Goal: Task Accomplishment & Management: Manage account settings

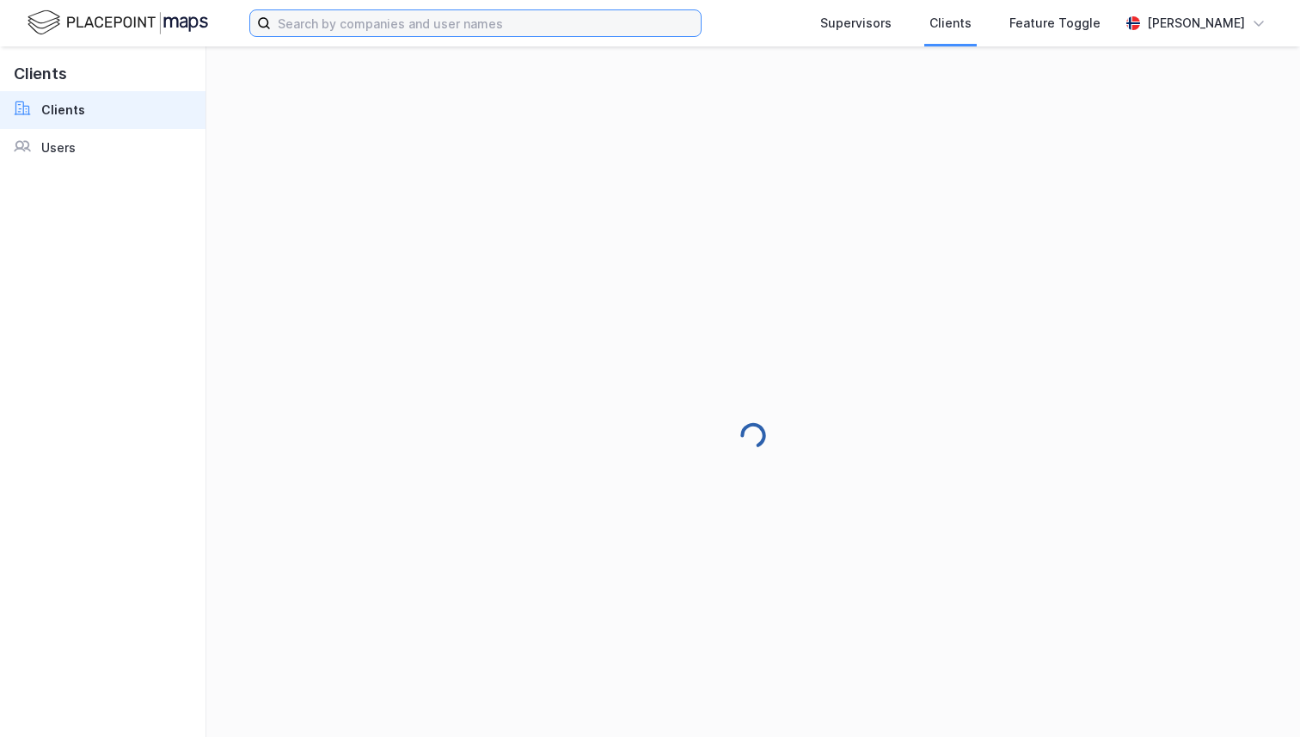
click at [344, 31] on input at bounding box center [486, 23] width 430 height 26
click at [126, 28] on img at bounding box center [118, 23] width 181 height 30
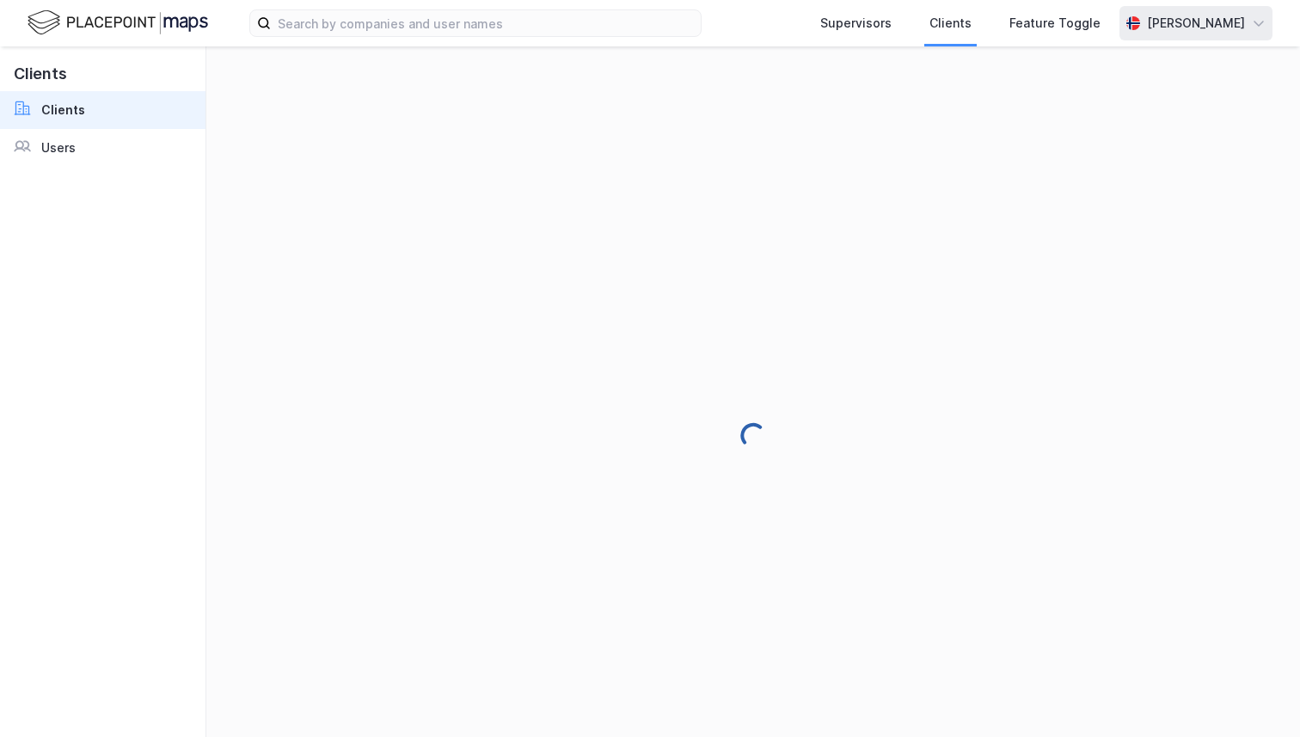
click at [1219, 38] on div "[PERSON_NAME]" at bounding box center [1195, 23] width 153 height 34
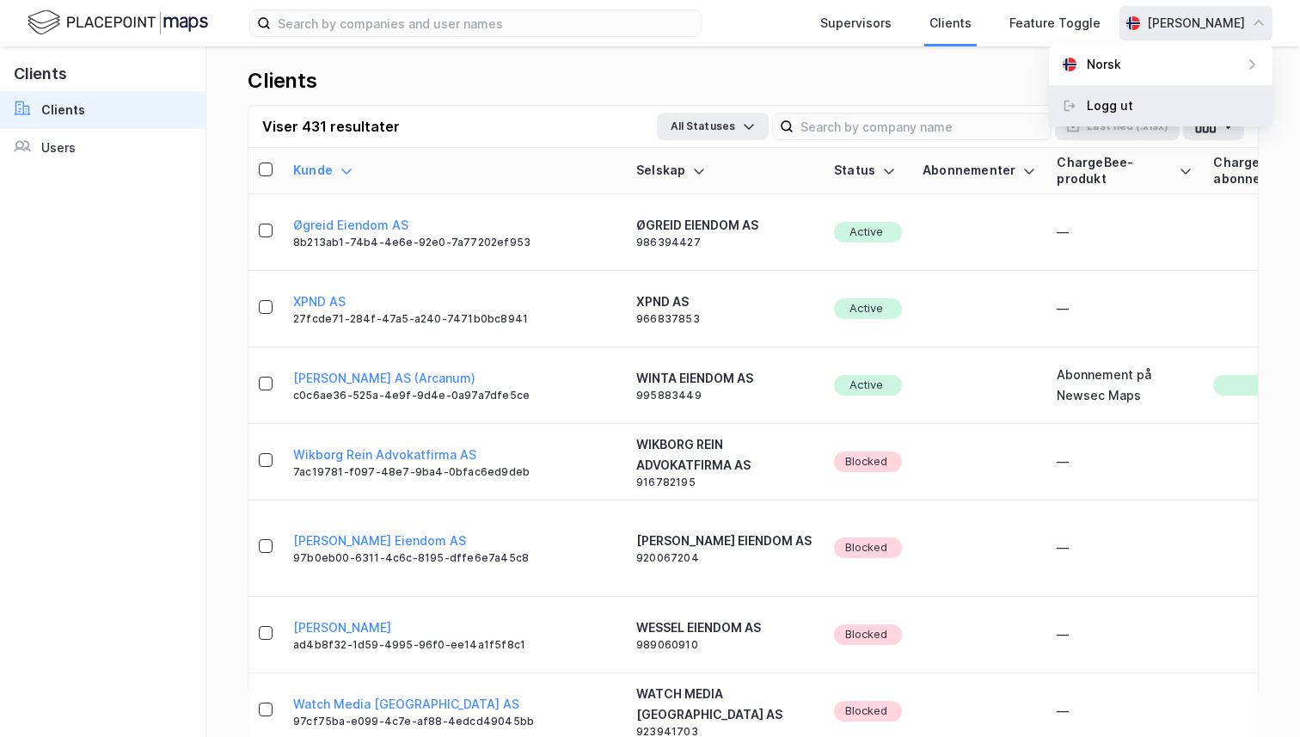
click at [1164, 117] on div "Logg ut" at bounding box center [1161, 105] width 224 height 41
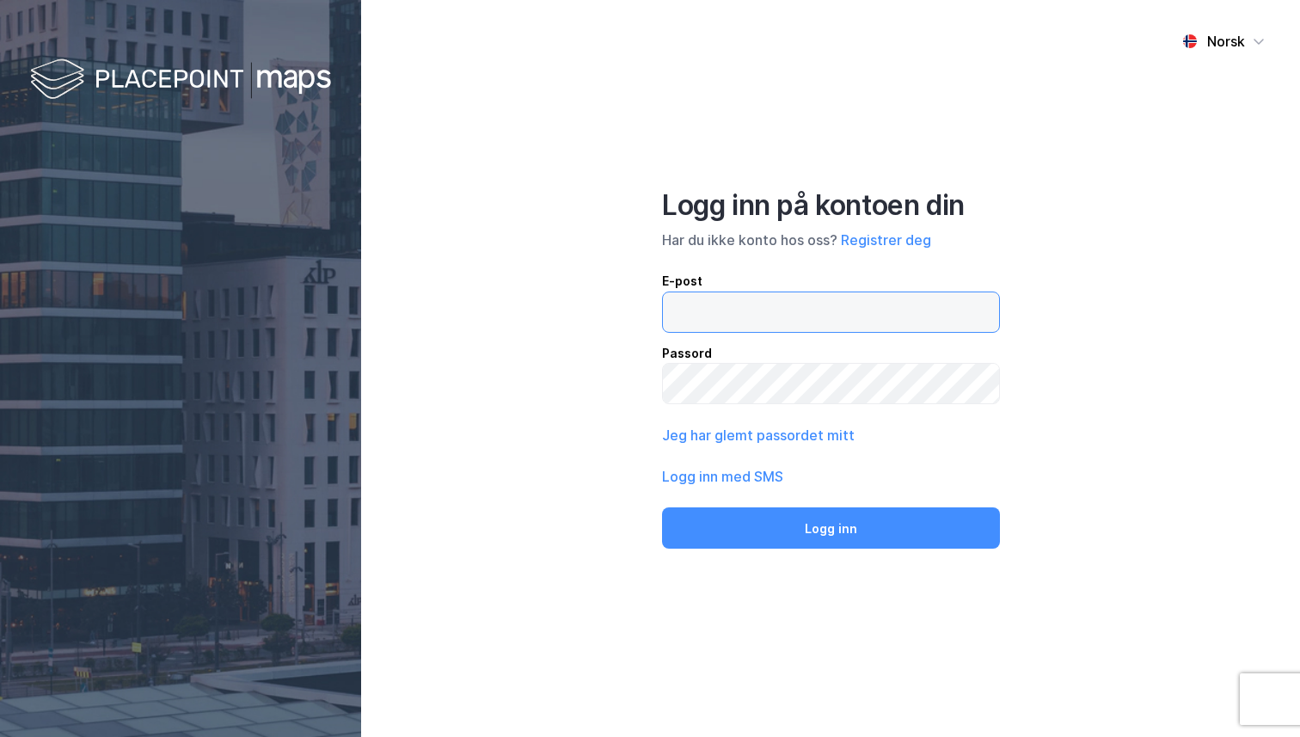
click at [861, 301] on input "email" at bounding box center [831, 312] width 336 height 40
type input "[PERSON_NAME][EMAIL_ADDRESS][DOMAIN_NAME]"
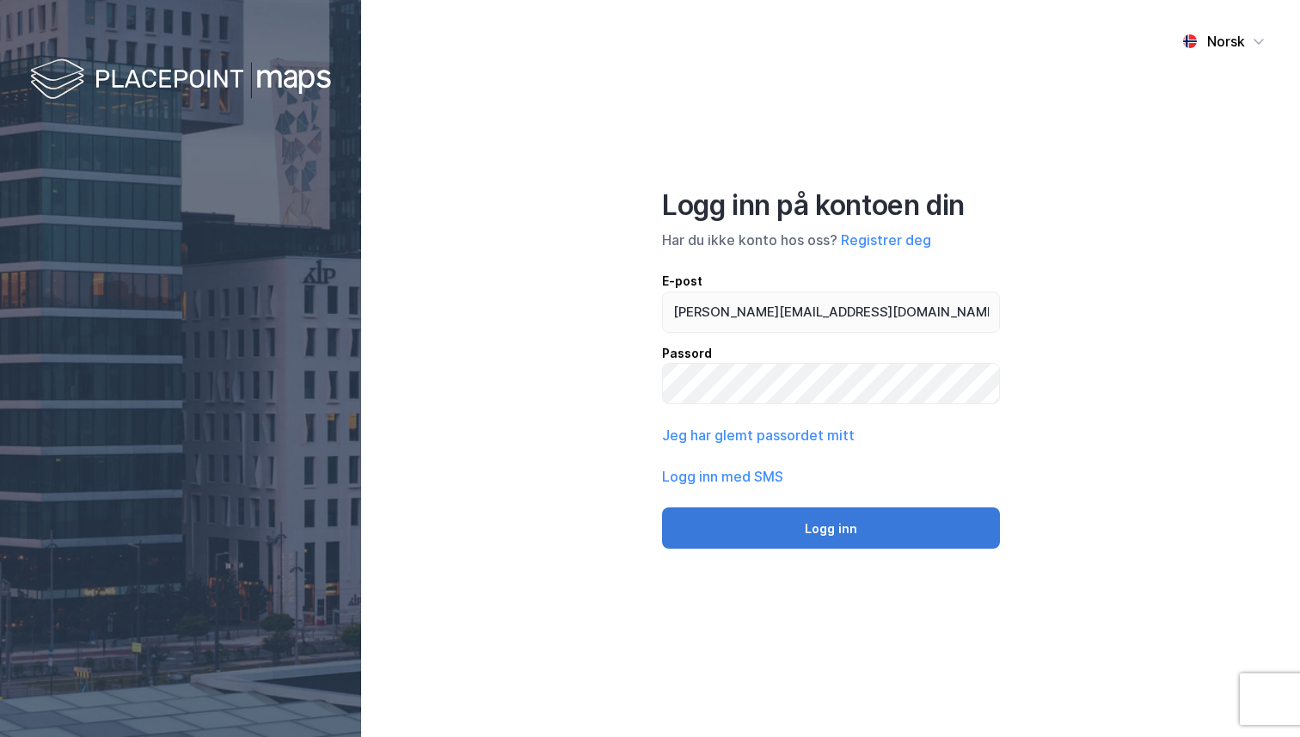
click at [783, 525] on button "Logg inn" at bounding box center [831, 527] width 338 height 41
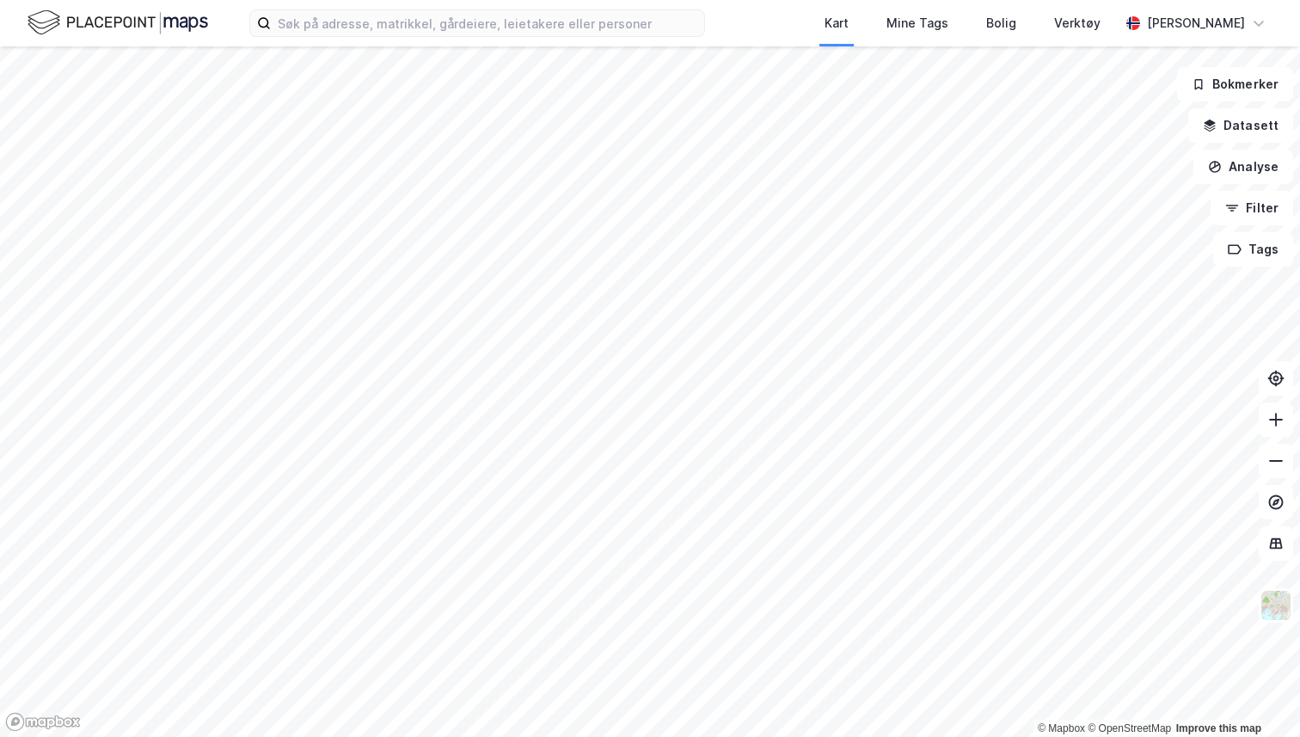
click at [421, 3] on div "Kart Mine Tags [PERSON_NAME] Verktøy [PERSON_NAME]" at bounding box center [650, 23] width 1300 height 46
click at [419, 25] on input at bounding box center [487, 23] width 433 height 26
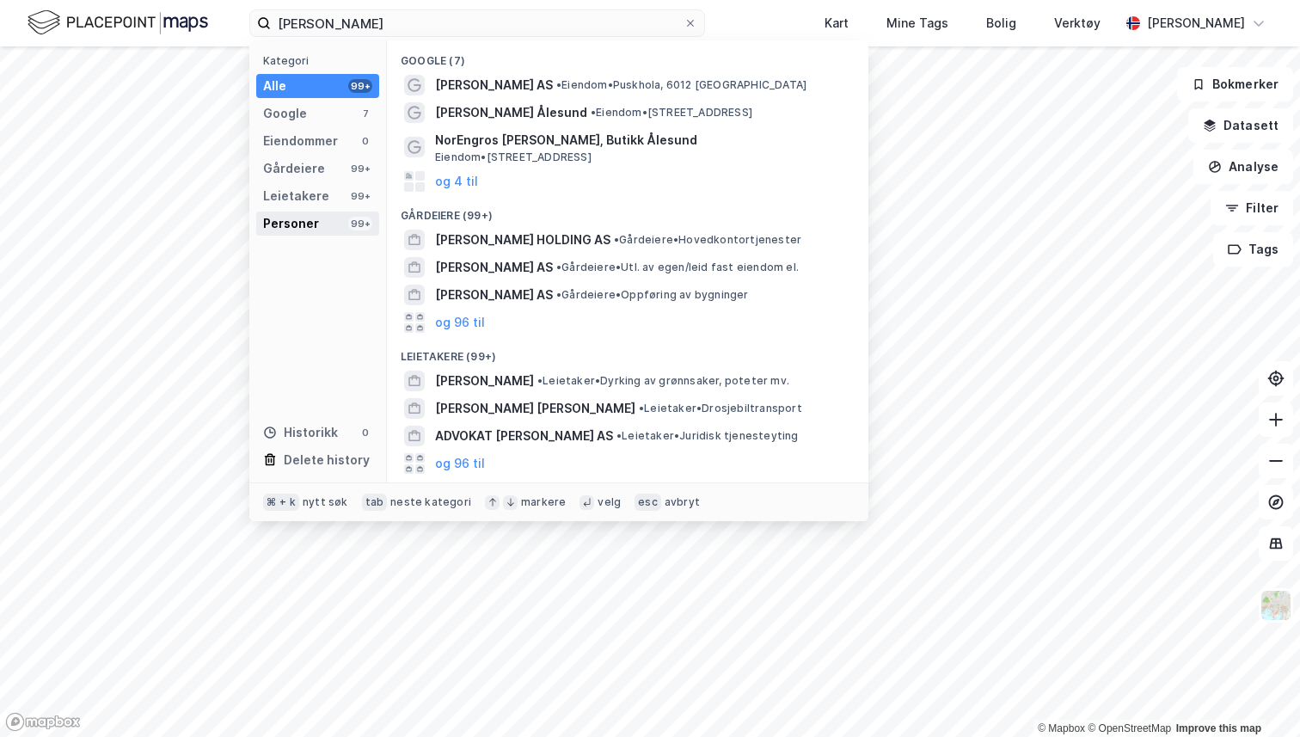
click at [332, 214] on div "Personer 99+" at bounding box center [317, 223] width 123 height 24
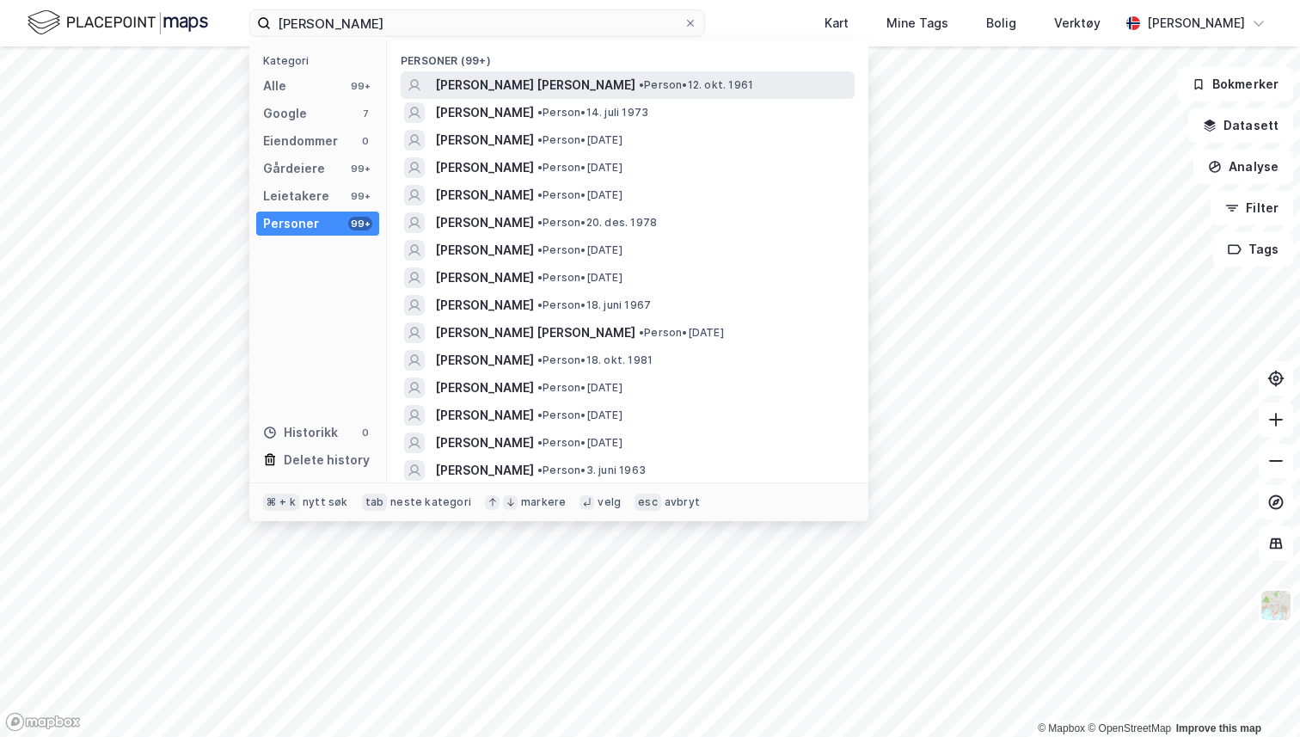
click at [520, 89] on span "[PERSON_NAME] [PERSON_NAME]" at bounding box center [535, 85] width 200 height 21
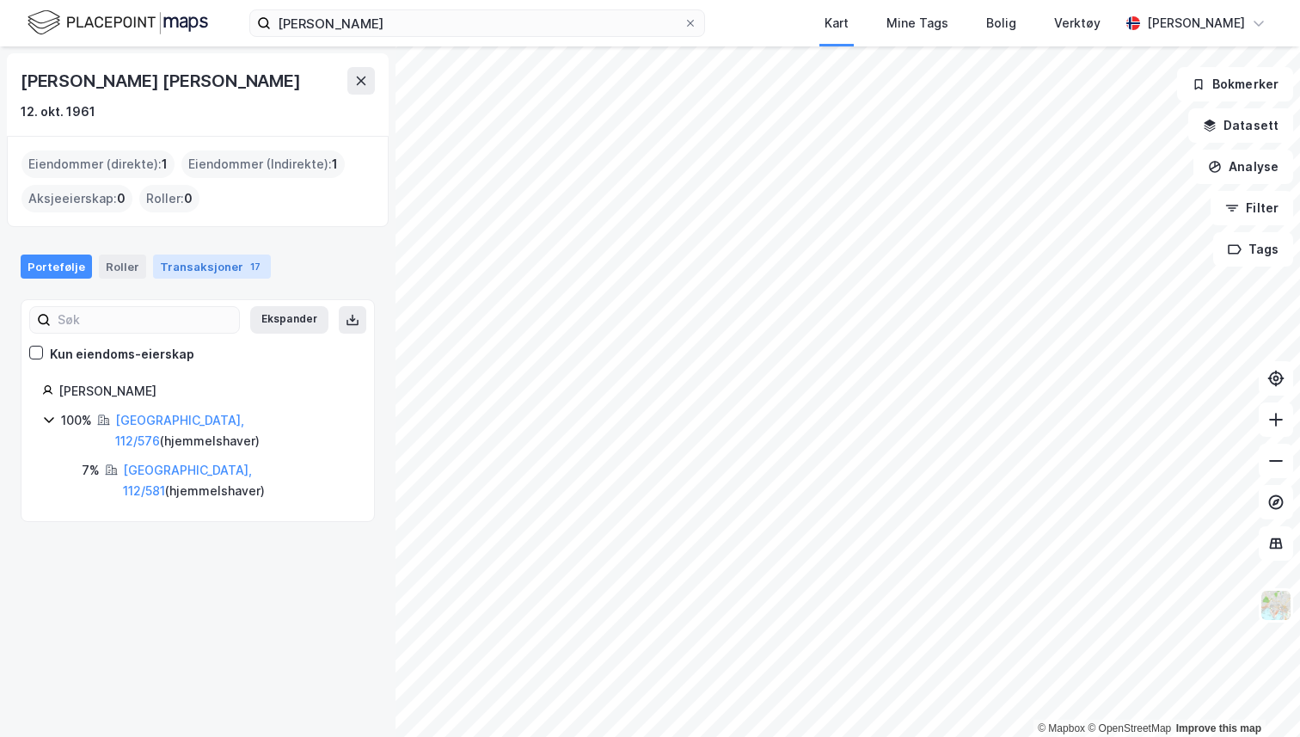
click at [223, 264] on div "Transaksjoner 17" at bounding box center [212, 266] width 118 height 24
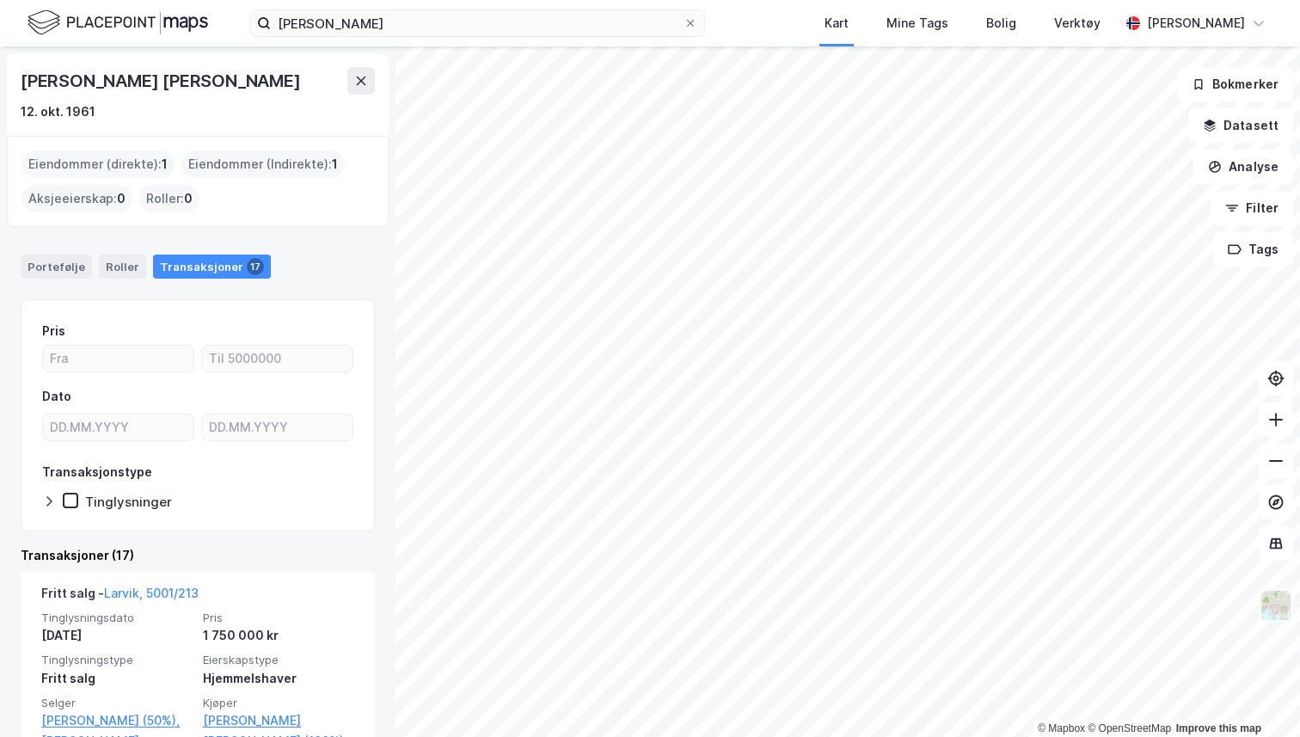
click at [1270, 620] on img at bounding box center [1275, 605] width 33 height 33
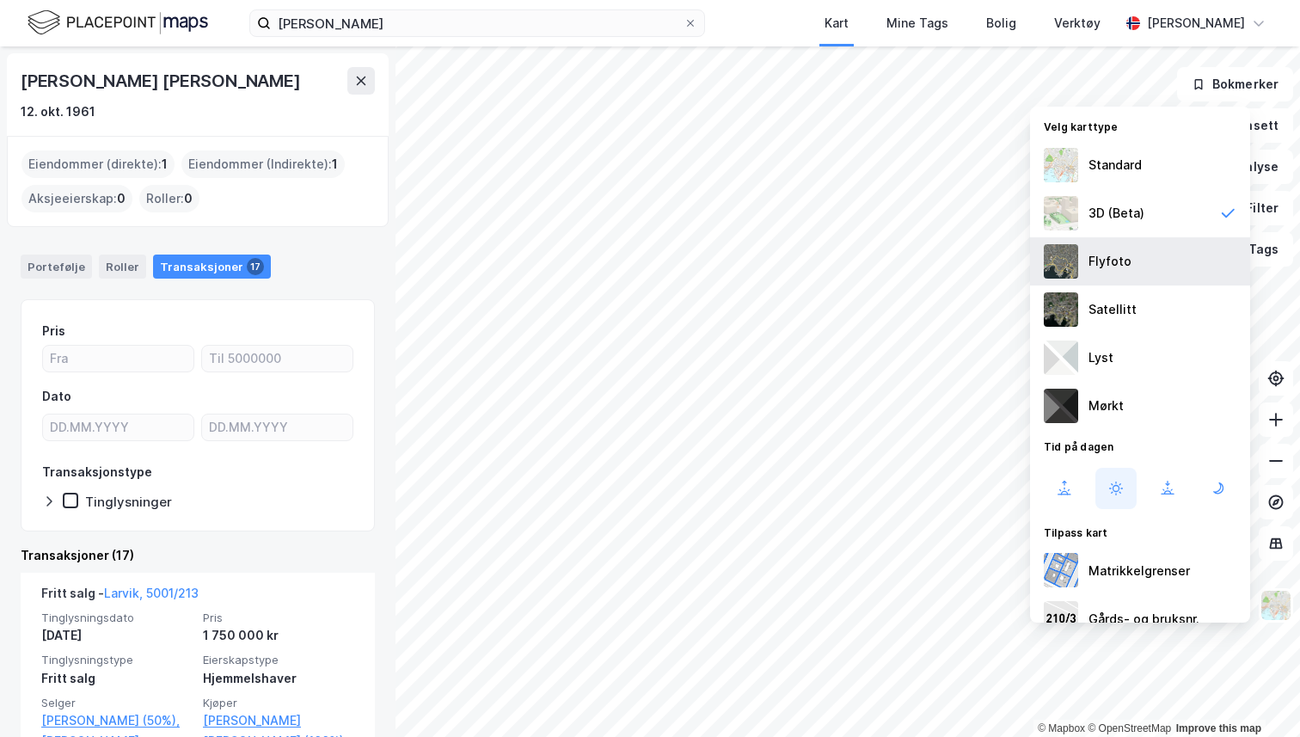
click at [1131, 263] on div "Flyfoto" at bounding box center [1140, 261] width 220 height 48
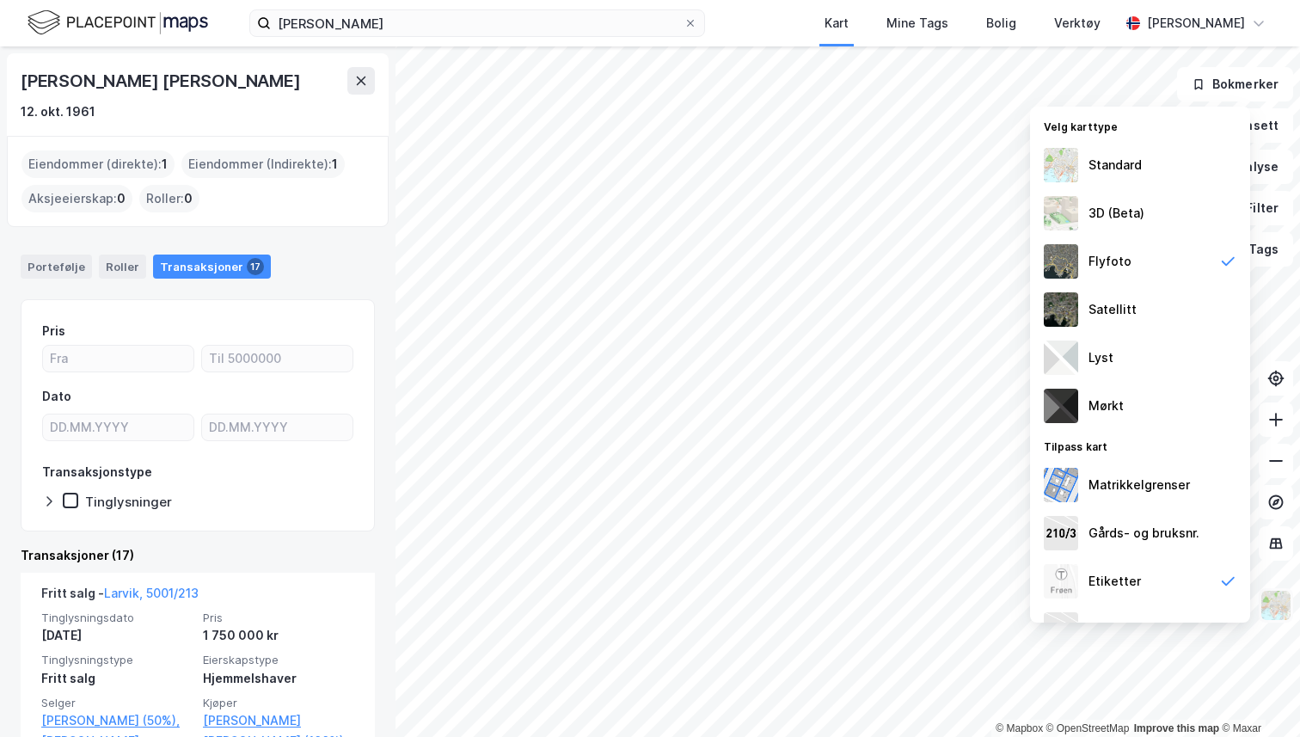
click at [1280, 609] on img at bounding box center [1275, 605] width 33 height 33
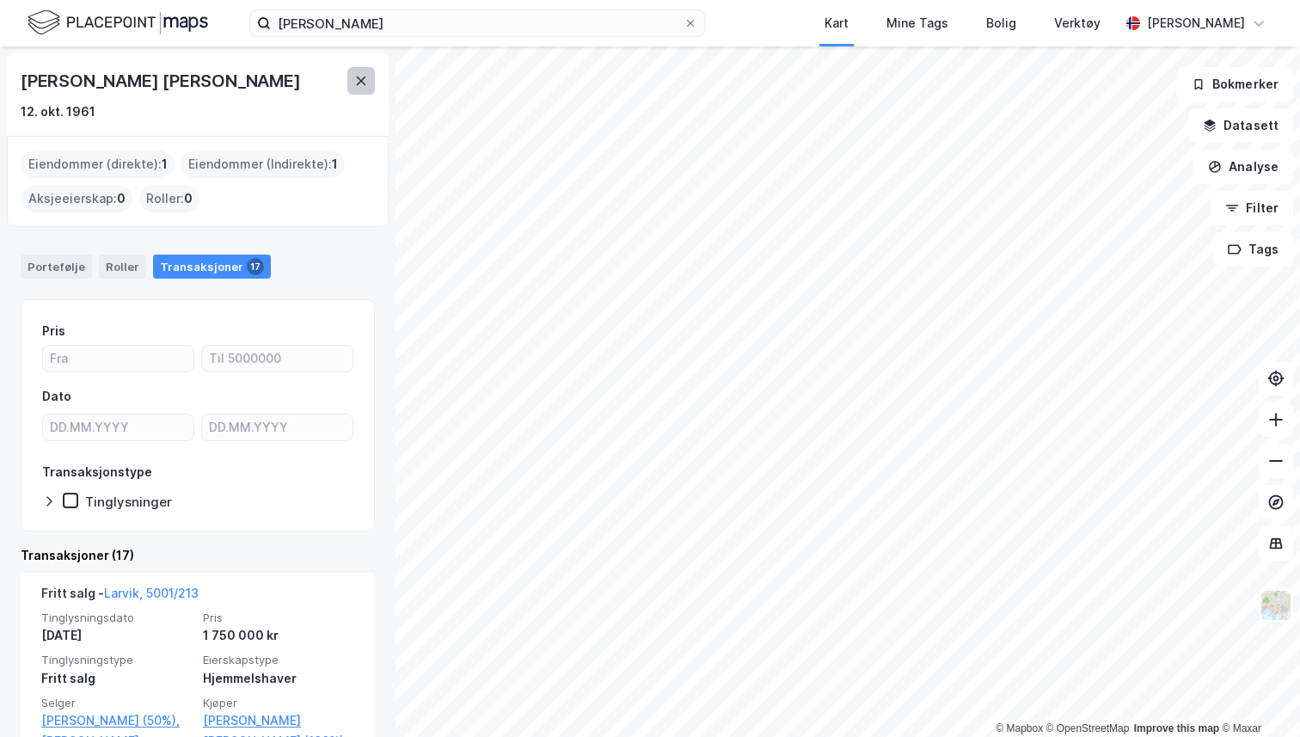
click at [364, 87] on icon at bounding box center [361, 81] width 14 height 14
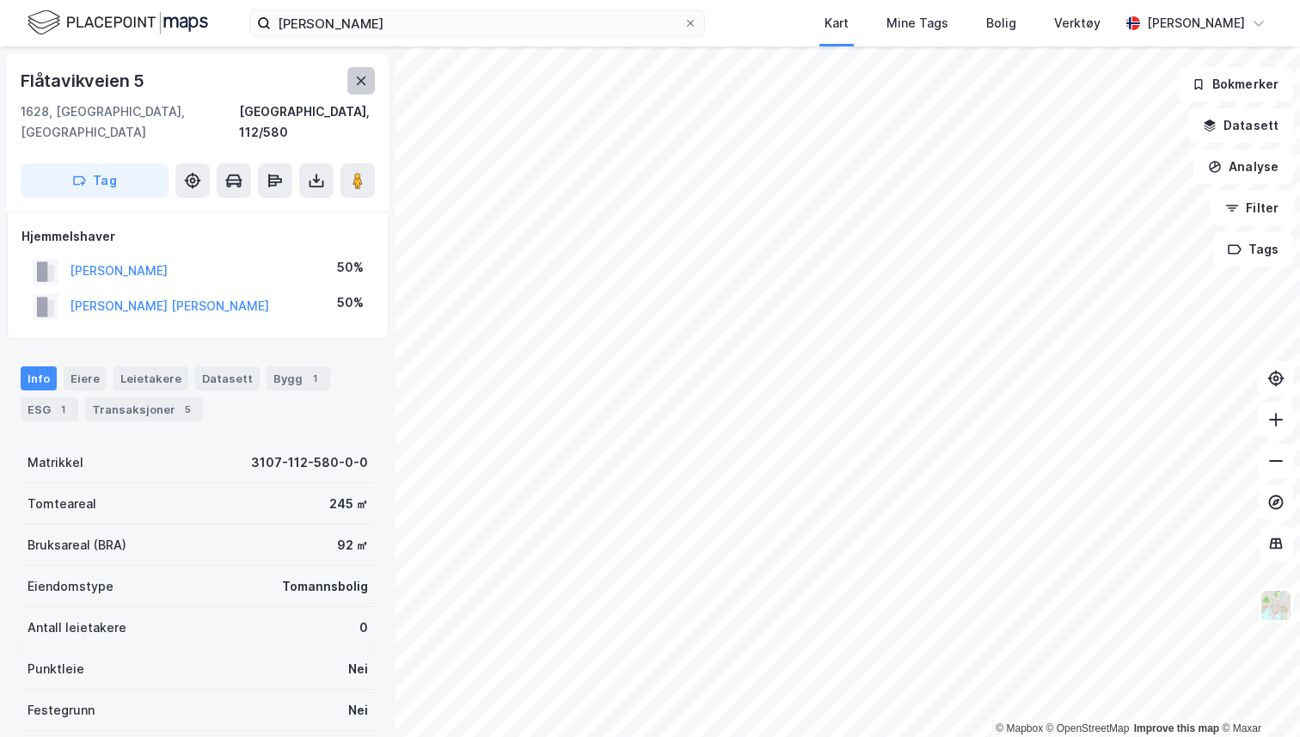
click at [365, 70] on button at bounding box center [361, 81] width 28 height 28
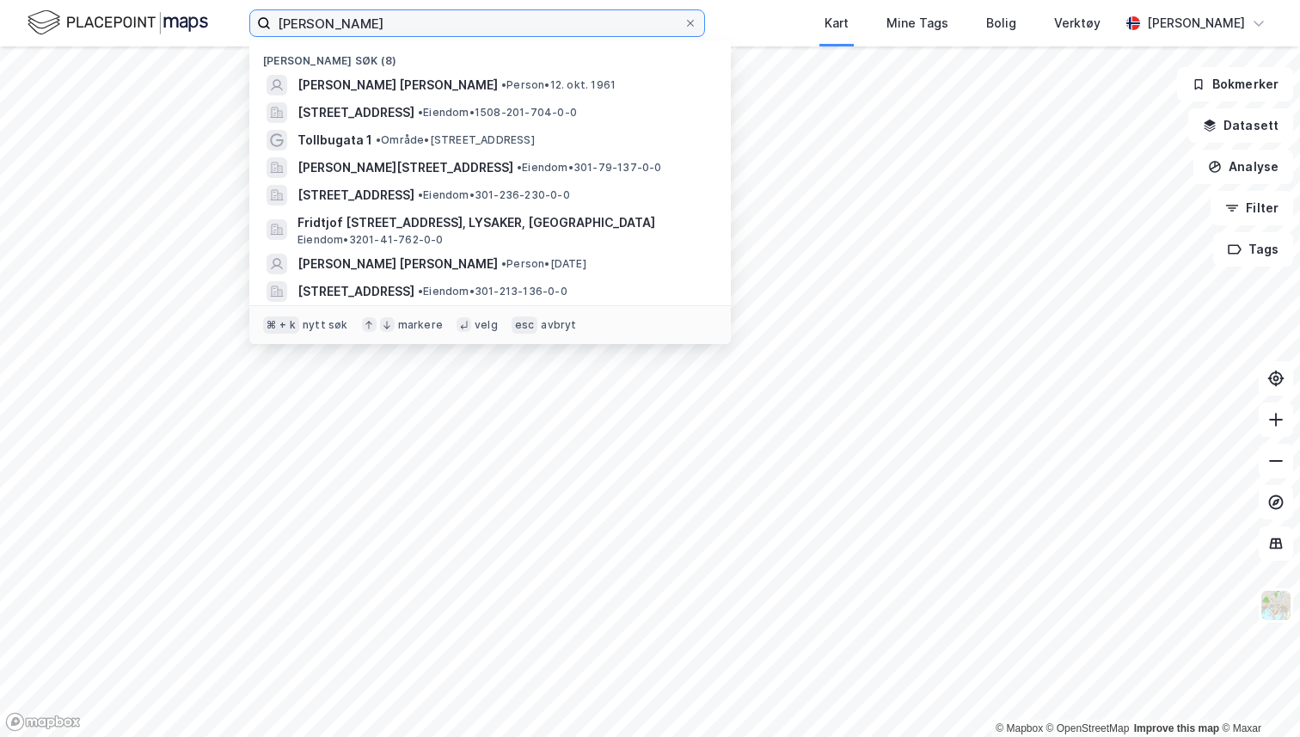
click at [385, 27] on input "ronny steen ødegård" at bounding box center [477, 23] width 413 height 26
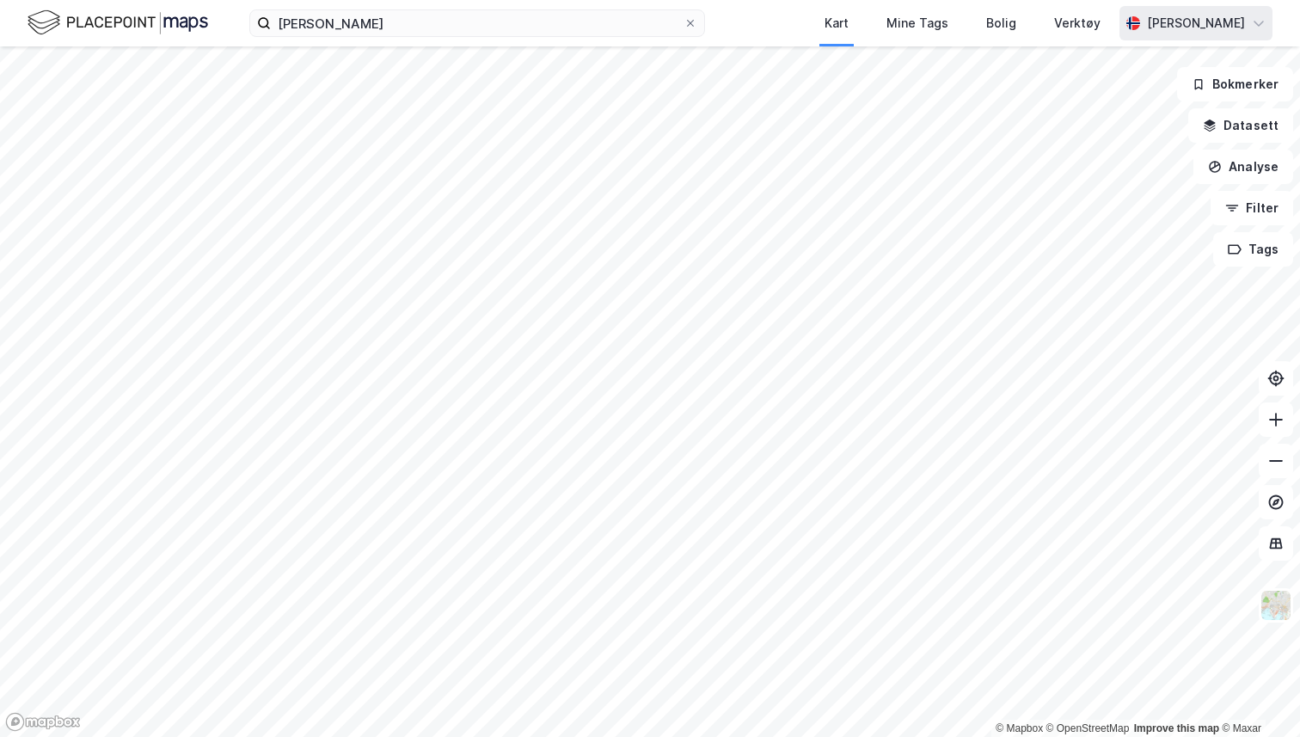
click at [1157, 24] on div "[PERSON_NAME]" at bounding box center [1196, 23] width 98 height 21
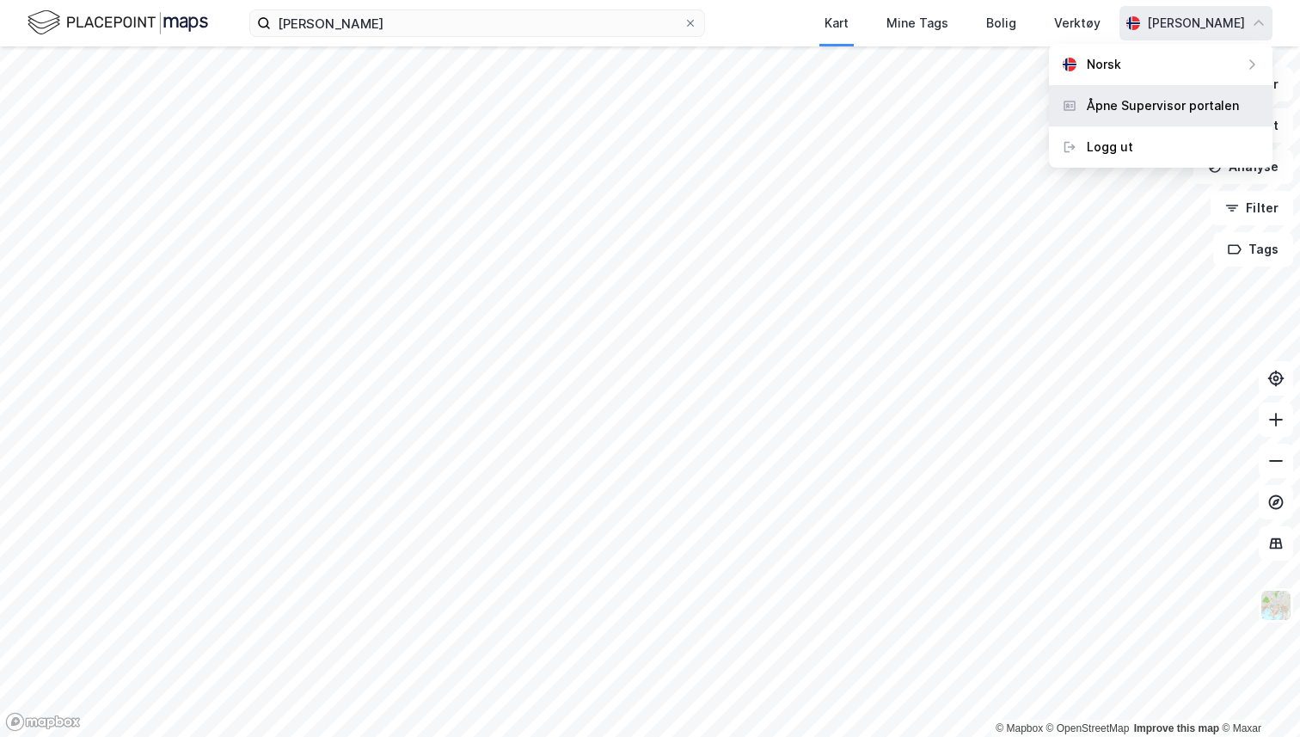
click at [1130, 105] on div "Åpne Supervisor portalen" at bounding box center [1163, 105] width 152 height 21
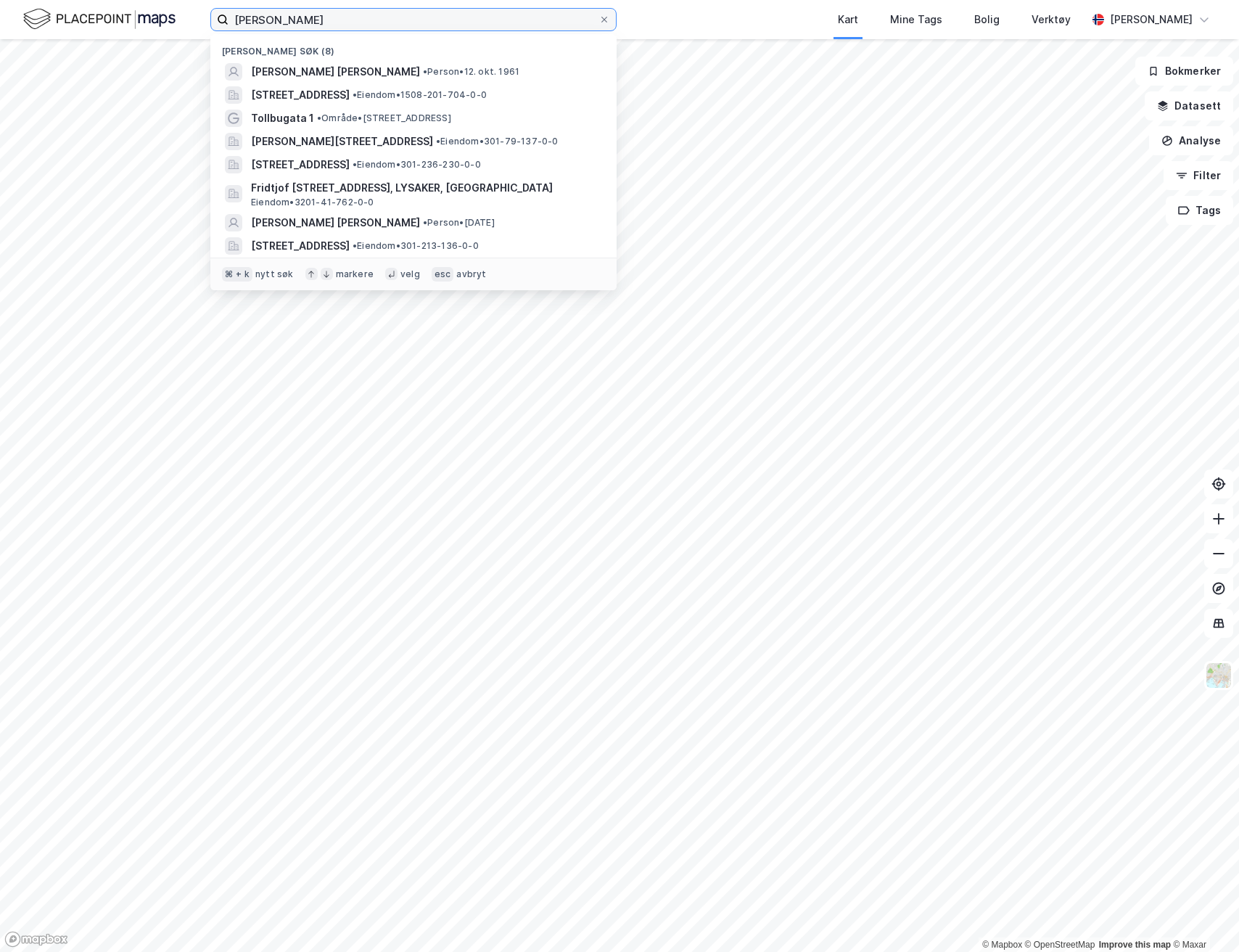
click at [376, 18] on input "ronny steen ødegård" at bounding box center [414, 19] width 370 height 22
click at [378, 18] on input "ronny steen ødegård" at bounding box center [414, 19] width 370 height 22
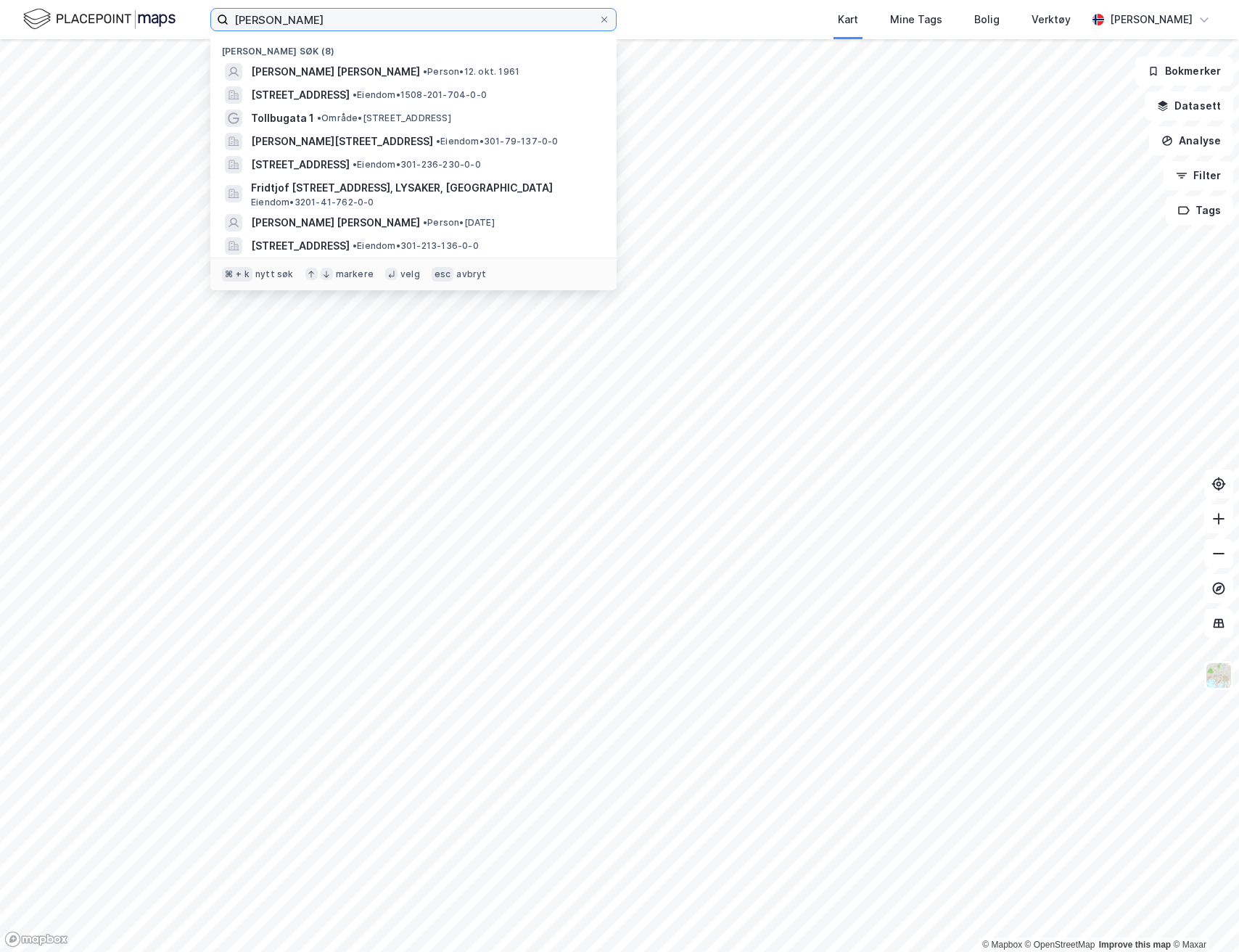
click at [378, 18] on input "ronny steen ødegård" at bounding box center [414, 19] width 370 height 22
click at [378, 19] on input "ronny steen ødegård" at bounding box center [414, 19] width 370 height 22
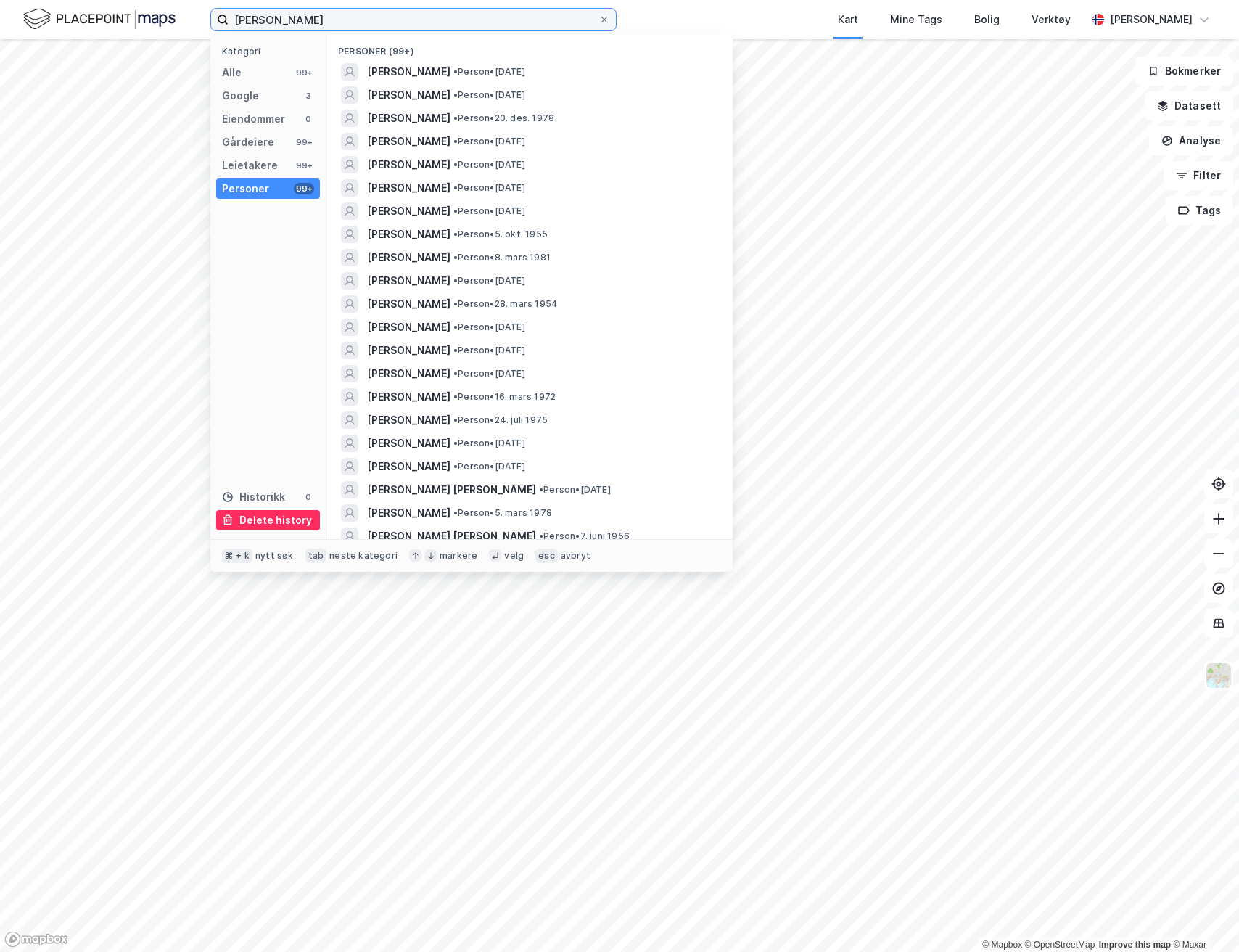
type input "ronny steen ødegå"
click at [268, 517] on div "Delete history" at bounding box center [276, 520] width 73 height 18
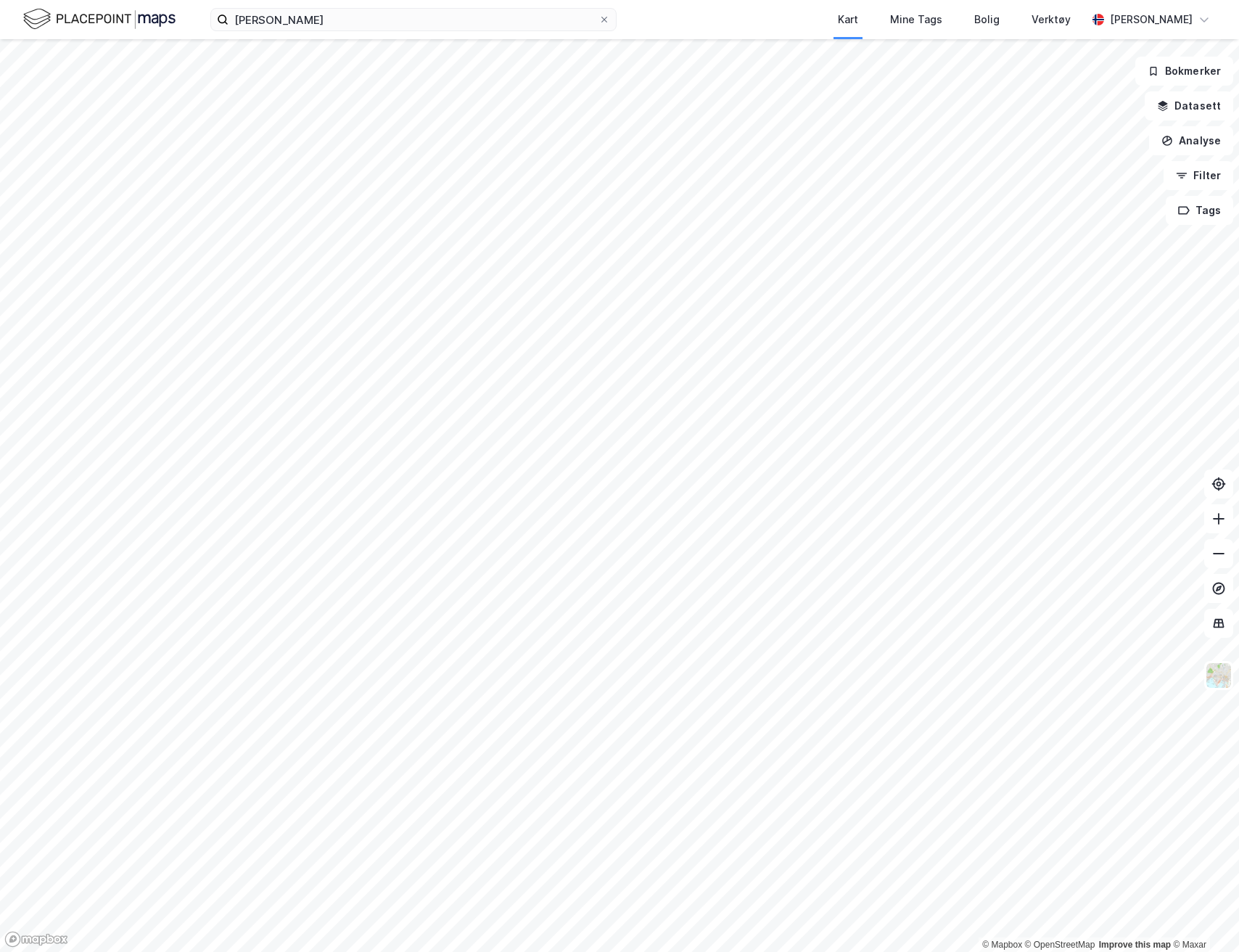
click at [97, 13] on img at bounding box center [100, 19] width 153 height 25
click at [1096, 621] on img at bounding box center [1219, 675] width 28 height 28
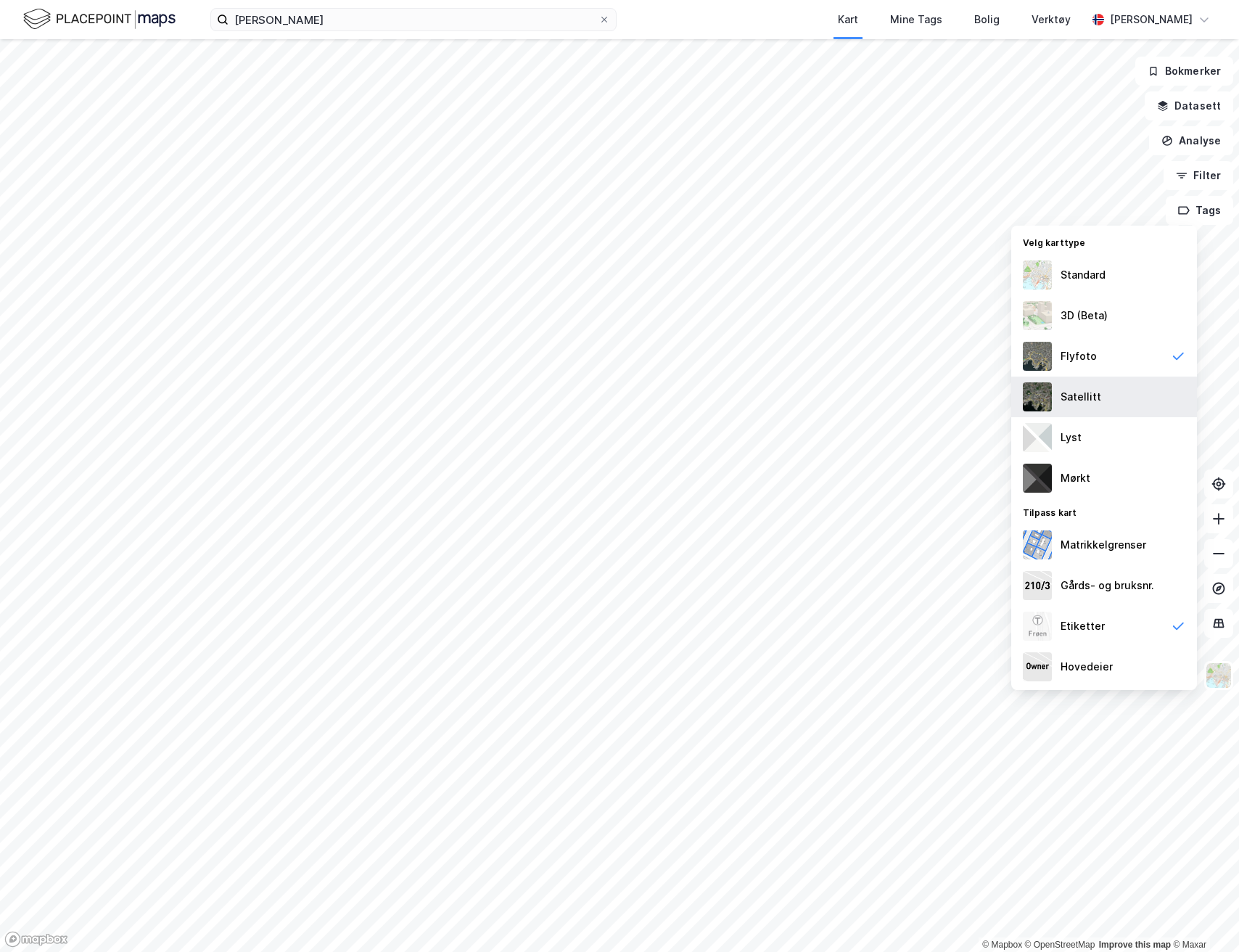
click at [1096, 396] on div "Satellitt" at bounding box center [1104, 397] width 186 height 41
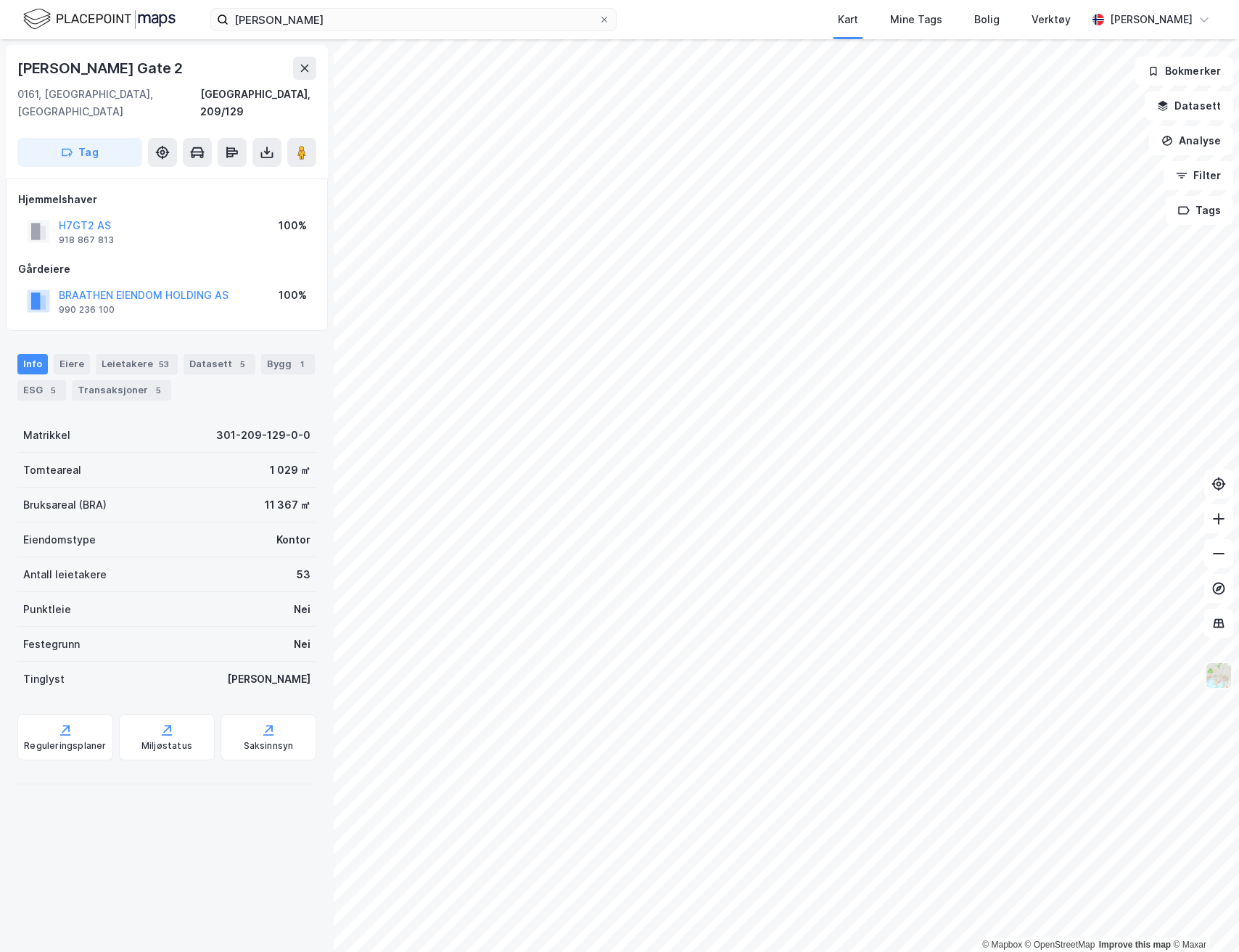
click at [1096, 621] on img at bounding box center [1219, 675] width 28 height 28
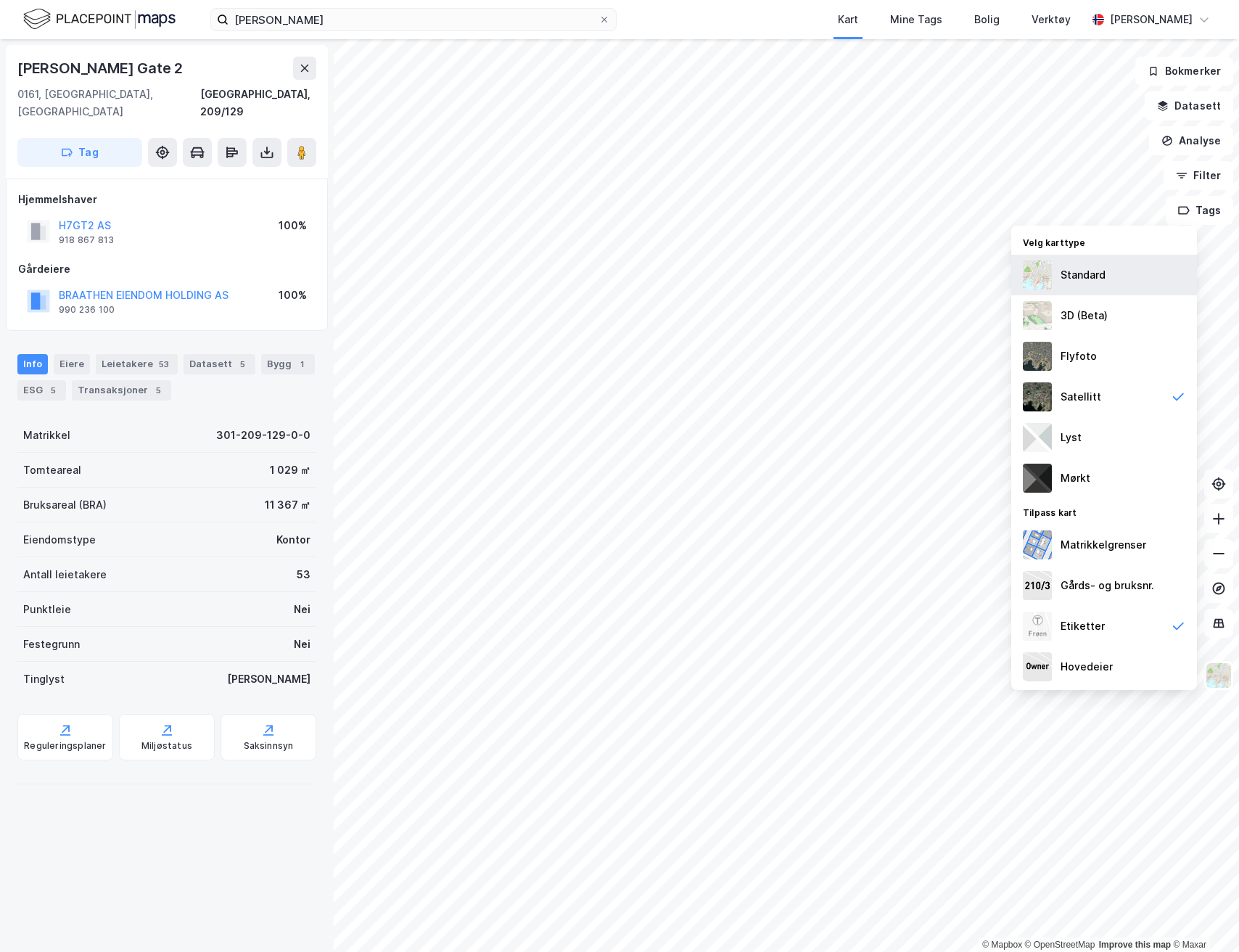
click at [1096, 281] on div "Standard" at bounding box center [1104, 275] width 186 height 41
click at [1096, 621] on img at bounding box center [1219, 675] width 28 height 28
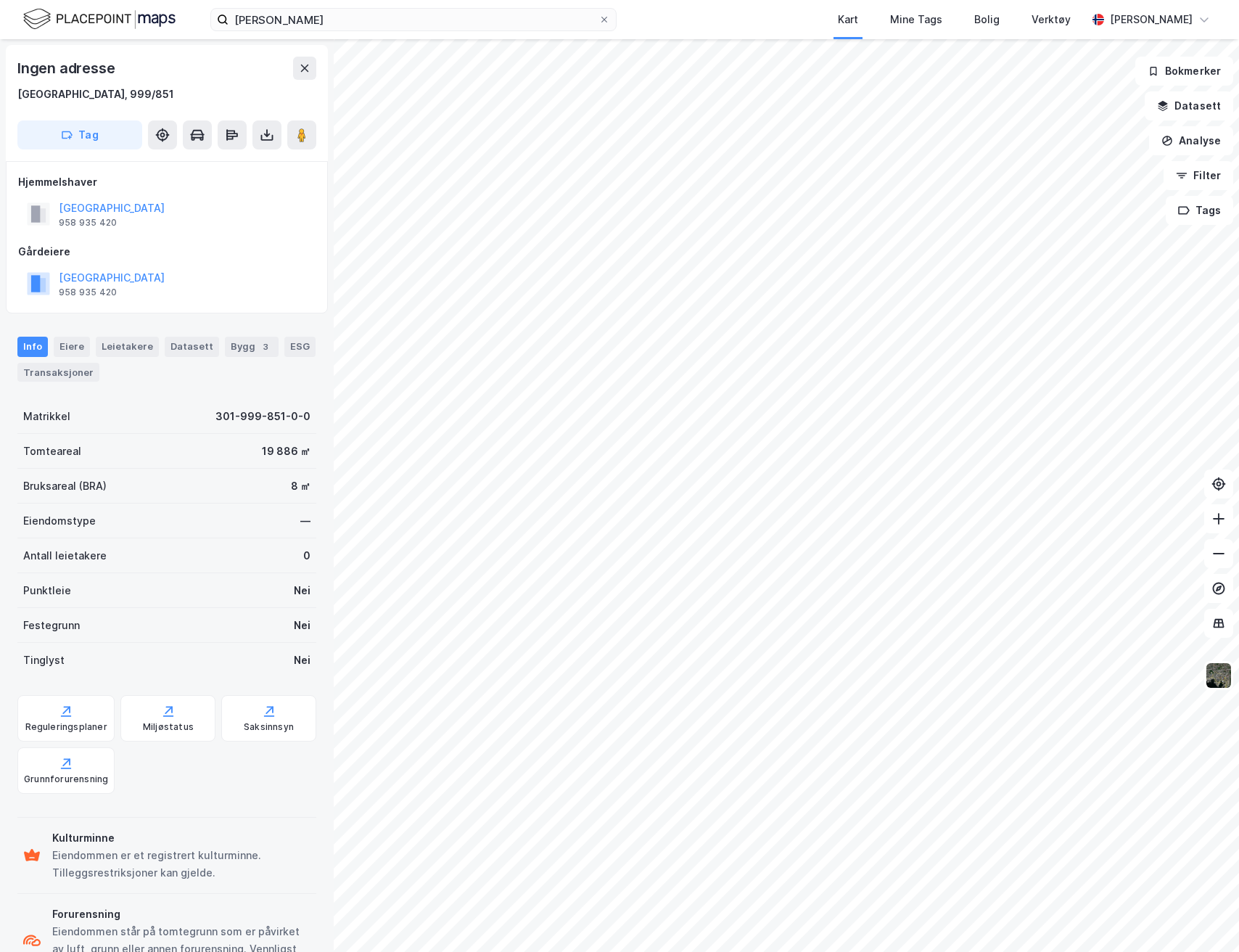
click at [118, 35] on div "ronny steen ødegå Kart Mine Tags Bolig Verktøy Andreas Vestadmin" at bounding box center [620, 19] width 1239 height 39
click at [127, 24] on img at bounding box center [100, 19] width 153 height 25
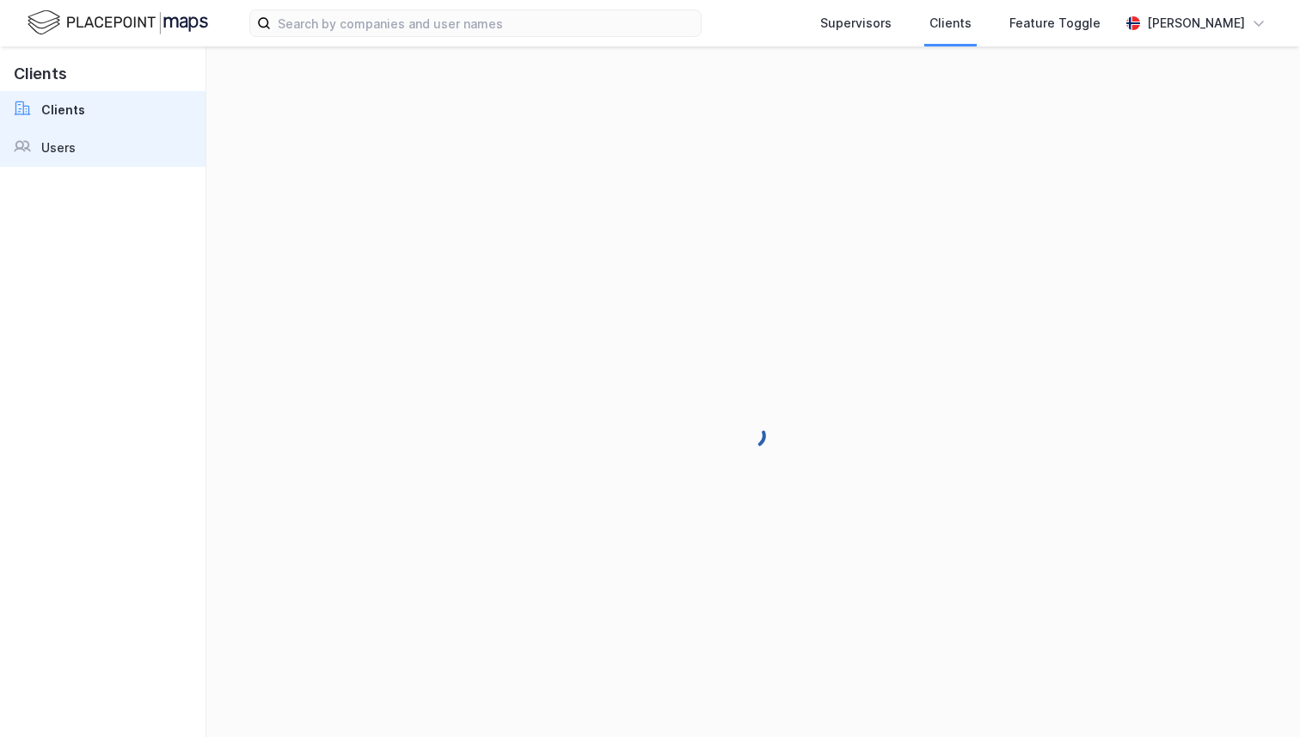
click at [95, 153] on link "Users" at bounding box center [102, 148] width 205 height 38
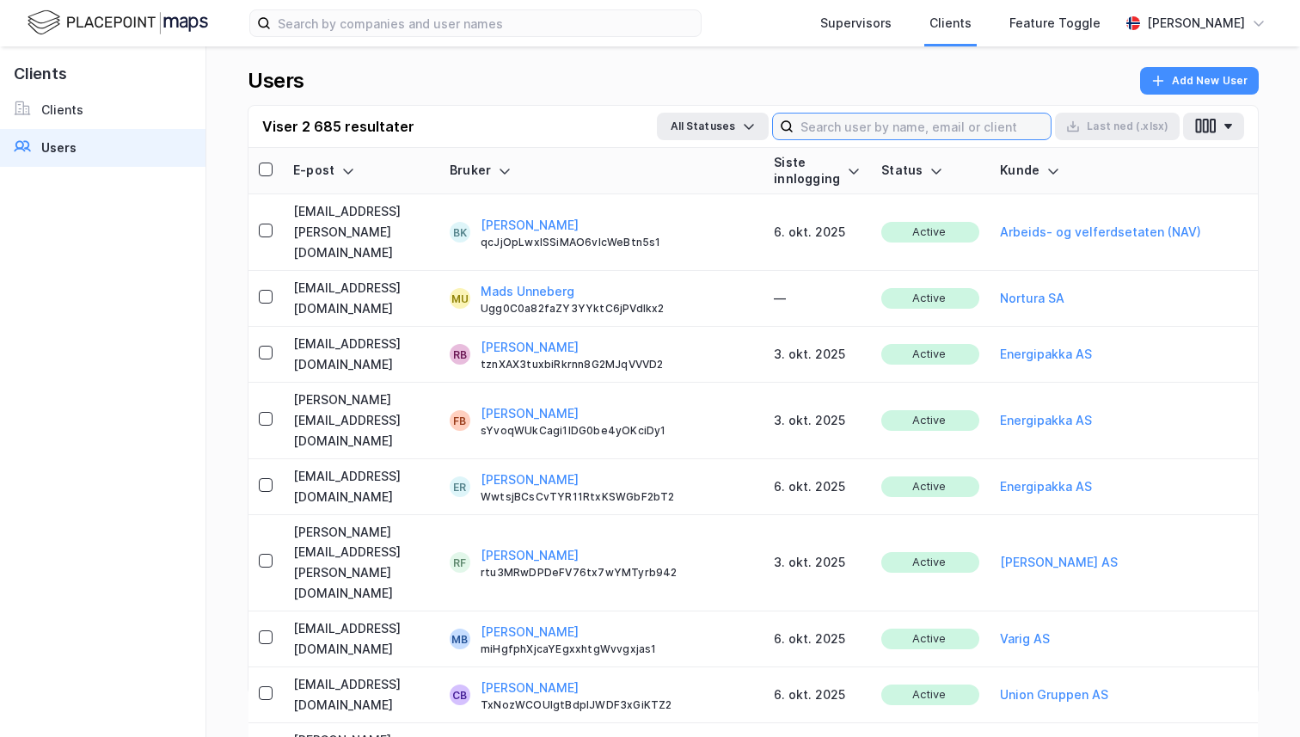
click at [846, 126] on input at bounding box center [921, 126] width 257 height 26
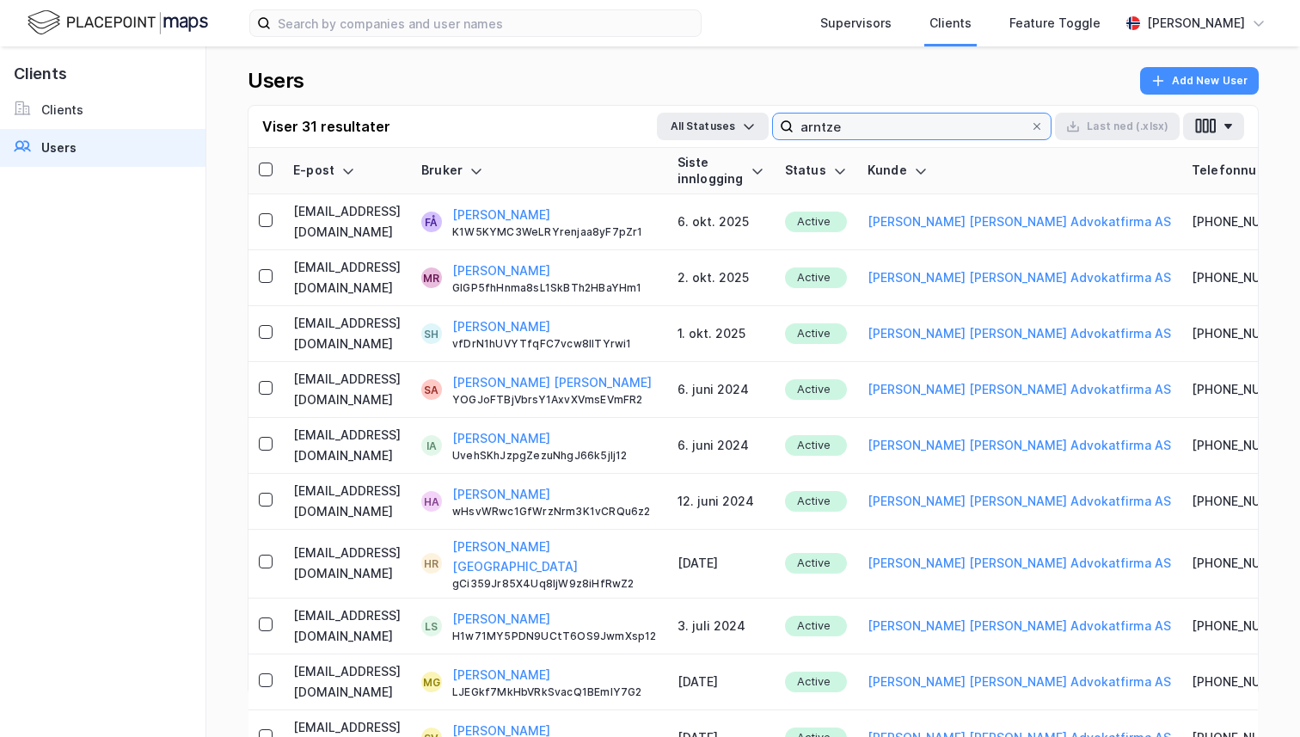
click at [981, 126] on input "arntze" at bounding box center [911, 126] width 236 height 26
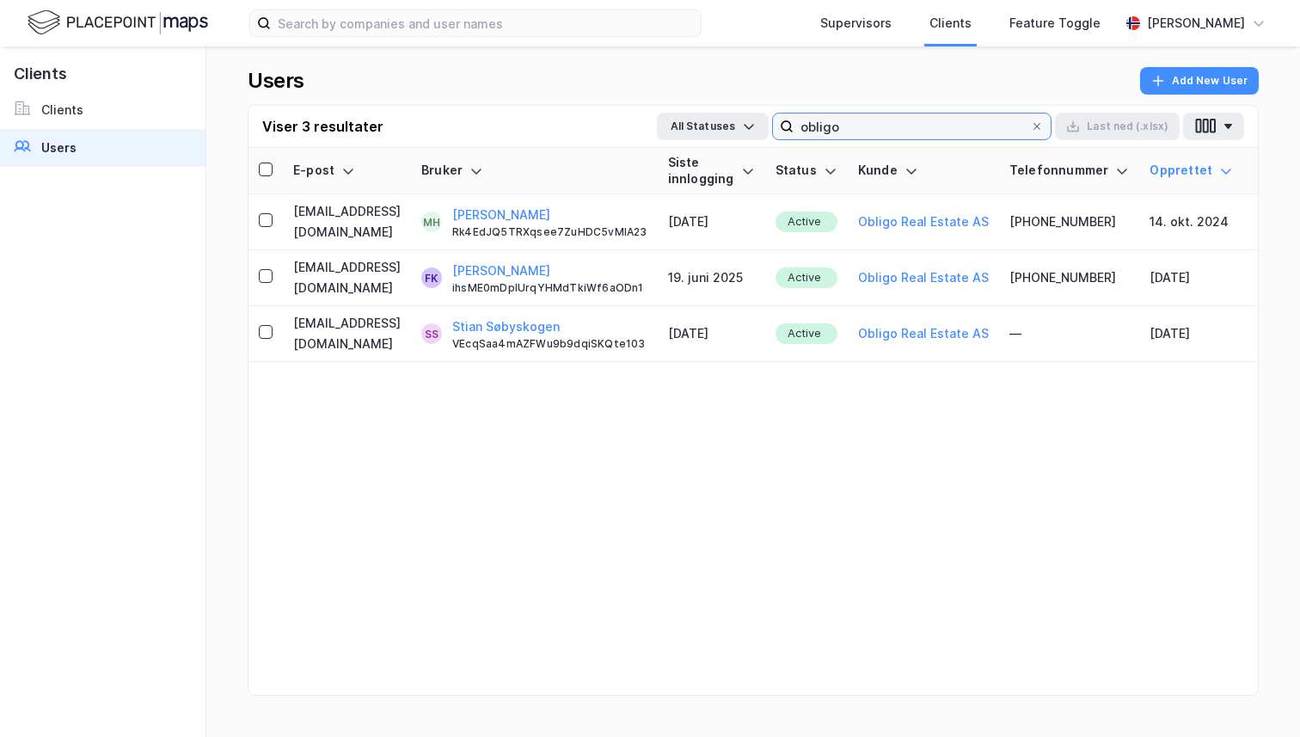
click at [842, 114] on input "obligo" at bounding box center [911, 126] width 236 height 26
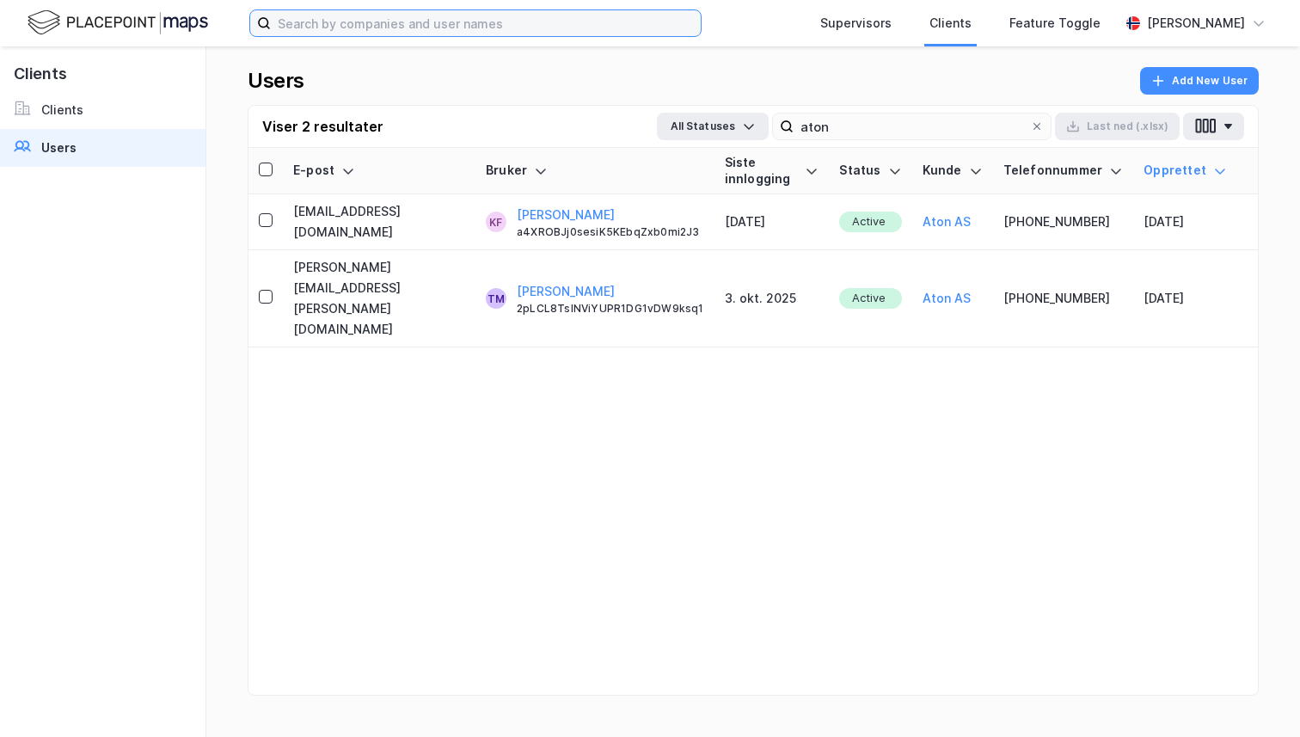
click at [362, 29] on input at bounding box center [486, 23] width 430 height 26
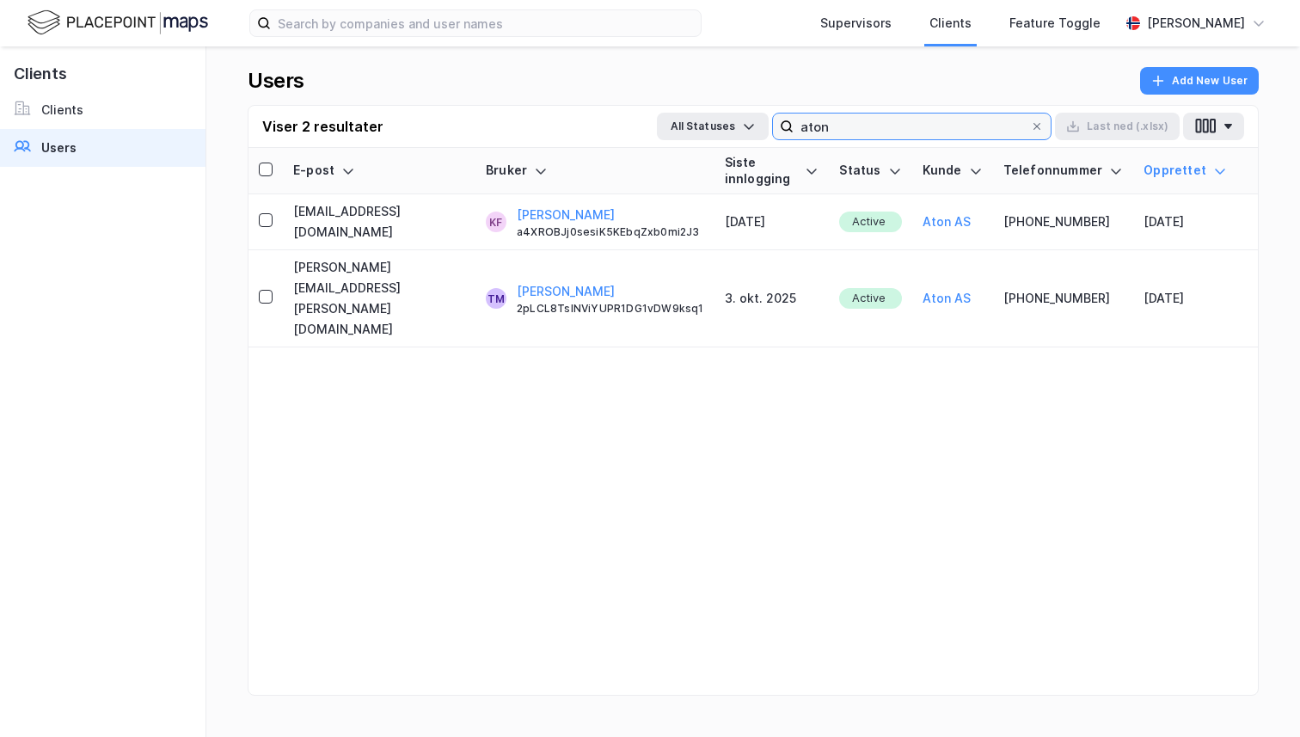
click at [905, 126] on input "aton" at bounding box center [911, 126] width 236 height 26
type input "j"
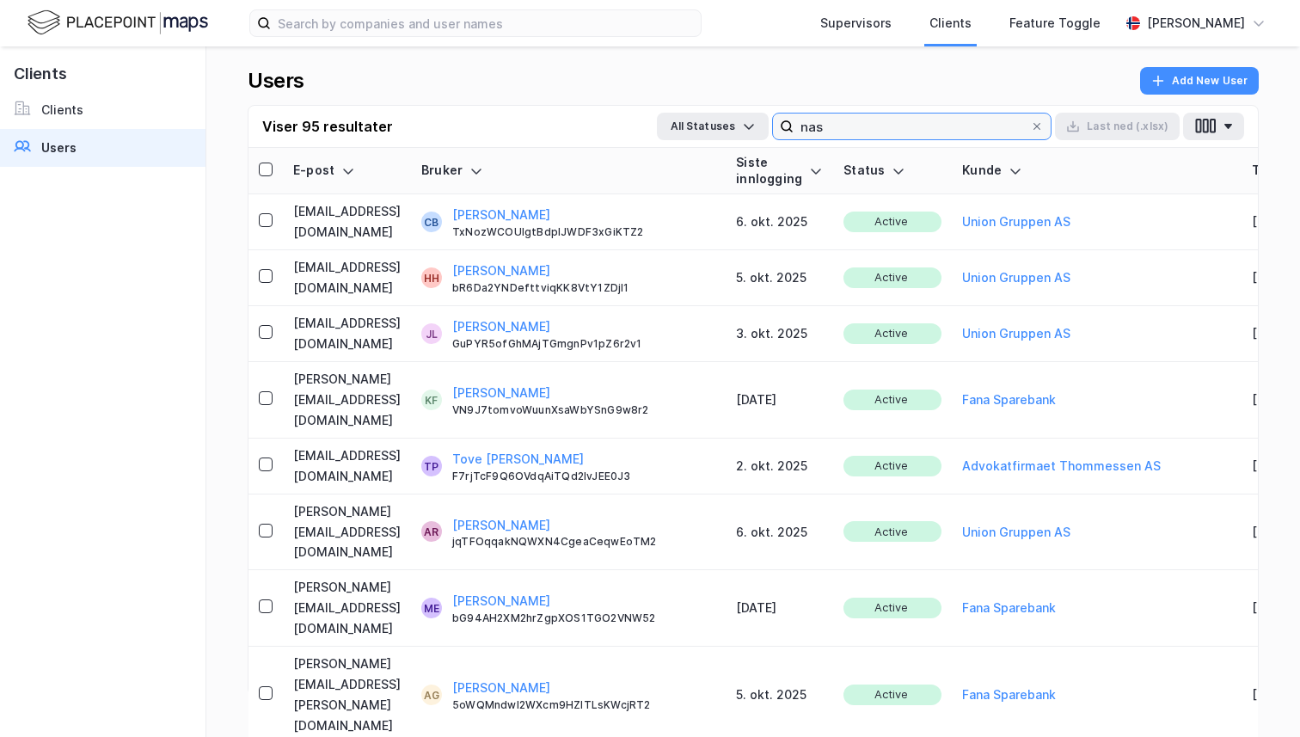
click at [866, 125] on input "nas" at bounding box center [911, 126] width 236 height 26
type input "j"
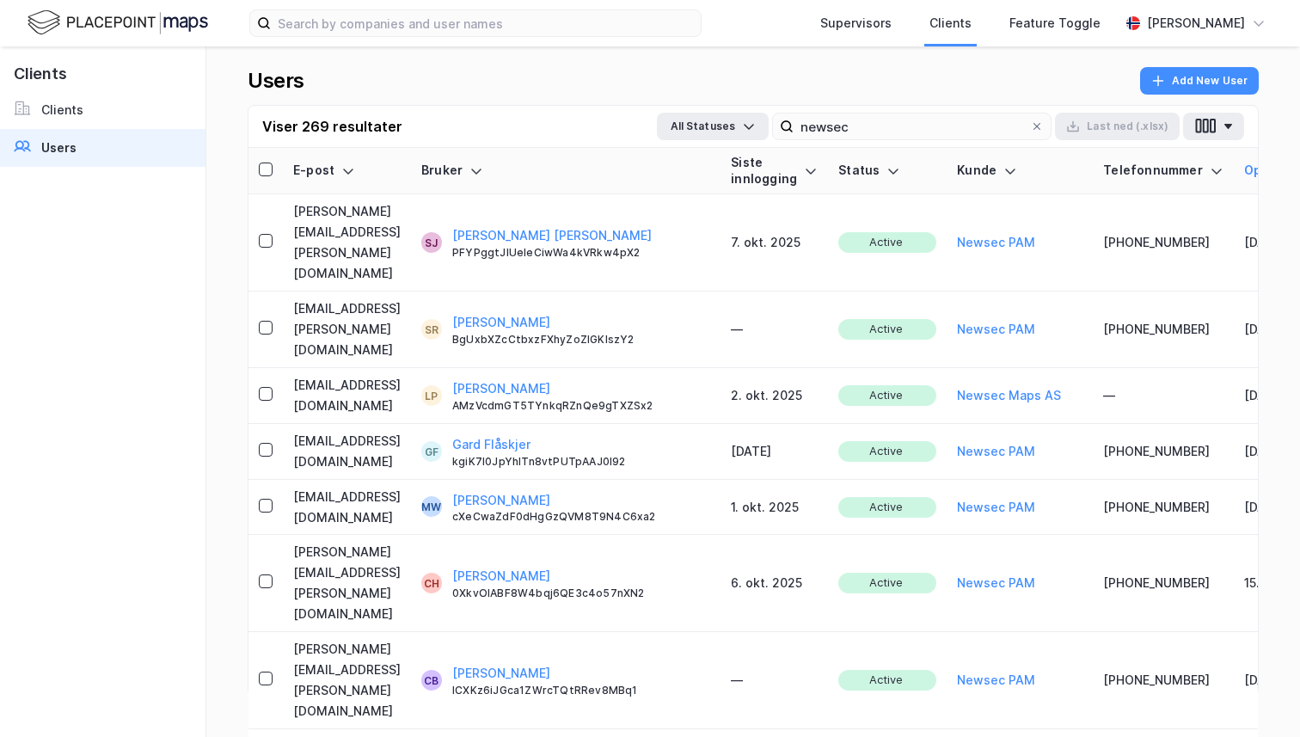
click at [932, 141] on div "Viser 269 resultater All Statuses newsec Last ned (.xlsx)" at bounding box center [752, 127] width 1009 height 42
click at [930, 137] on input "newsec" at bounding box center [911, 126] width 236 height 26
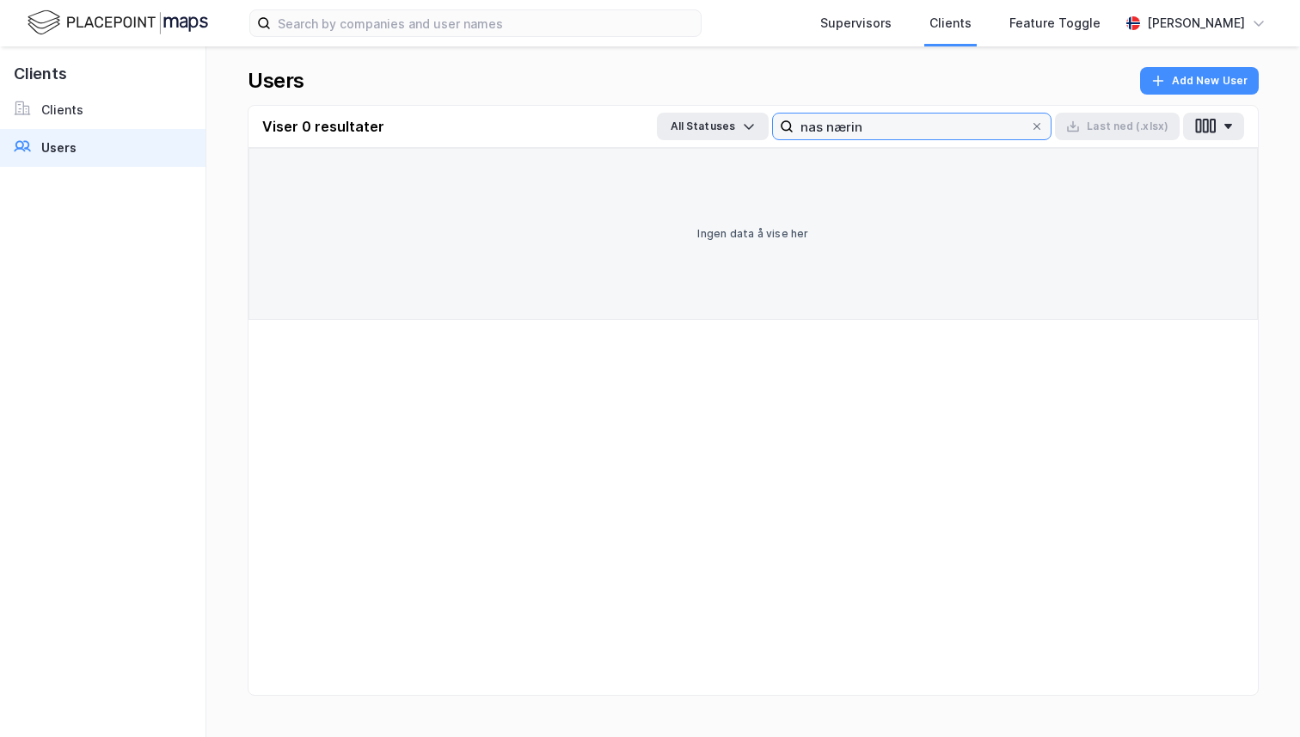
drag, startPoint x: 827, startPoint y: 130, endPoint x: 980, endPoint y: 130, distance: 153.0
click at [980, 130] on input "nas nærin" at bounding box center [911, 126] width 236 height 26
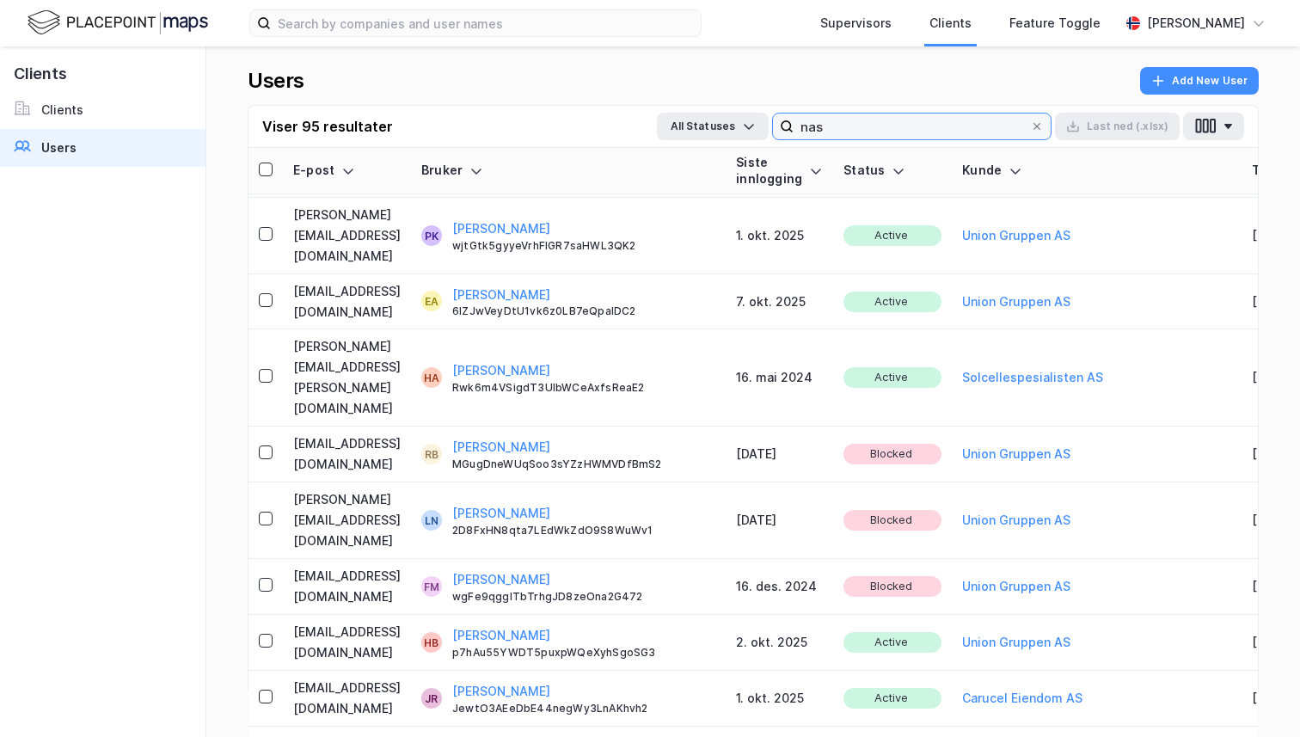
scroll to position [3546, 0]
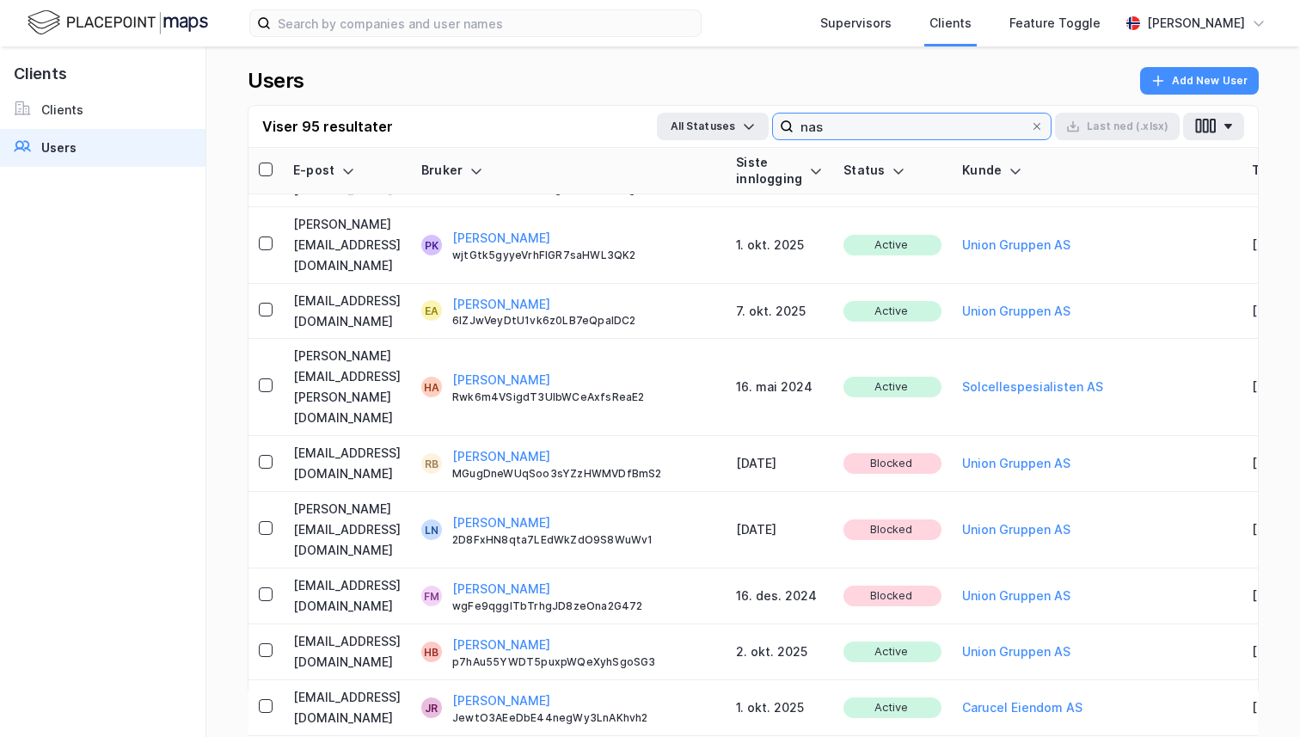
click at [903, 133] on input "nas" at bounding box center [911, 126] width 236 height 26
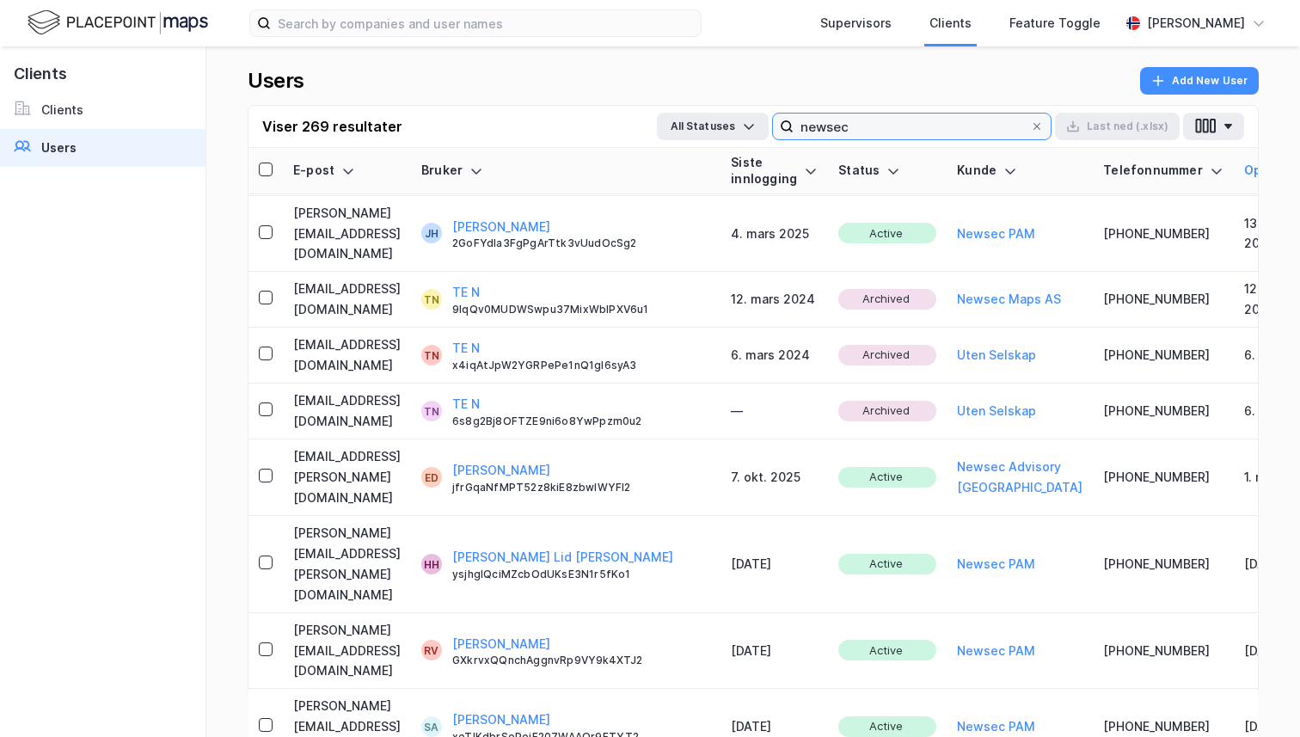
scroll to position [5632, 0]
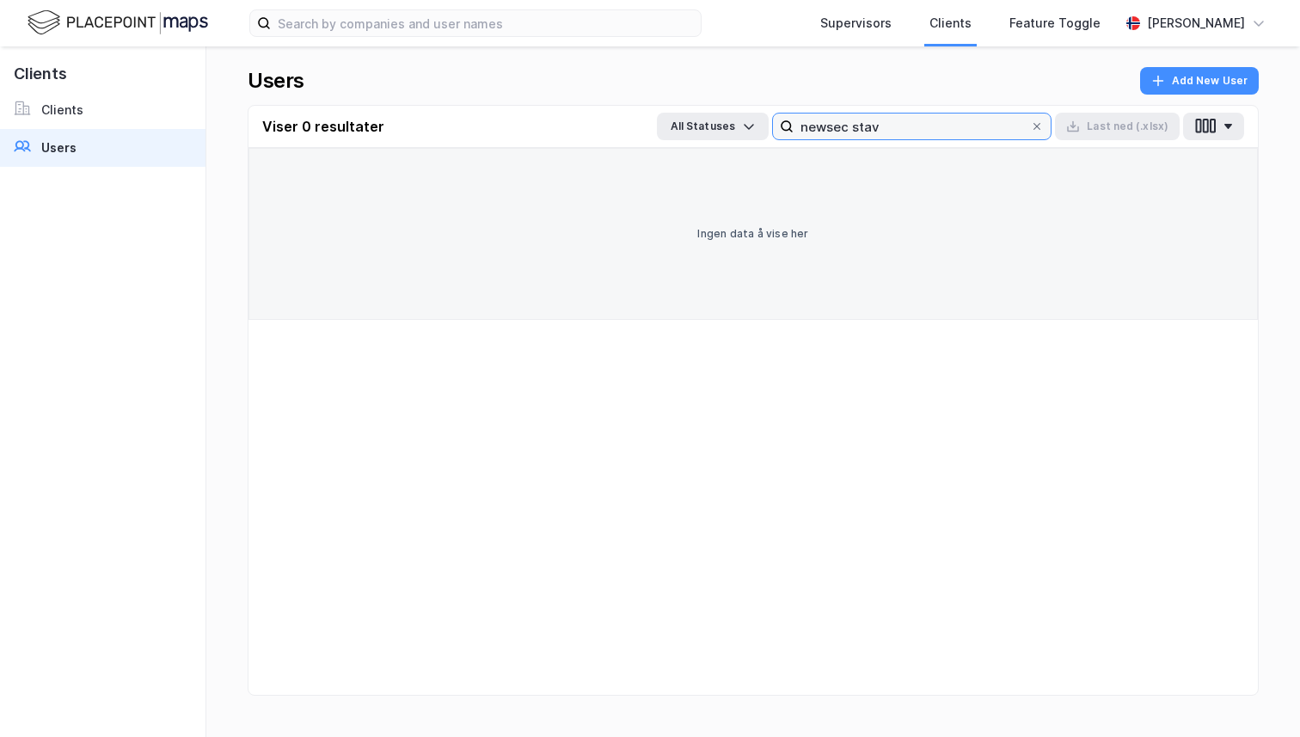
click at [852, 117] on input "newsec stav" at bounding box center [911, 126] width 236 height 26
click at [897, 123] on input "newsec stav" at bounding box center [911, 126] width 236 height 26
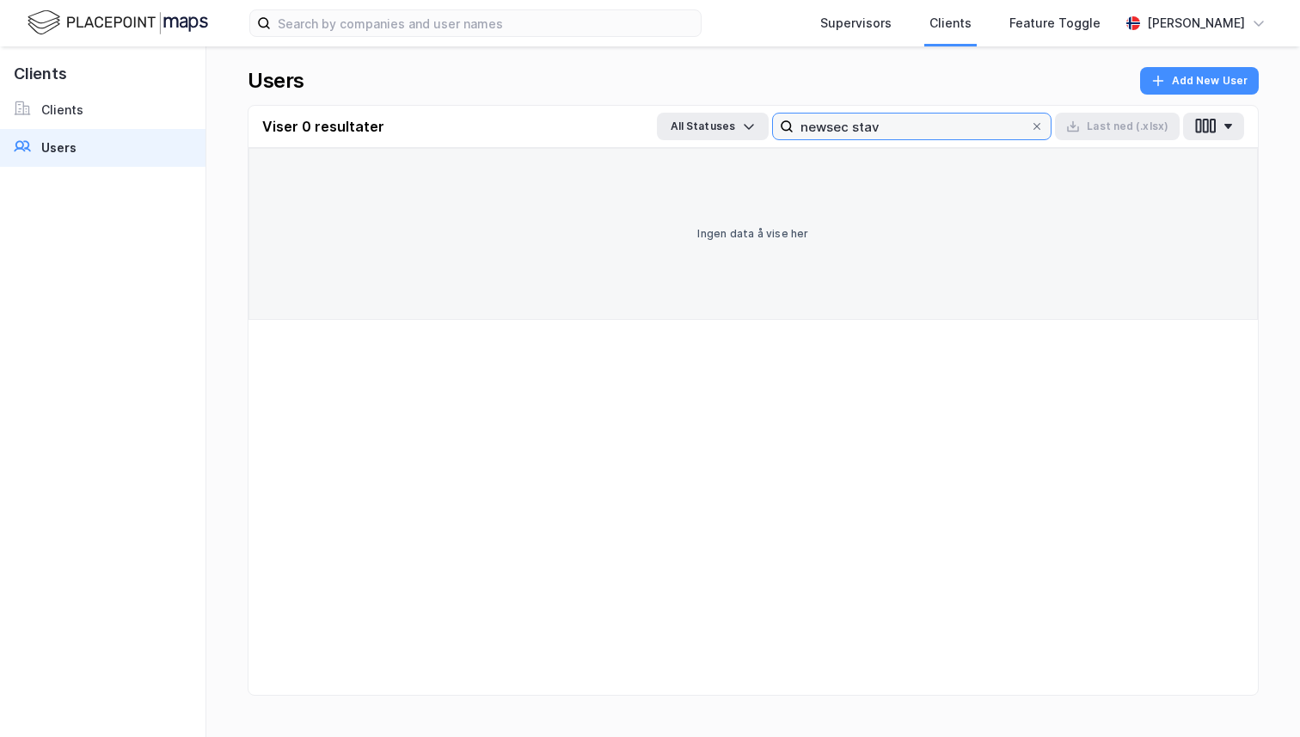
click at [897, 123] on input "newsec stav" at bounding box center [911, 126] width 236 height 26
type input "d"
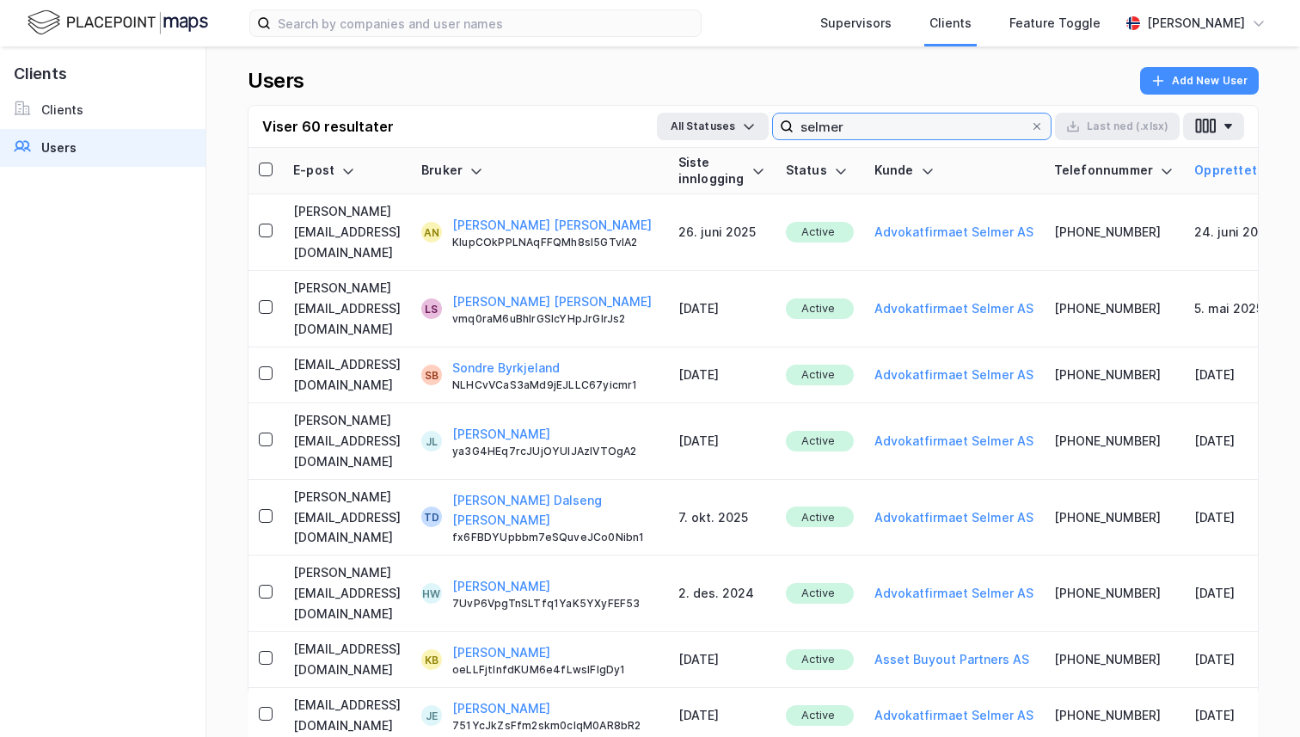
click at [823, 136] on input "selmer" at bounding box center [911, 126] width 236 height 26
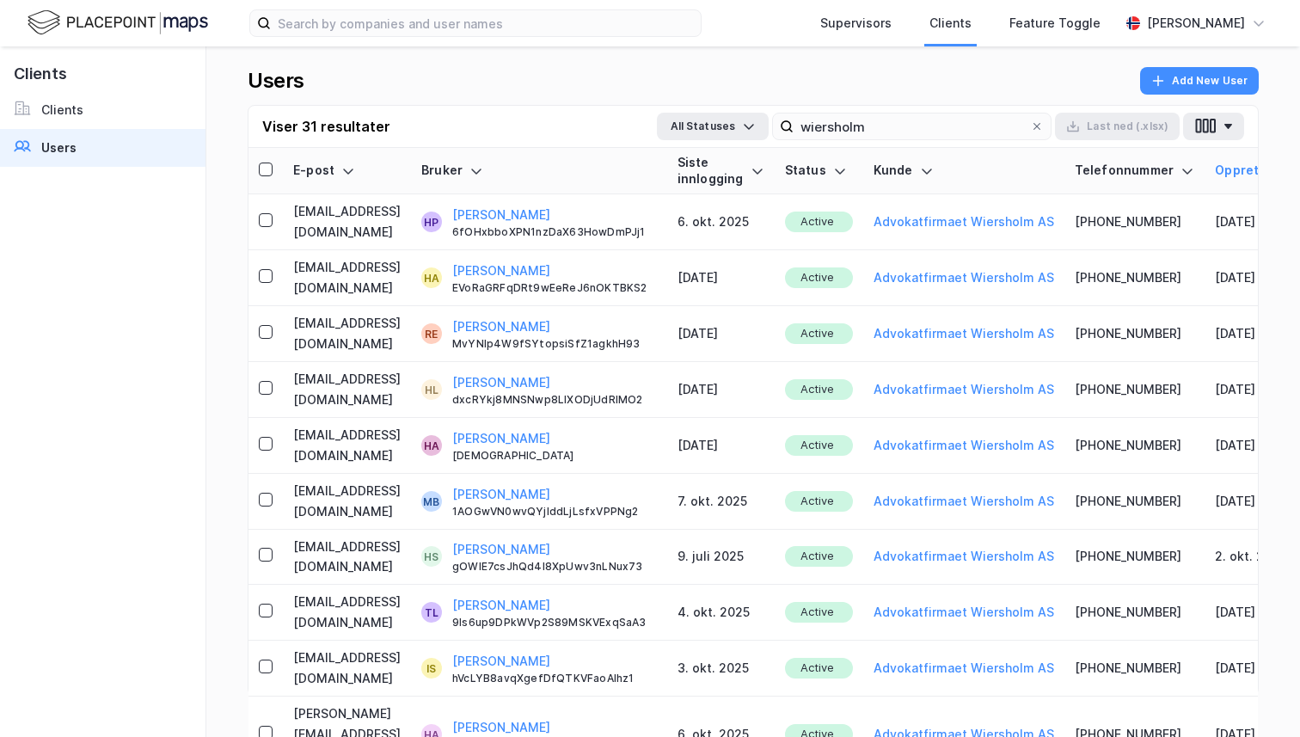
click at [275, 168] on th at bounding box center [265, 171] width 34 height 46
click at [266, 168] on icon at bounding box center [266, 169] width 12 height 12
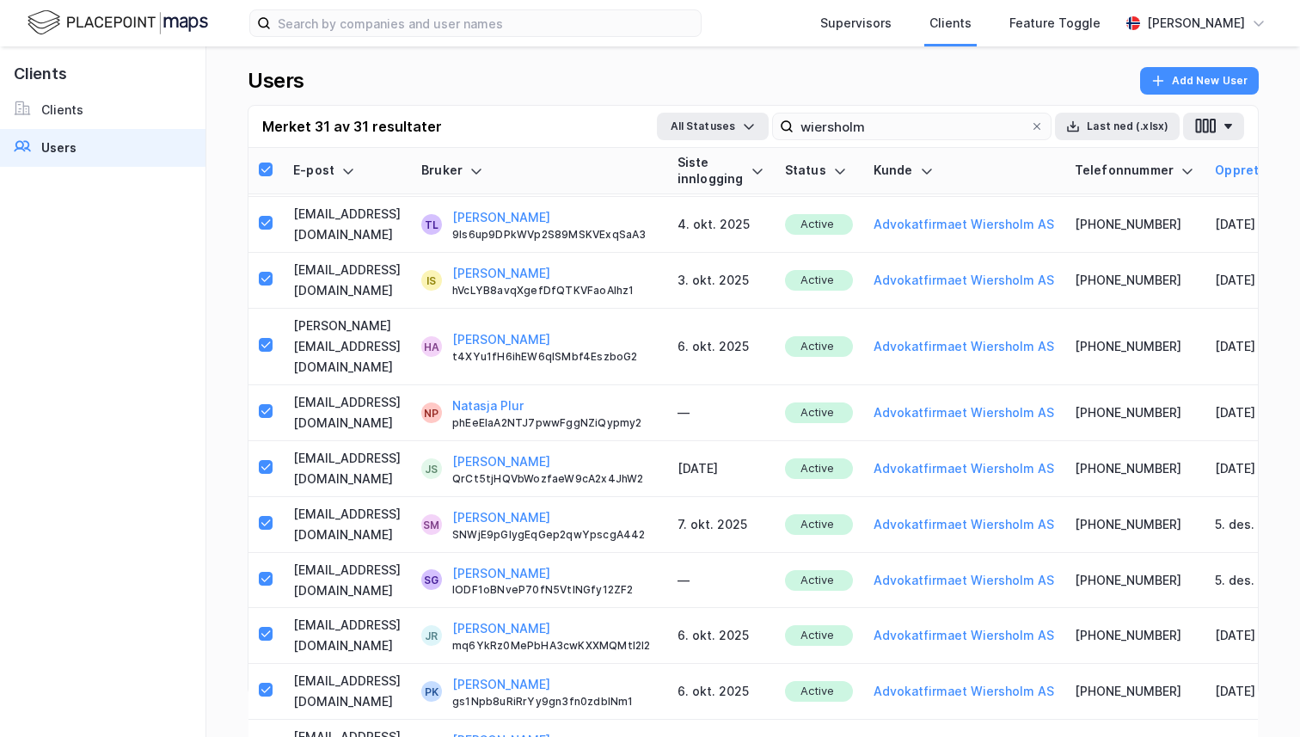
scroll to position [0, 0]
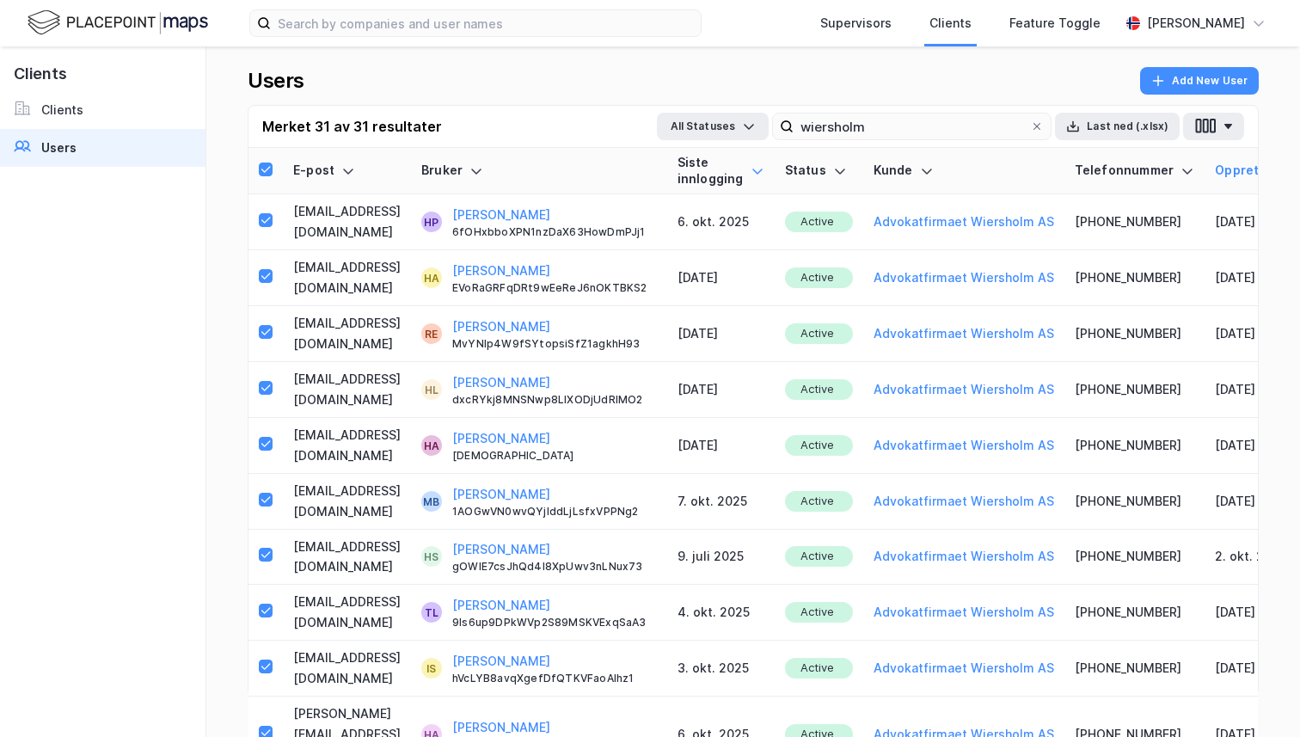
click at [759, 179] on div at bounding box center [757, 171] width 14 height 32
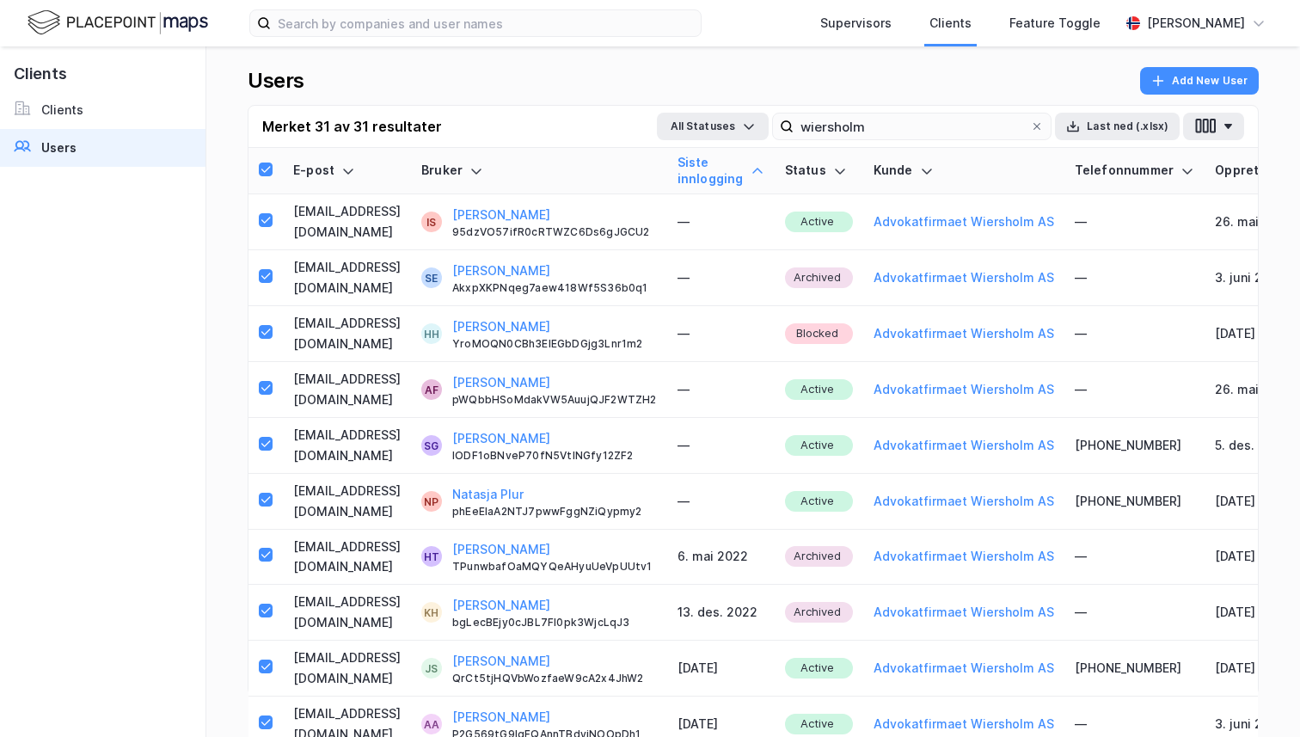
click at [759, 179] on div at bounding box center [757, 171] width 14 height 32
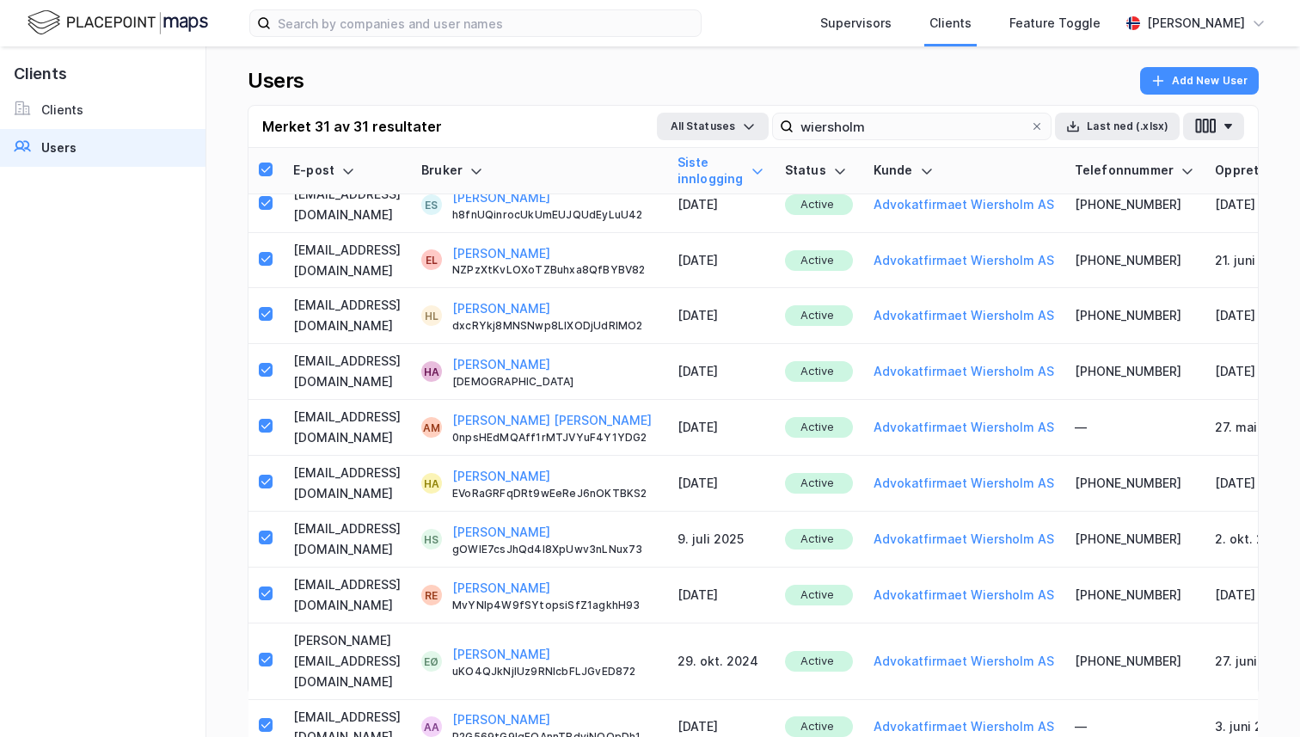
scroll to position [713, 0]
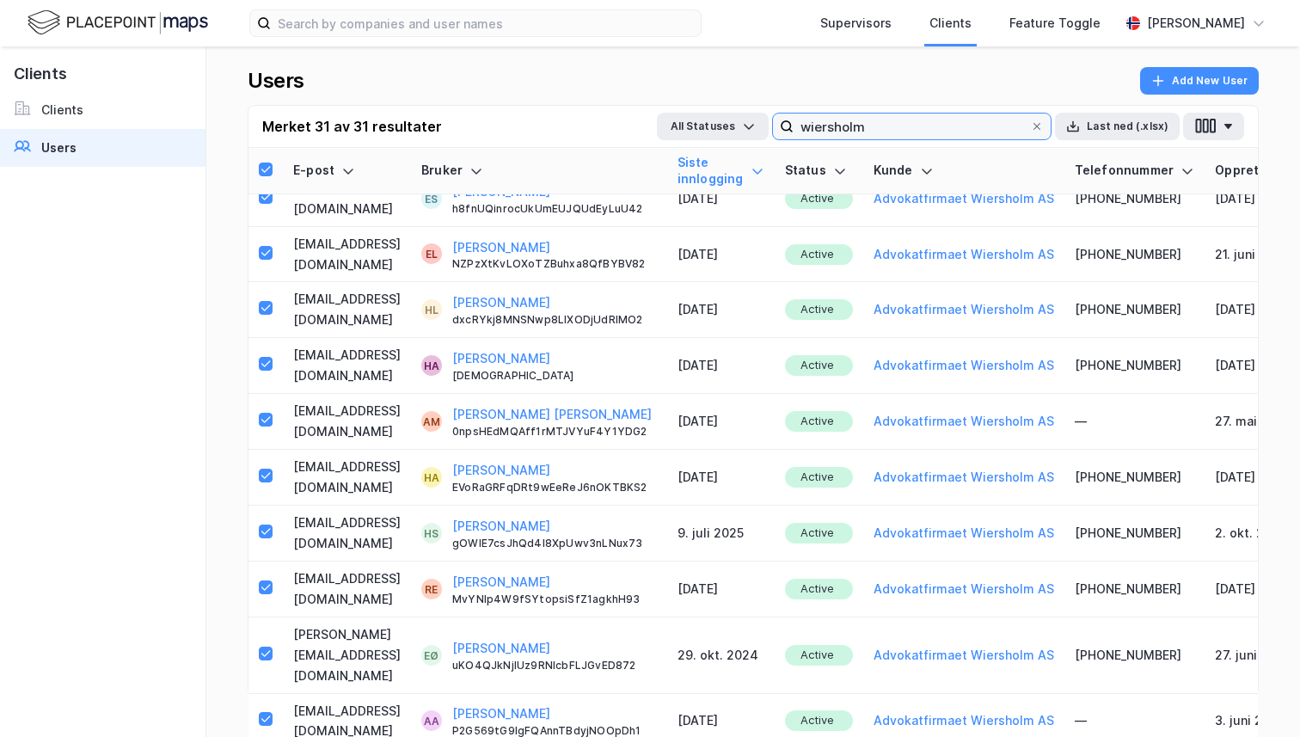
click at [881, 127] on input "wiersholm" at bounding box center [911, 126] width 236 height 26
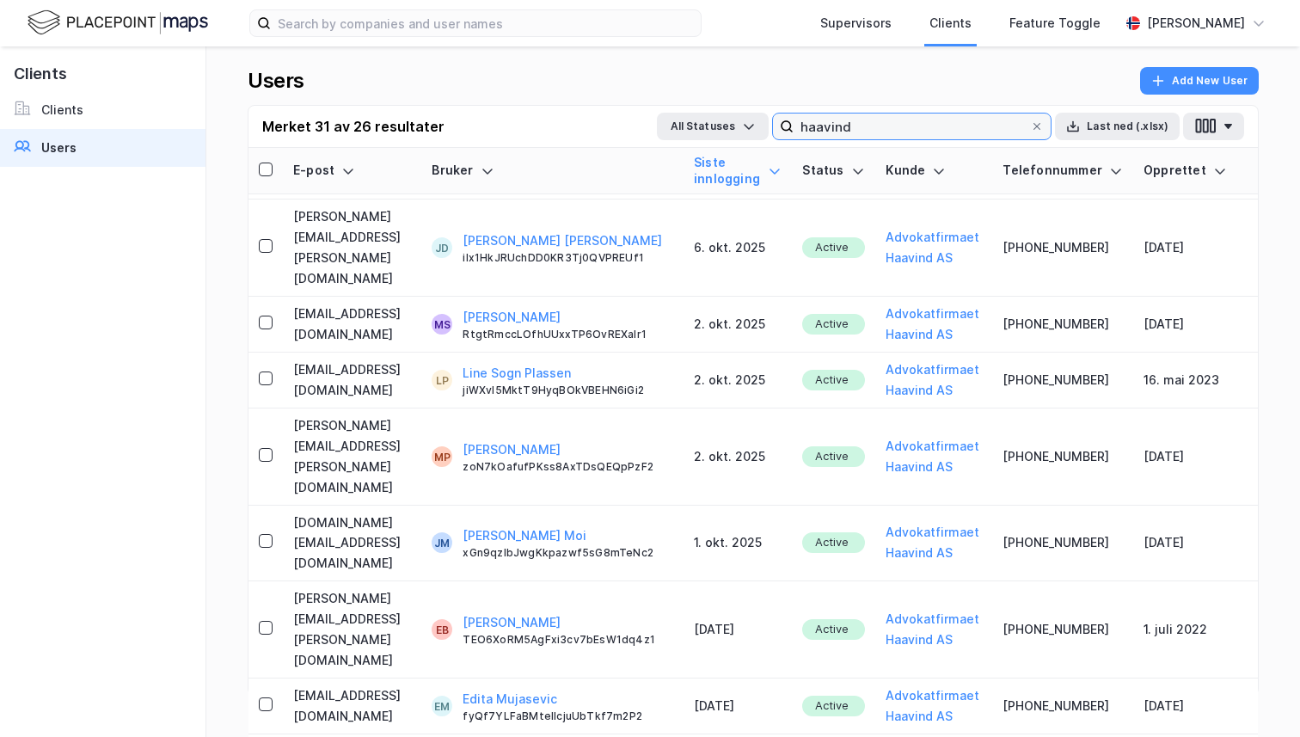
scroll to position [908, 0]
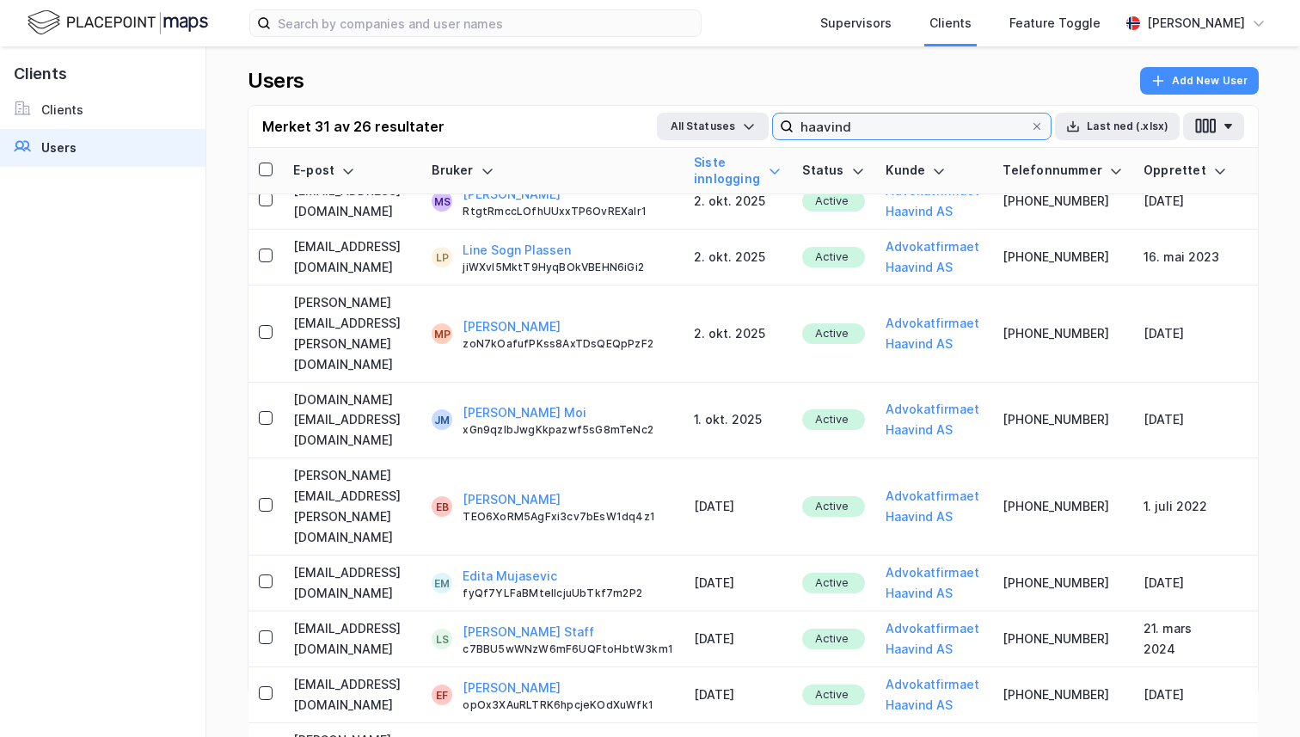
type input "haavind"
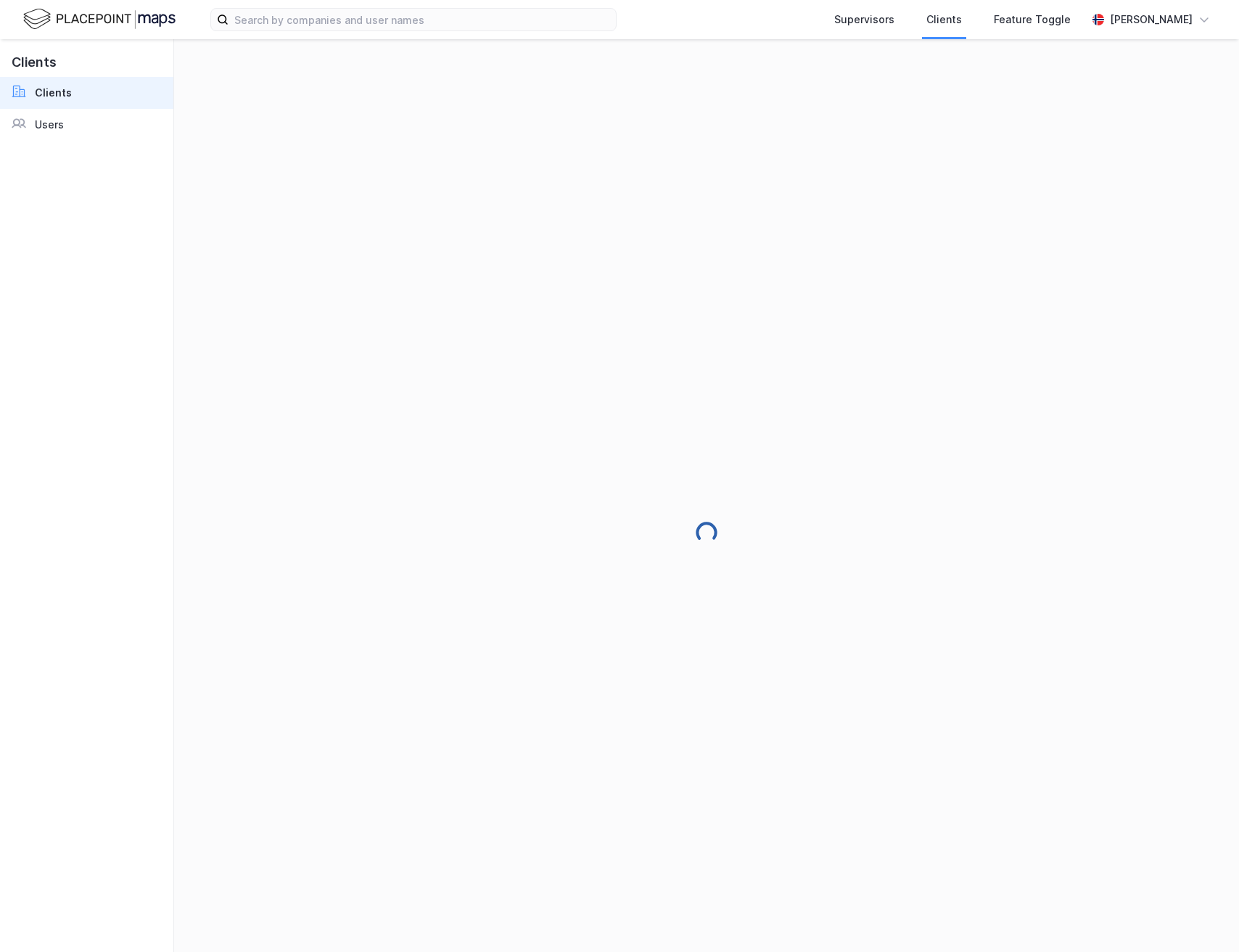
click at [23, 142] on div "Clients Clients Users" at bounding box center [87, 495] width 174 height 912
click at [46, 127] on div "Users" at bounding box center [49, 125] width 29 height 18
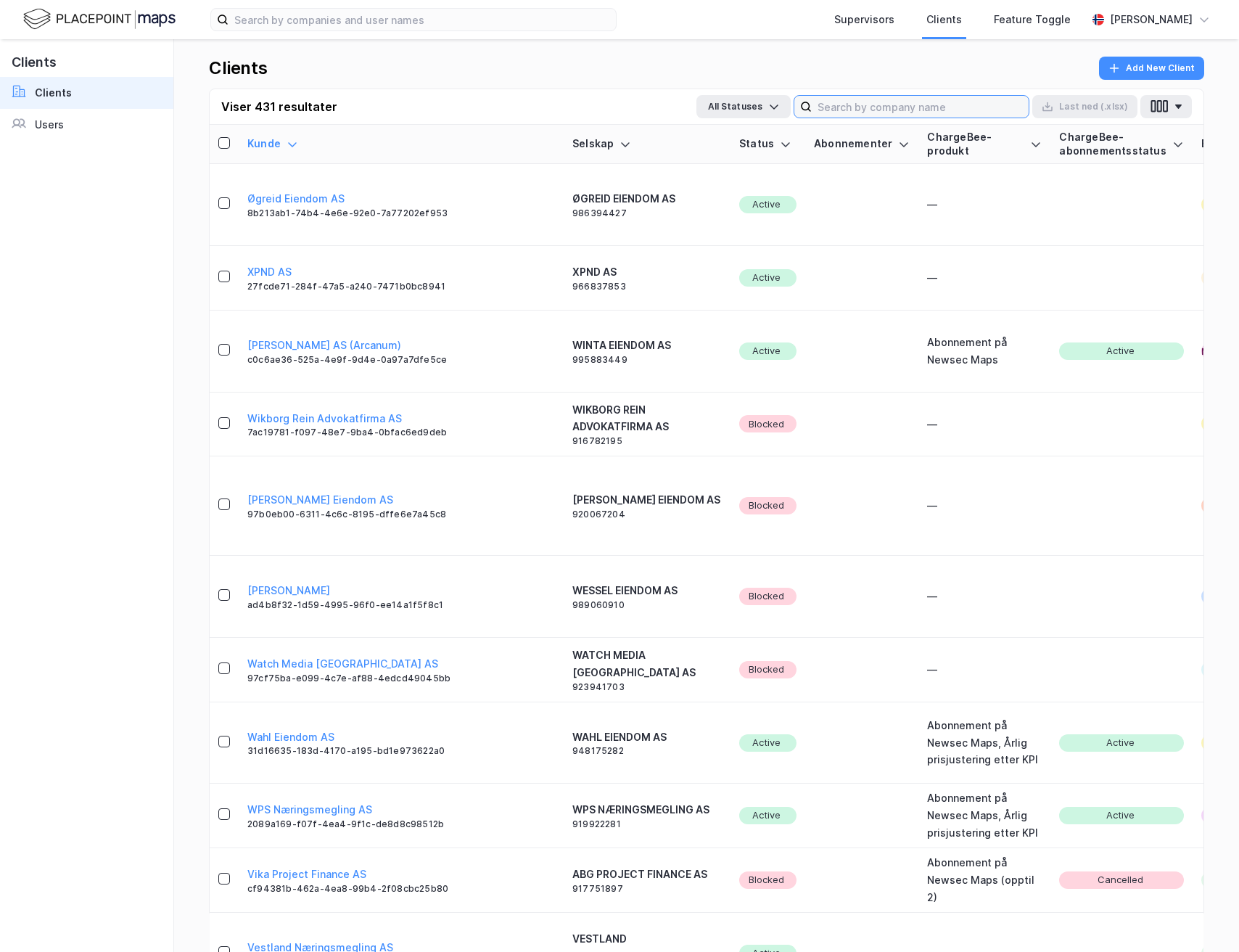
click at [921, 107] on input at bounding box center [920, 106] width 217 height 22
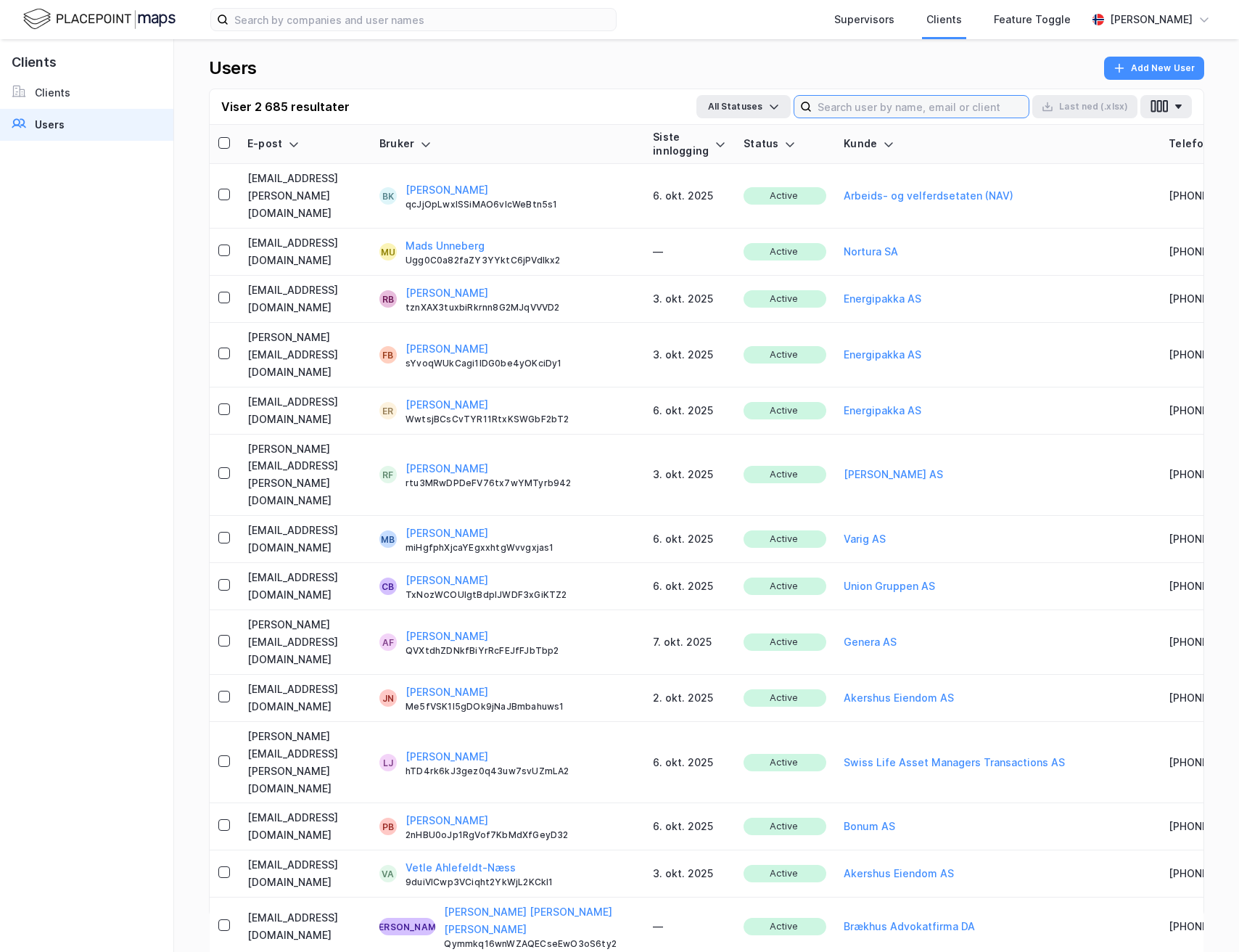
click at [841, 100] on input at bounding box center [920, 106] width 217 height 22
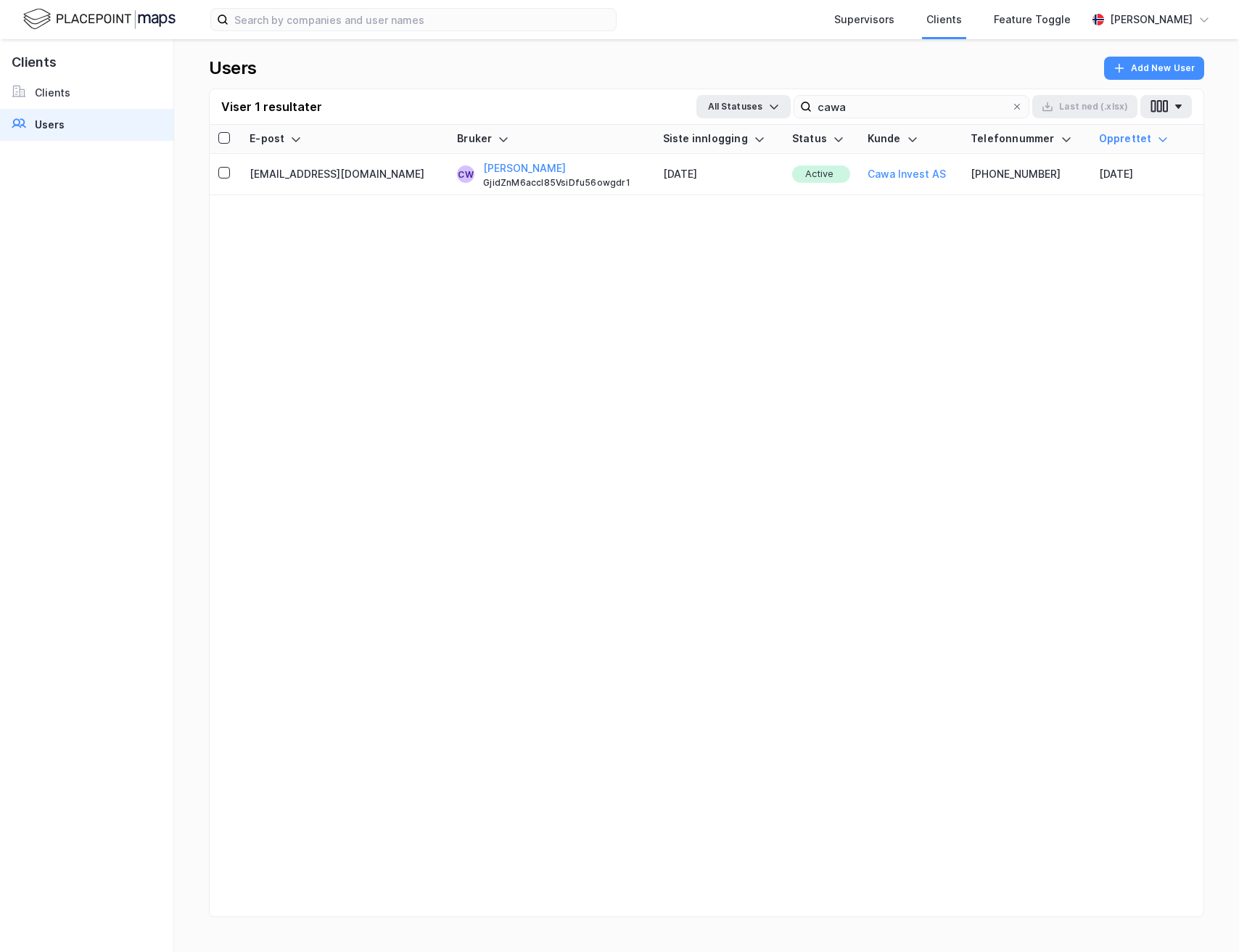
click at [878, 122] on div "Viser 1 resultater All Statuses cawa Last ned (.xlsx)" at bounding box center [706, 107] width 994 height 35
click at [876, 111] on input "cawa" at bounding box center [912, 106] width 199 height 22
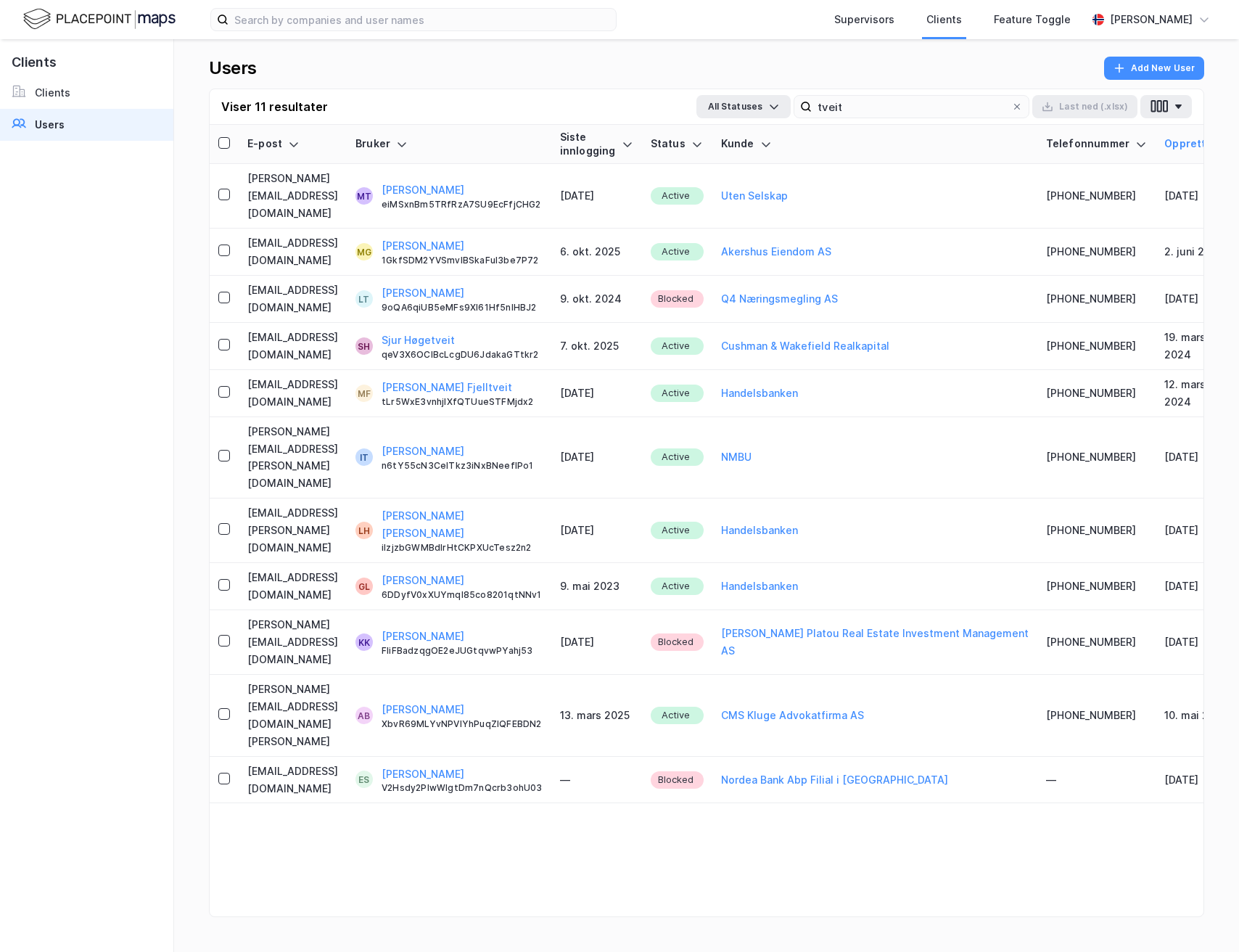
click at [898, 131] on th "Kunde" at bounding box center [874, 144] width 325 height 39
click at [895, 106] on input "tveit" at bounding box center [912, 106] width 199 height 22
click at [895, 106] on input "tveitf" at bounding box center [912, 106] width 199 height 22
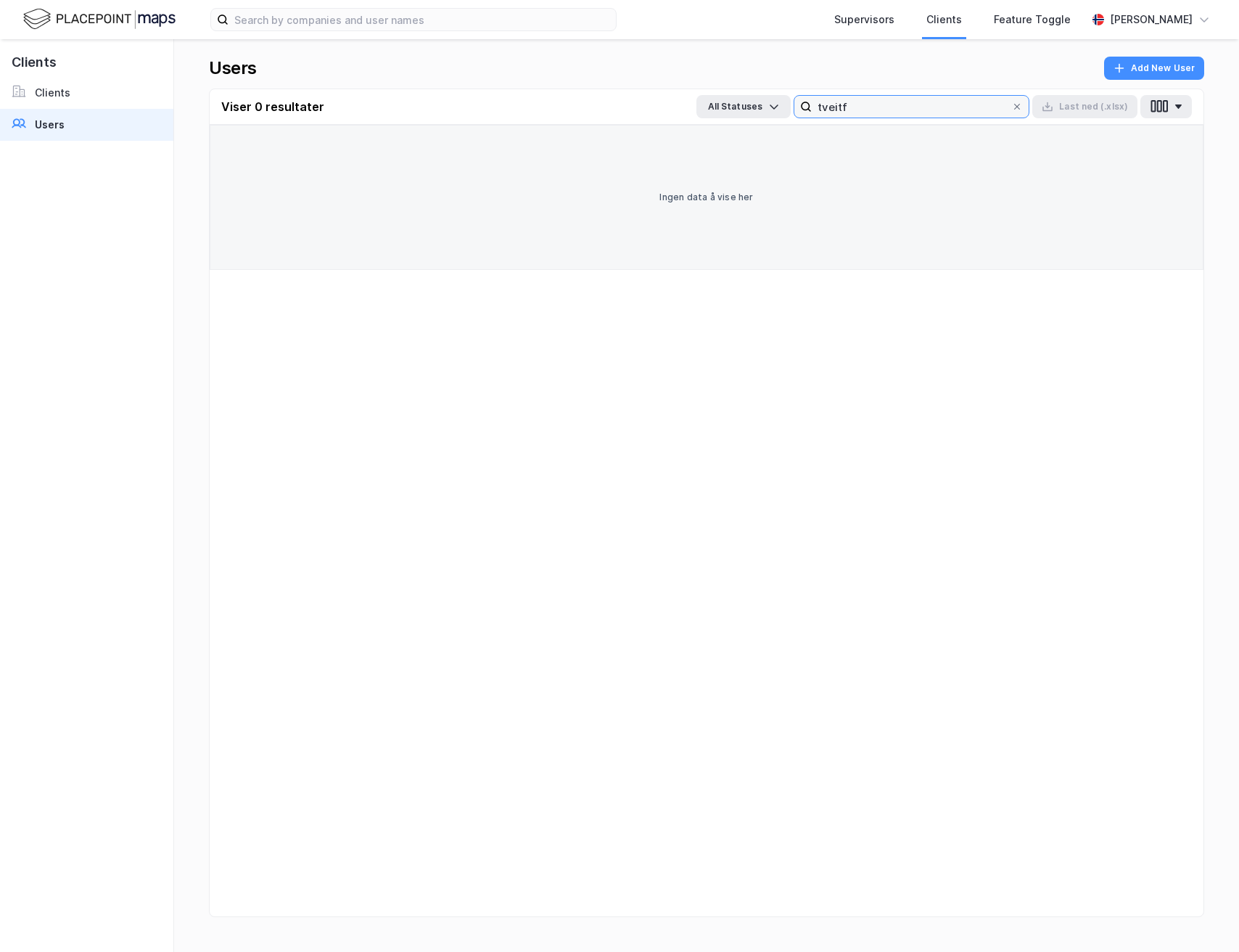
click at [895, 106] on input "tveitf" at bounding box center [912, 106] width 199 height 22
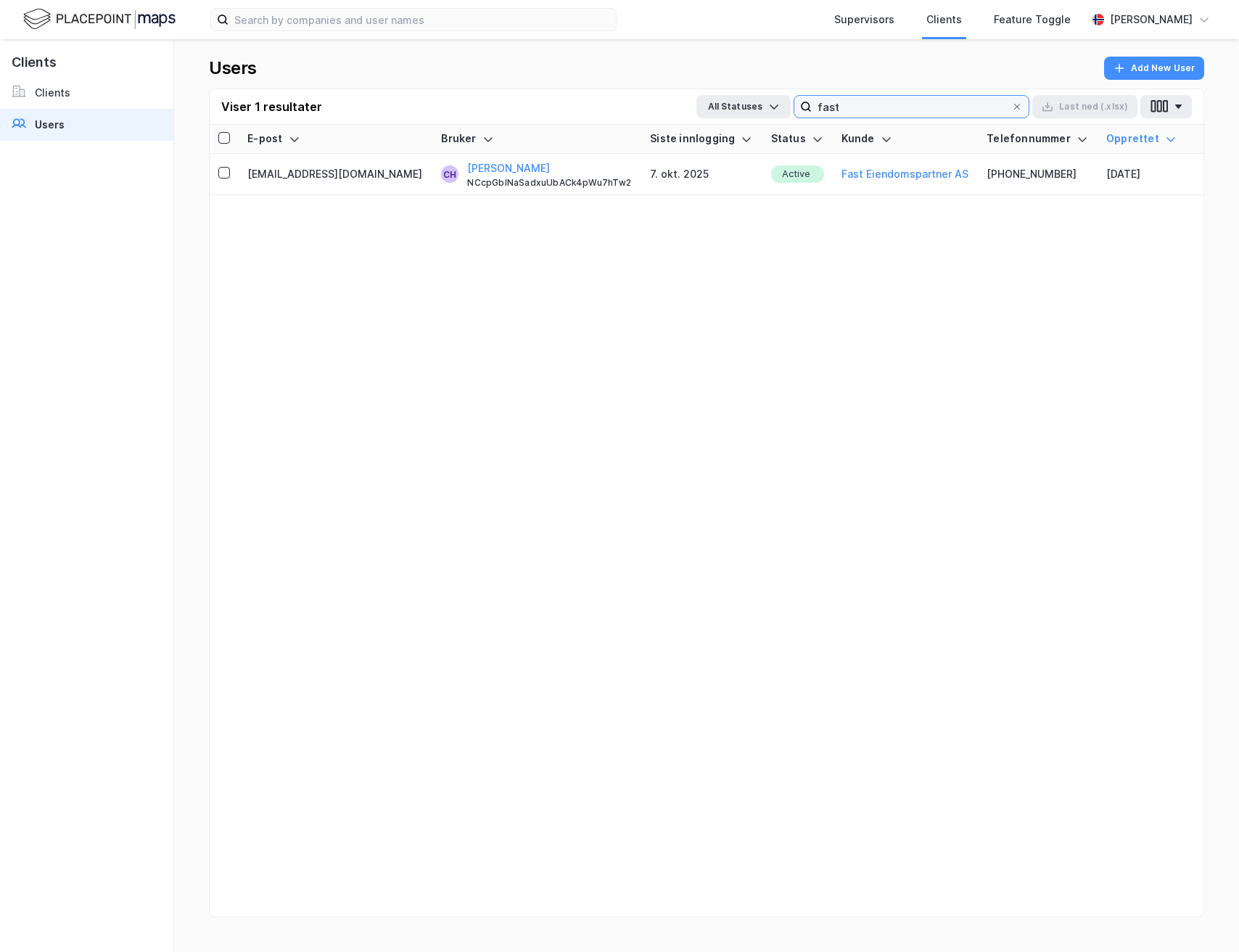
click at [936, 107] on input "fast" at bounding box center [912, 106] width 199 height 22
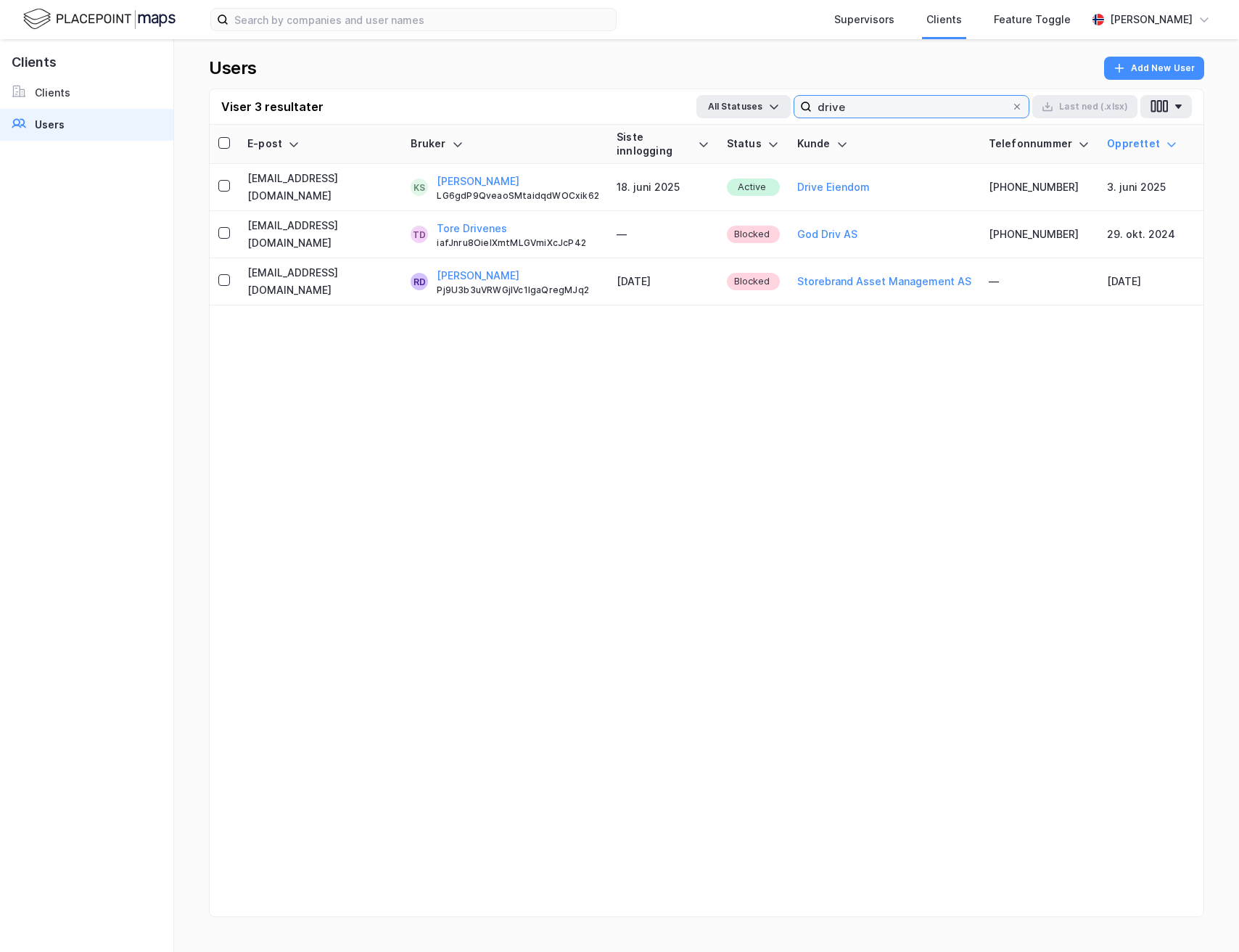
click at [898, 104] on input "drive" at bounding box center [912, 106] width 199 height 22
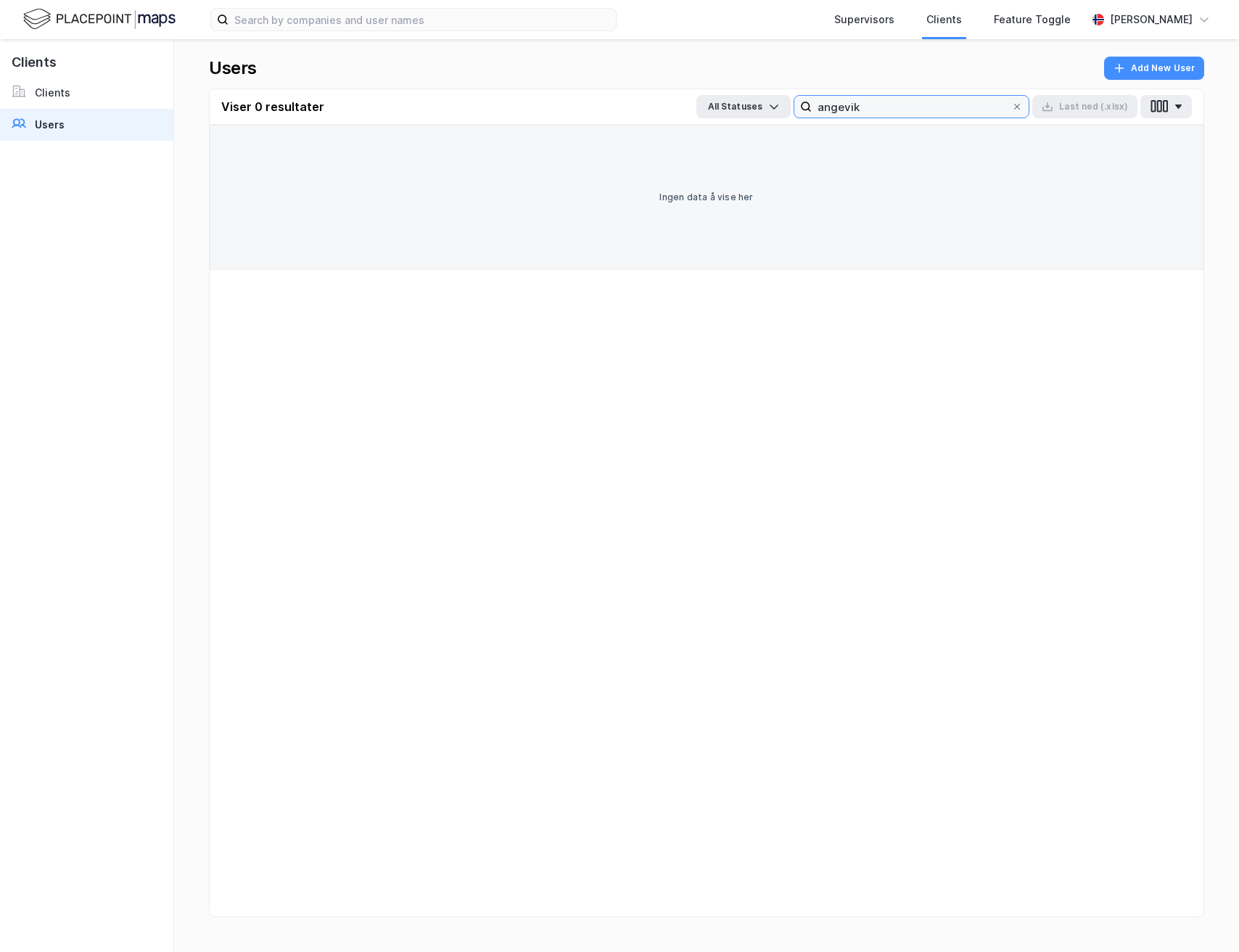
click at [855, 112] on input "angevik" at bounding box center [912, 106] width 199 height 22
click at [868, 112] on input "angevik" at bounding box center [912, 106] width 199 height 22
click at [847, 106] on input "angevik" at bounding box center [912, 106] width 199 height 22
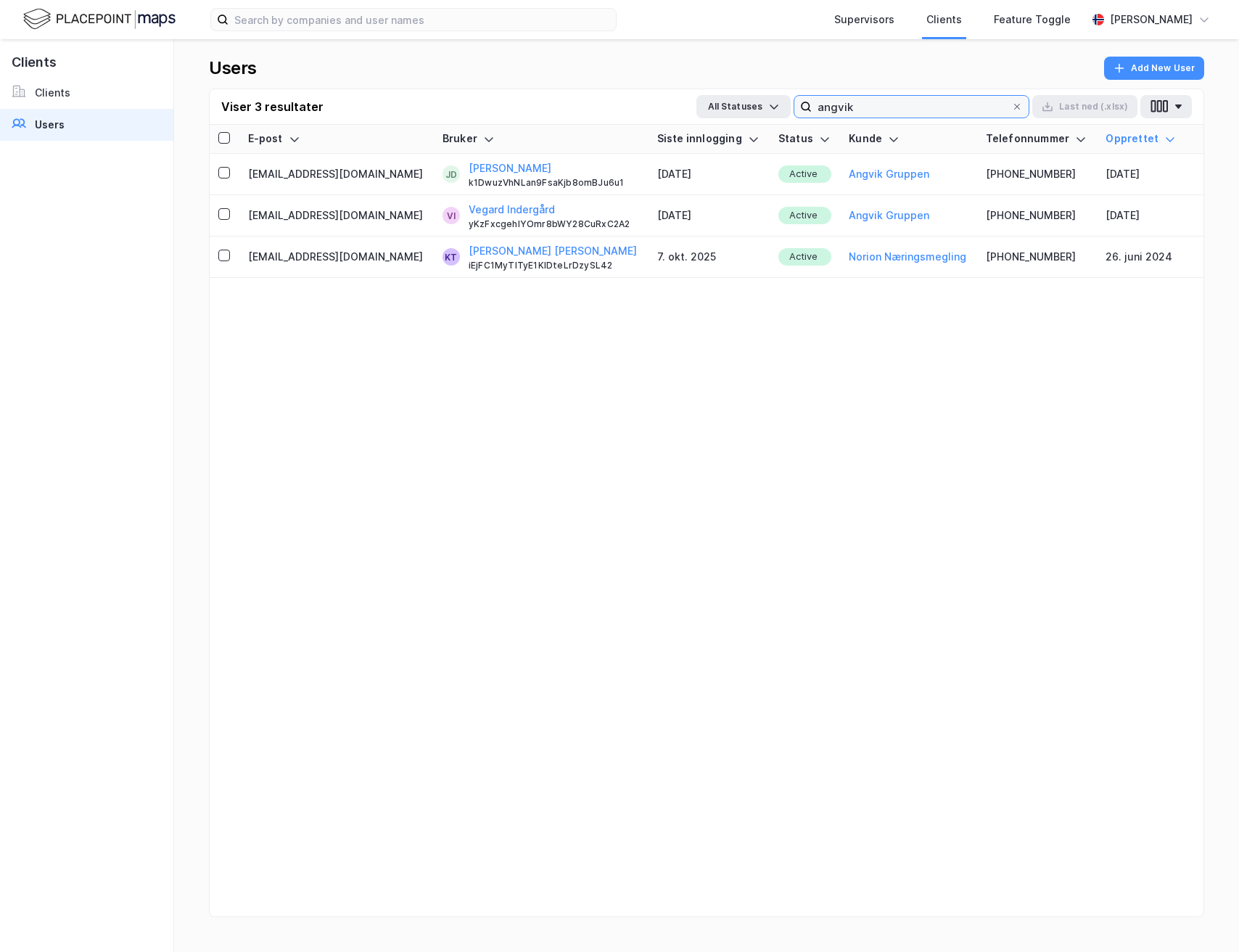
type input "angvik"
click at [926, 106] on input "angvik" at bounding box center [912, 106] width 199 height 22
click at [312, 31] on div "Supervisors Clients Feature Toggle Andreas Vestadmin" at bounding box center [620, 19] width 1239 height 39
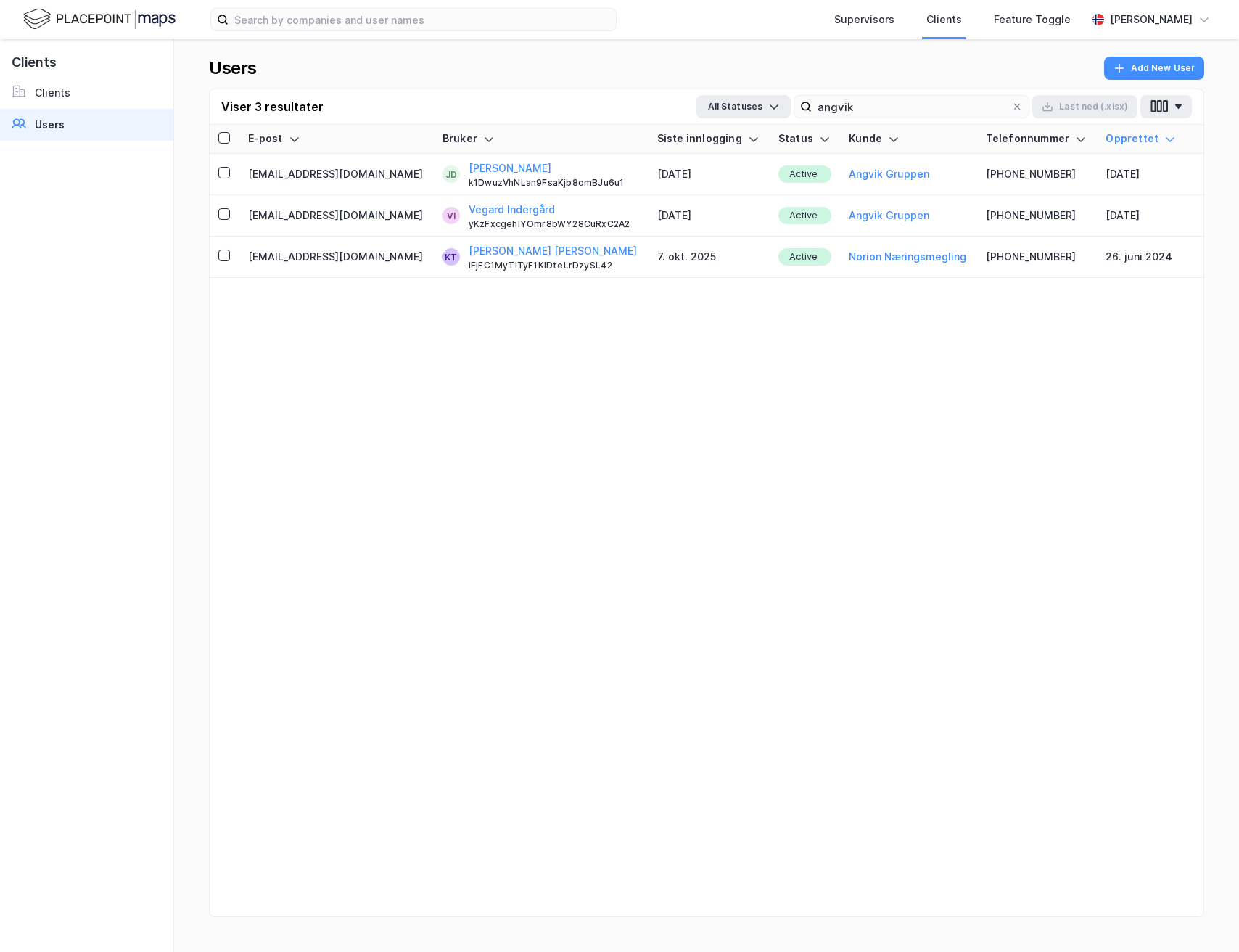
click at [164, 17] on img at bounding box center [100, 19] width 153 height 25
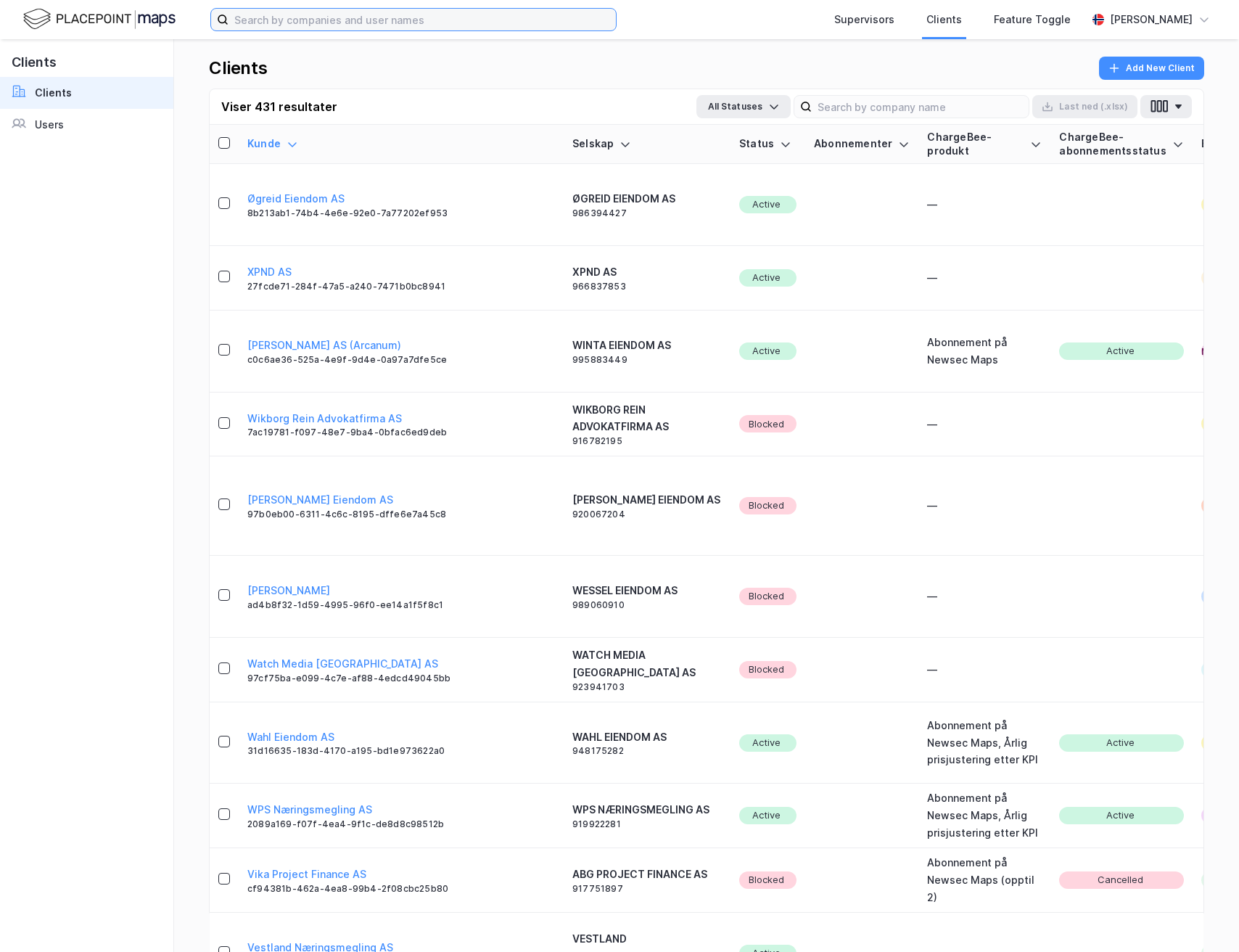
click at [282, 30] on input at bounding box center [422, 19] width 387 height 22
click at [1096, 19] on div "[PERSON_NAME]" at bounding box center [1151, 19] width 129 height 29
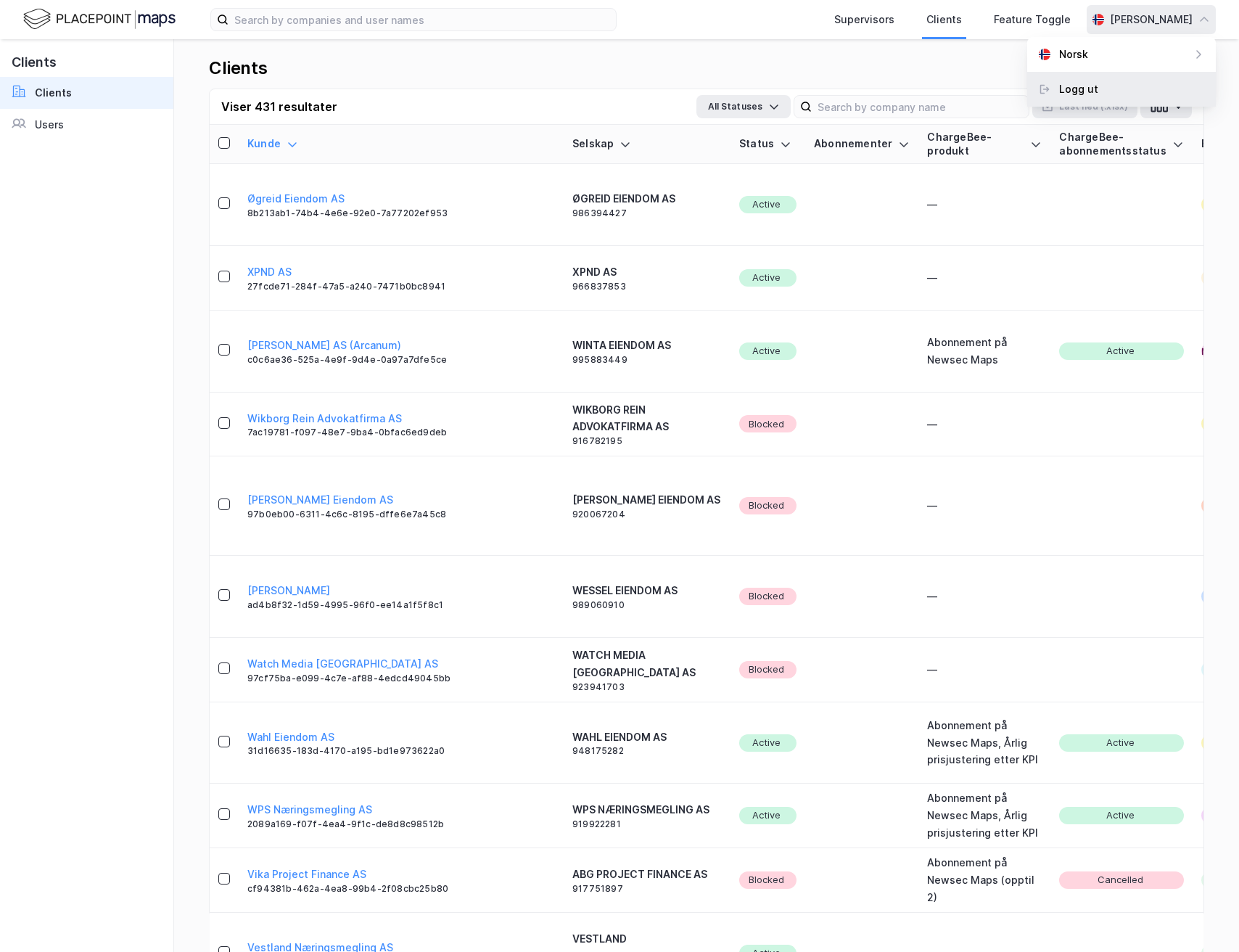
click at [1068, 94] on div "Logg ut" at bounding box center [1079, 89] width 39 height 18
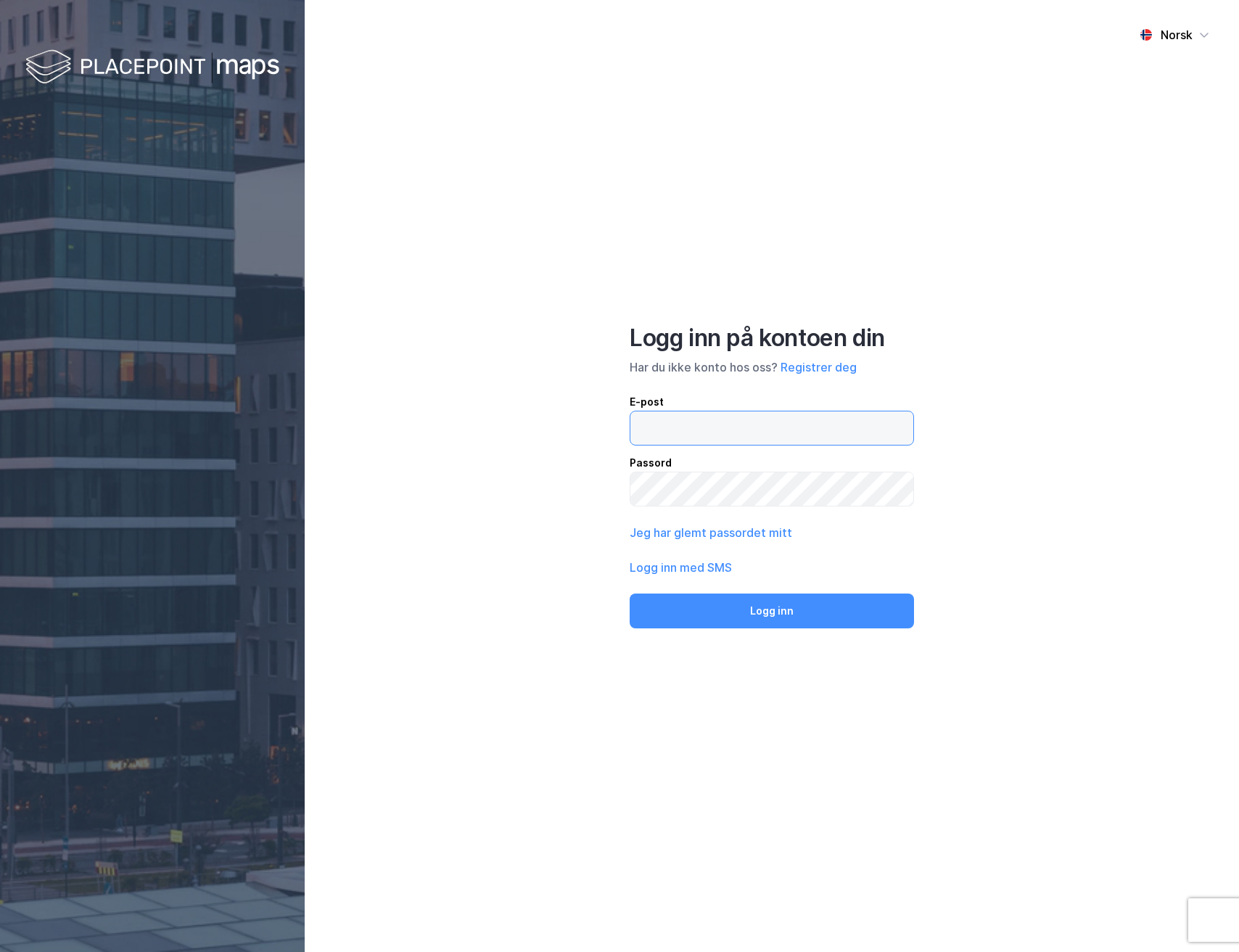
click at [685, 439] on input "email" at bounding box center [771, 428] width 283 height 34
type input "[PERSON_NAME][EMAIL_ADDRESS][DOMAIN_NAME]"
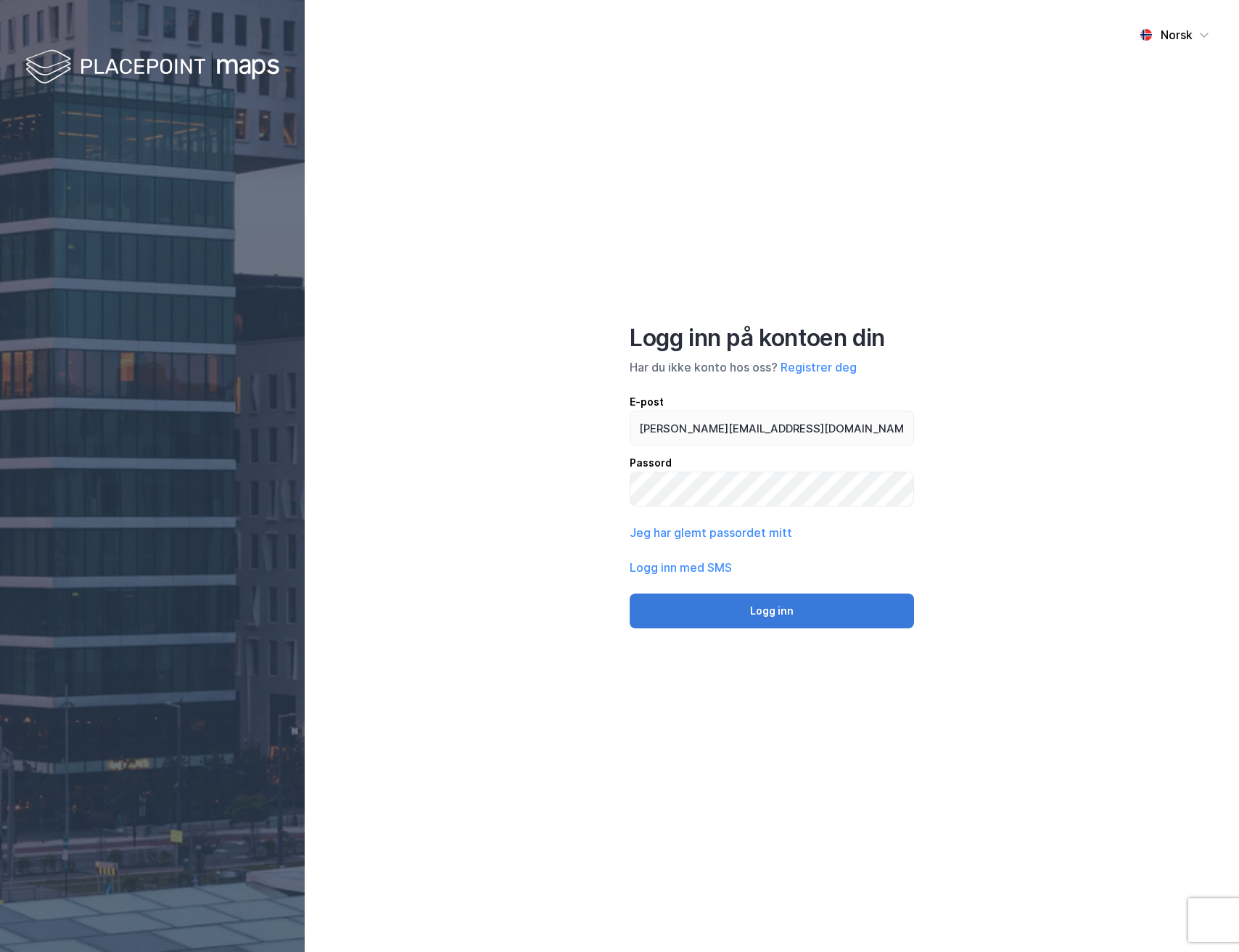
click at [763, 624] on button "Logg inn" at bounding box center [771, 610] width 284 height 35
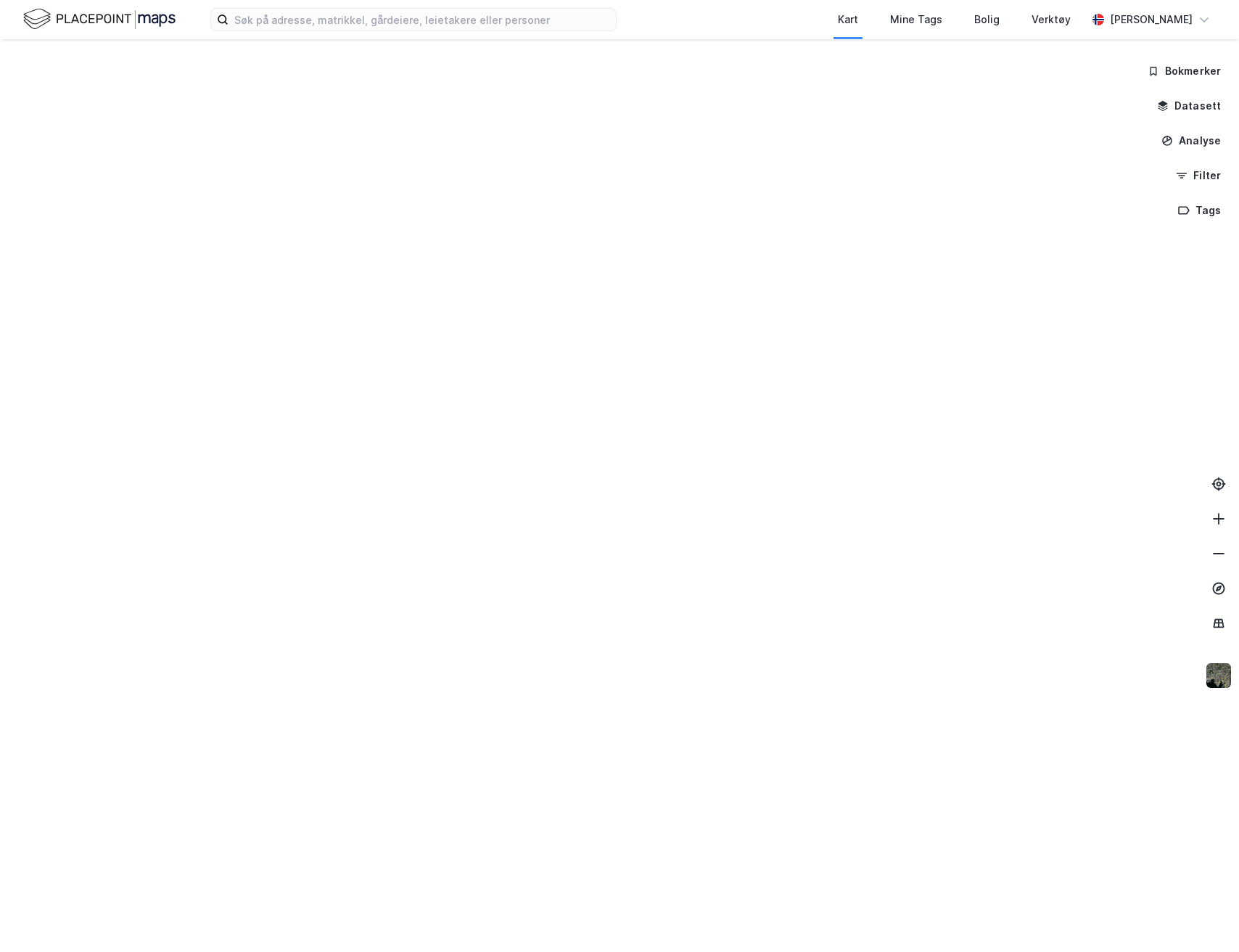
click at [416, 34] on div "Kart Mine Tags [PERSON_NAME] Verktøy [PERSON_NAME]" at bounding box center [620, 19] width 1239 height 39
click at [414, 23] on input at bounding box center [422, 19] width 387 height 22
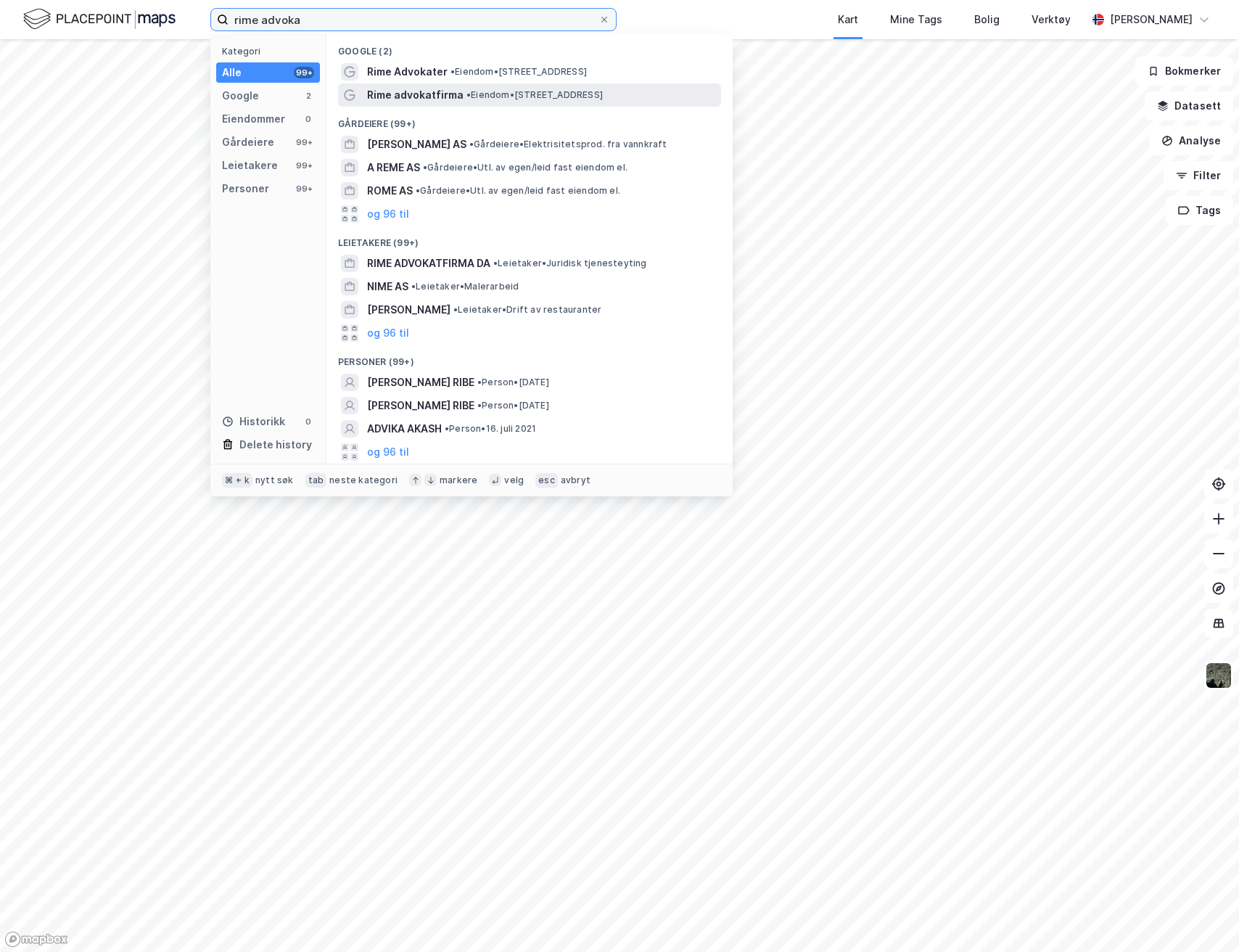
type input "rime advoka"
click at [442, 96] on span "Rime advokatfirma" at bounding box center [415, 95] width 96 height 18
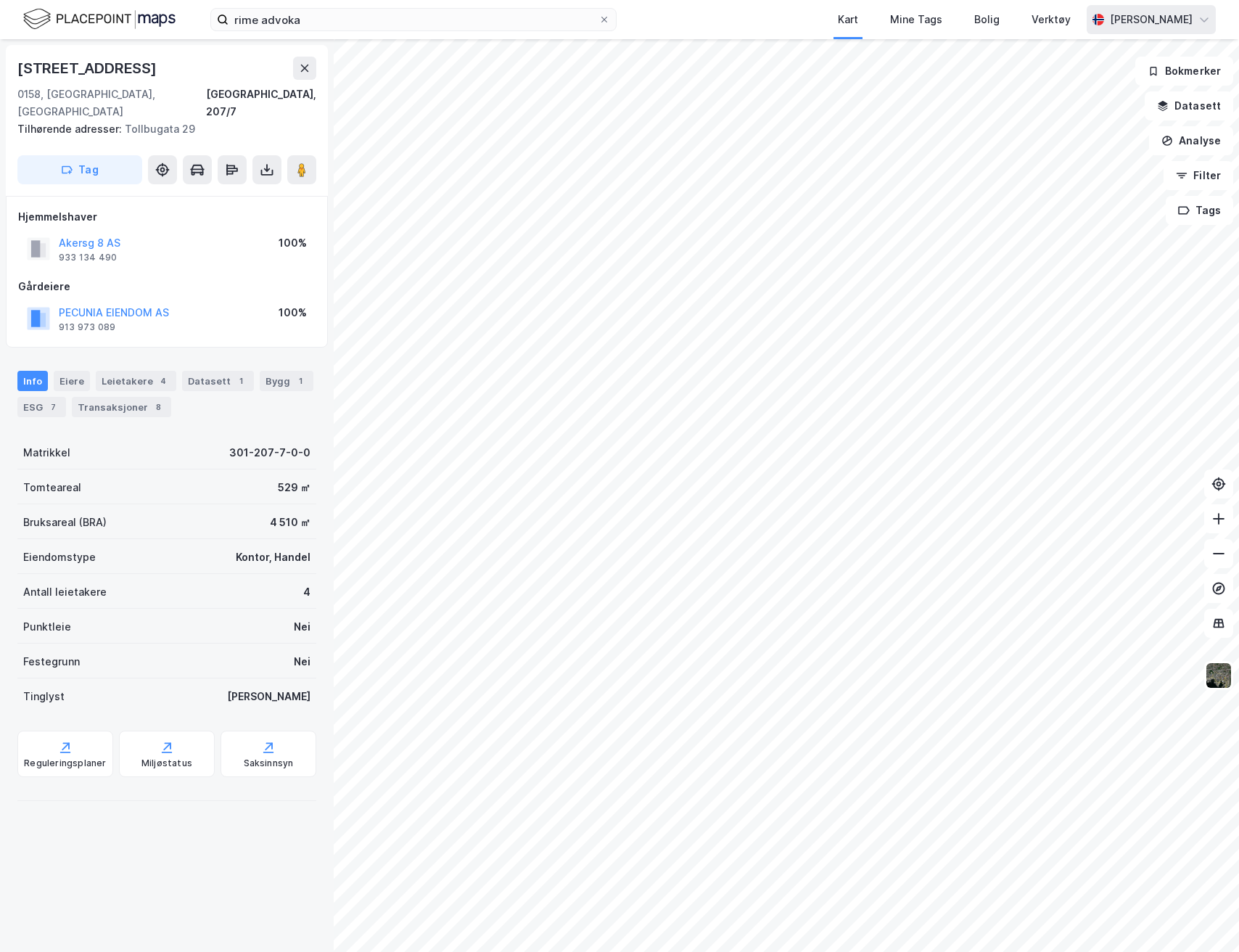
click at [1181, 14] on div "[PERSON_NAME]" at bounding box center [1151, 19] width 83 height 18
click at [1123, 87] on div "Åpne Supervisor portalen" at bounding box center [1123, 89] width 128 height 18
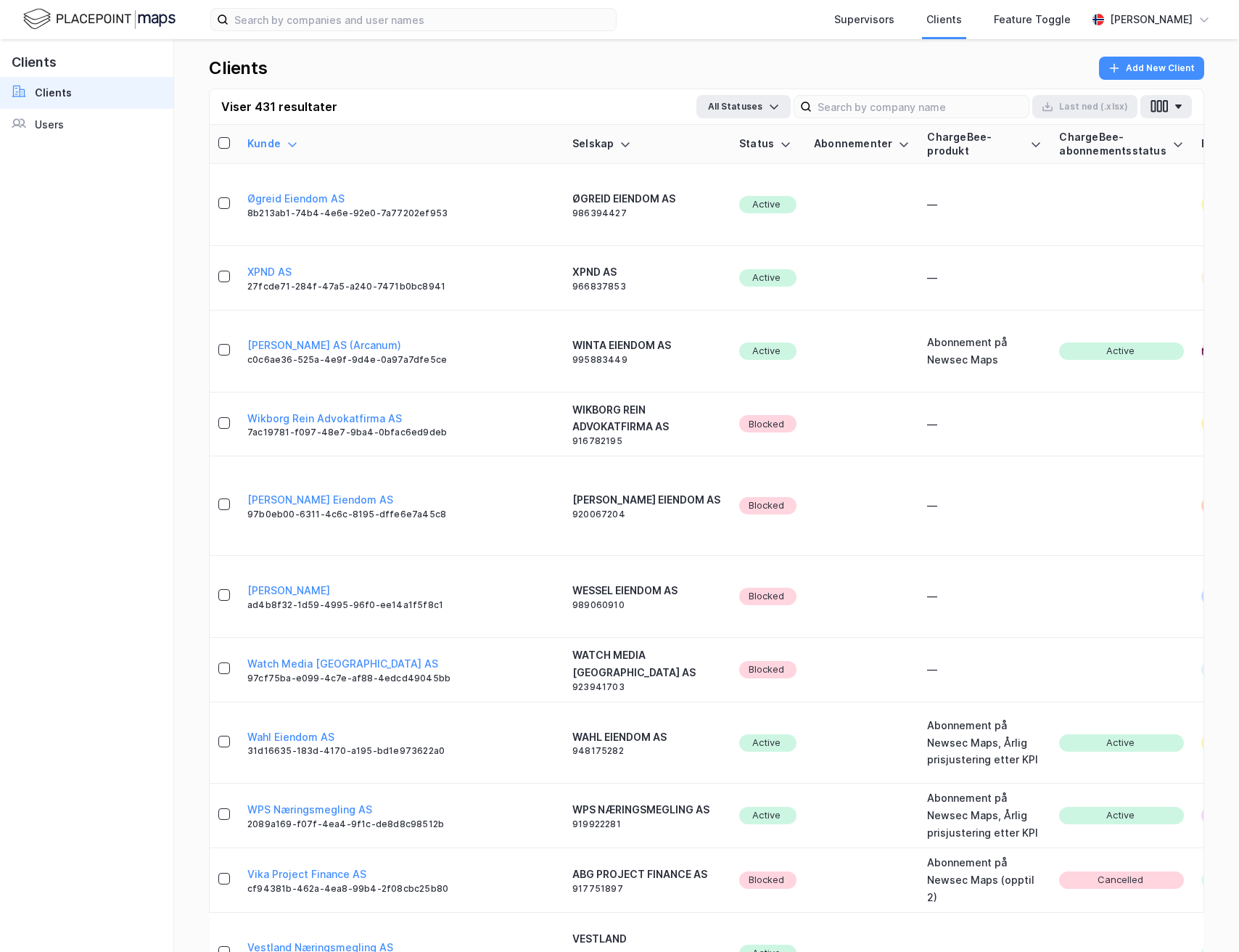
click at [111, 101] on link "Clients" at bounding box center [86, 93] width 173 height 32
click at [100, 111] on link "Users" at bounding box center [86, 125] width 173 height 32
click at [907, 112] on input at bounding box center [920, 106] width 217 height 22
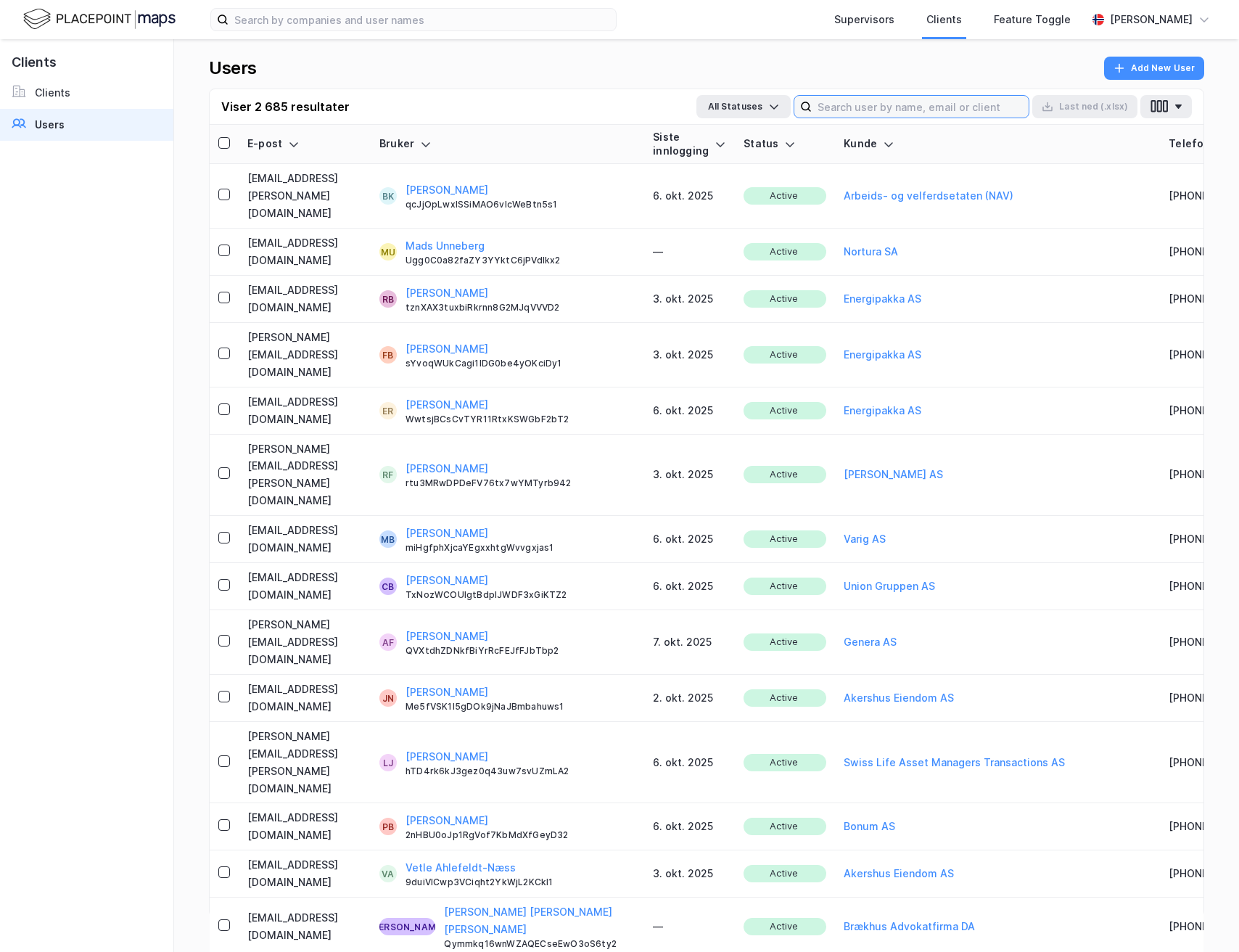
click at [861, 107] on input at bounding box center [920, 106] width 217 height 22
drag, startPoint x: 878, startPoint y: 101, endPoint x: 887, endPoint y: 95, distance: 10.8
click at [878, 100] on input at bounding box center [920, 106] width 217 height 22
click at [904, 66] on div "Users Add New User" at bounding box center [706, 73] width 995 height 32
click at [892, 108] on input at bounding box center [920, 106] width 217 height 22
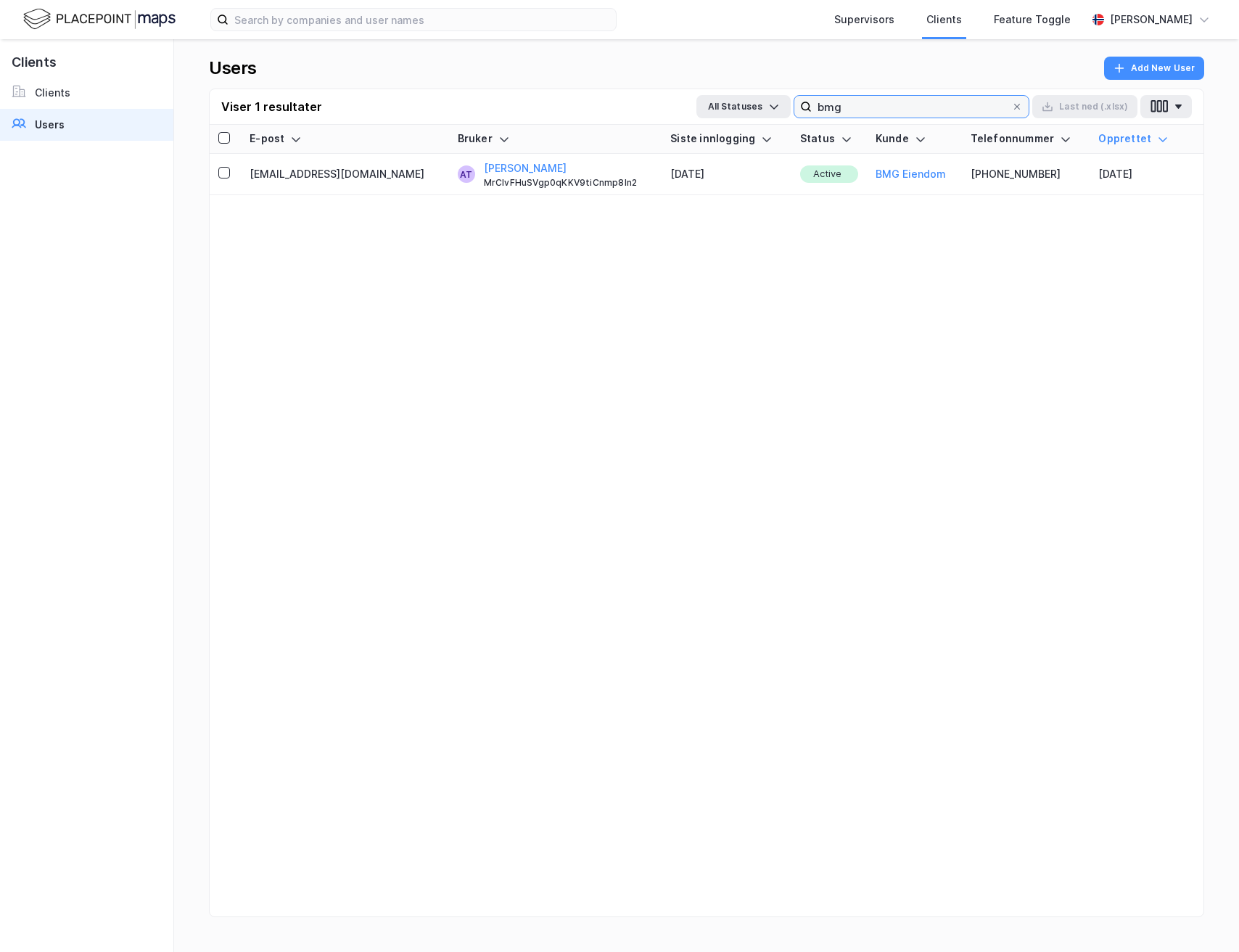
click at [874, 115] on input "bmg" at bounding box center [912, 106] width 199 height 22
click at [904, 109] on input "bmg" at bounding box center [912, 106] width 199 height 22
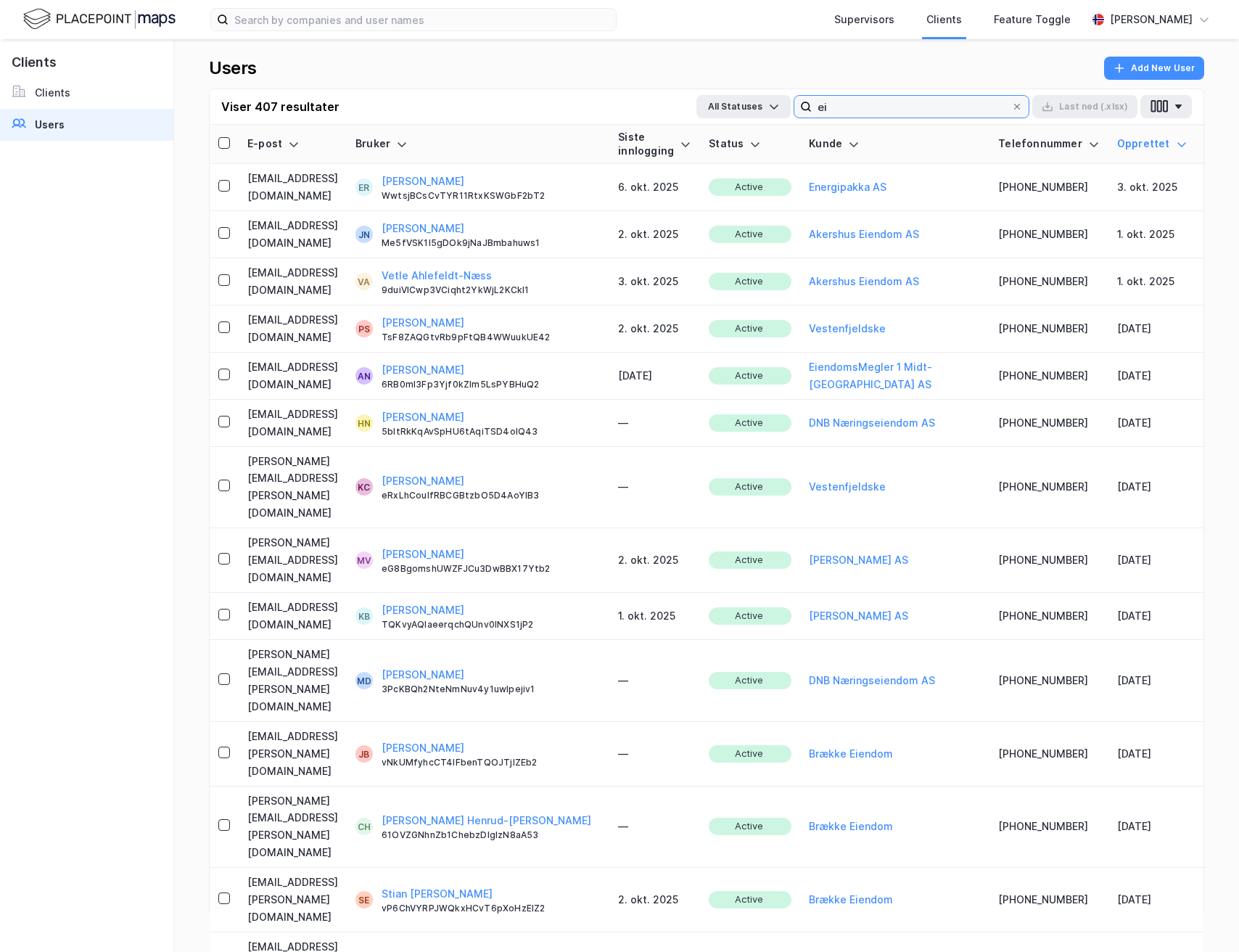
type input "e"
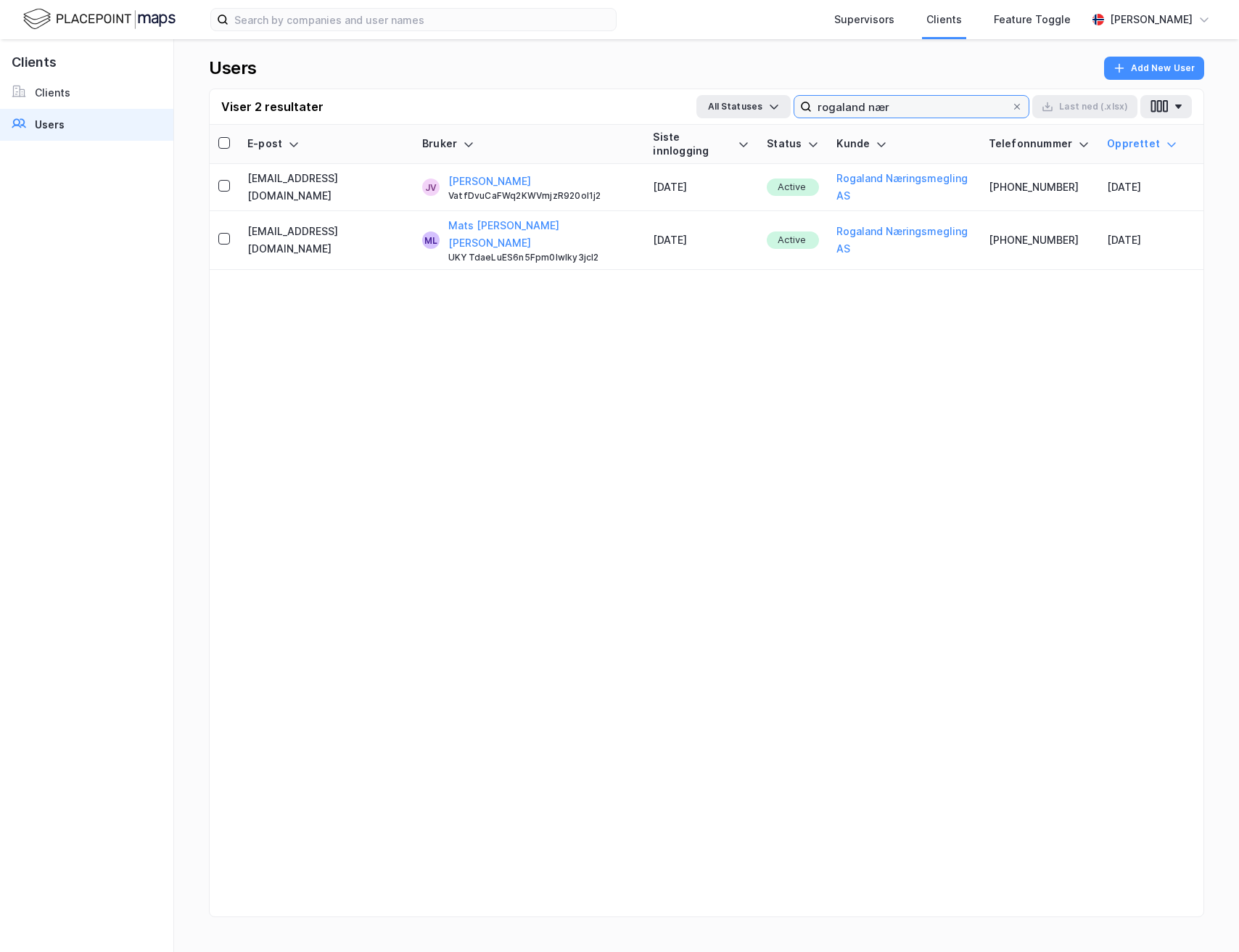
type input "rogaland nær"
